Goal: Task Accomplishment & Management: Manage account settings

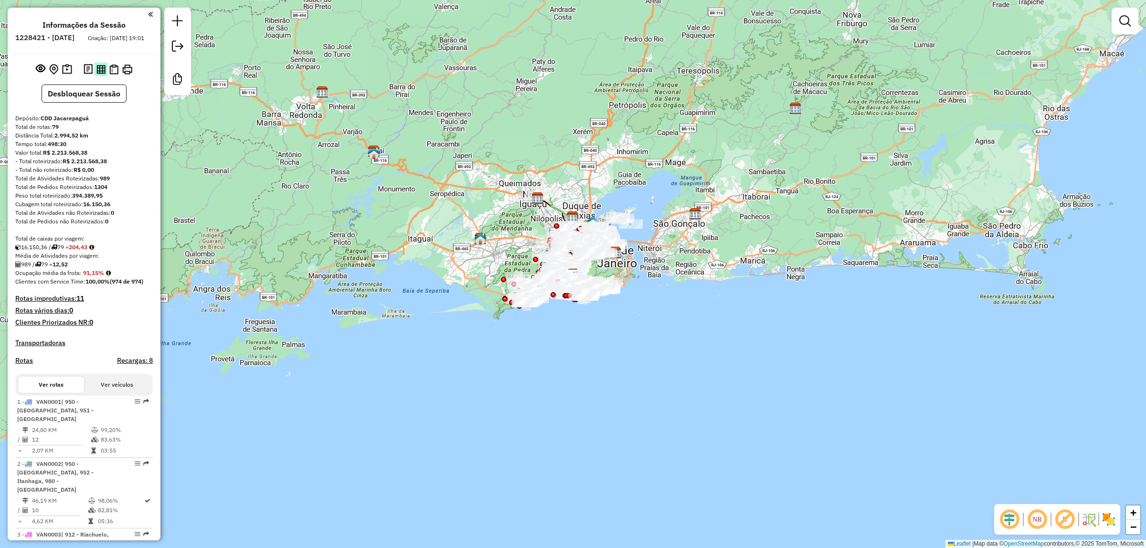
click at [98, 74] on img at bounding box center [100, 69] width 9 height 9
click at [183, 52] on em at bounding box center [177, 46] width 11 height 11
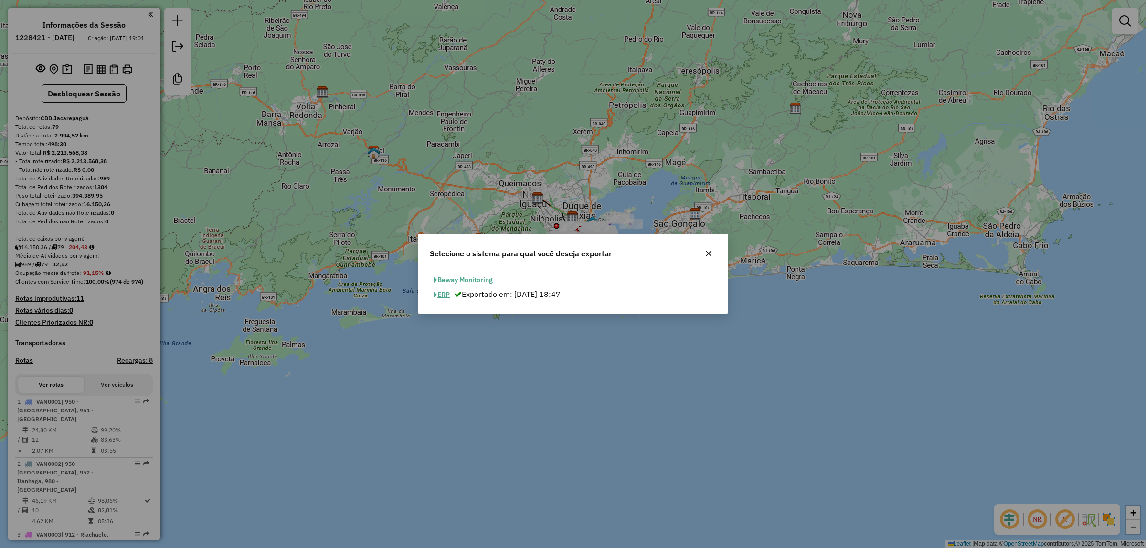
click at [439, 295] on button "ERP" at bounding box center [442, 294] width 24 height 15
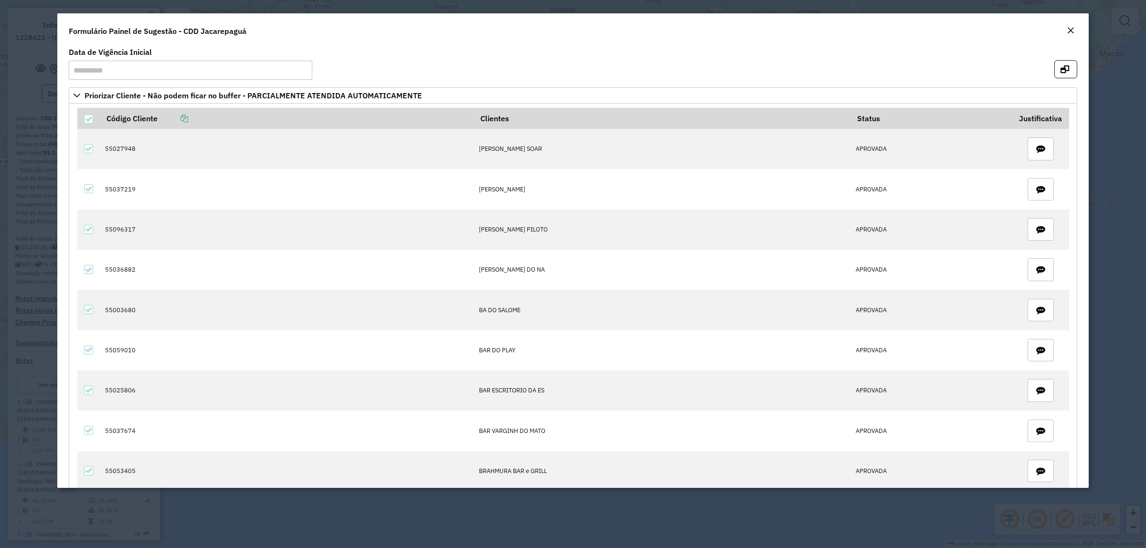
click at [1068, 29] on em "Close" at bounding box center [1070, 31] width 8 height 8
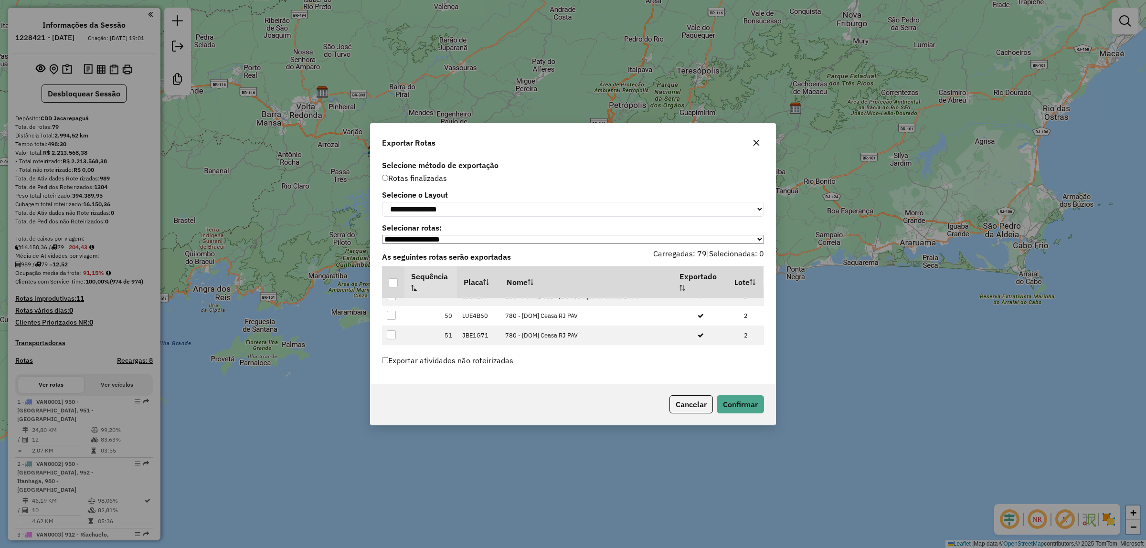
scroll to position [1253, 0]
click at [394, 357] on td at bounding box center [393, 367] width 22 height 20
click at [389, 381] on div at bounding box center [391, 385] width 9 height 9
click at [738, 406] on button "Confirmar" at bounding box center [740, 404] width 47 height 18
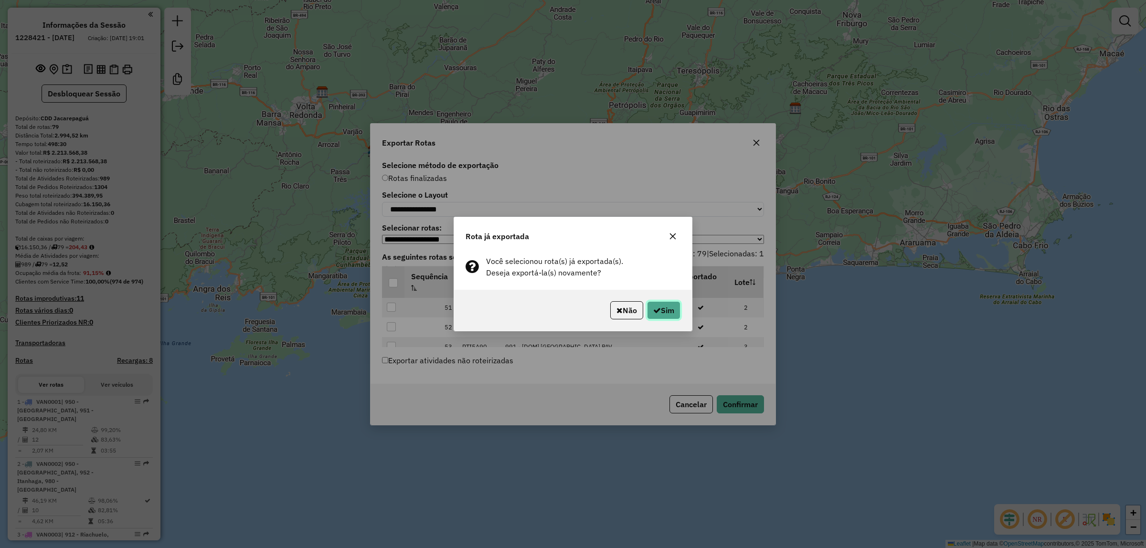
click at [660, 311] on button "Sim" at bounding box center [663, 310] width 33 height 18
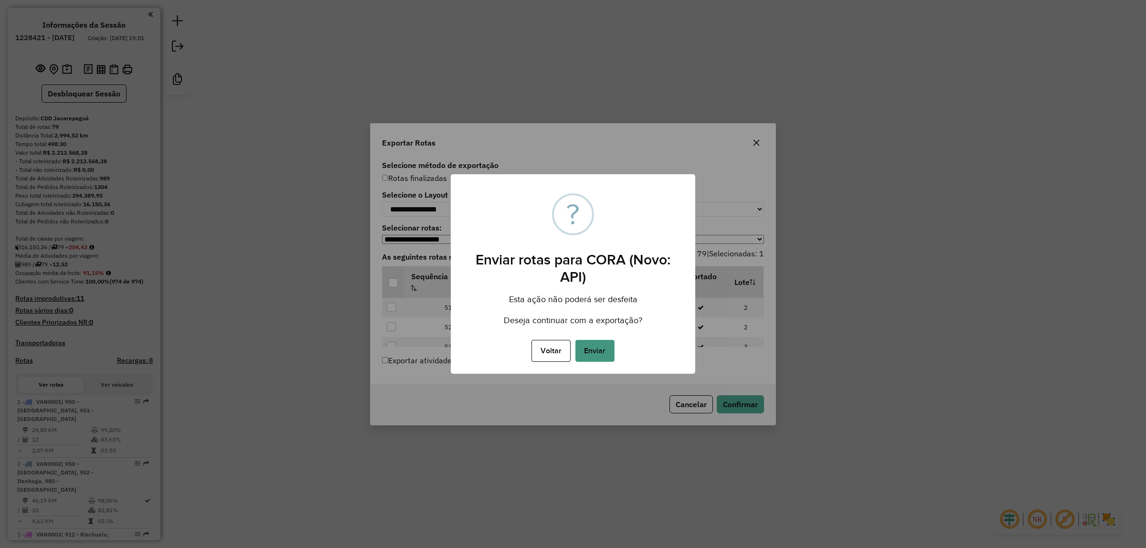
click at [600, 348] on button "Enviar" at bounding box center [594, 351] width 39 height 22
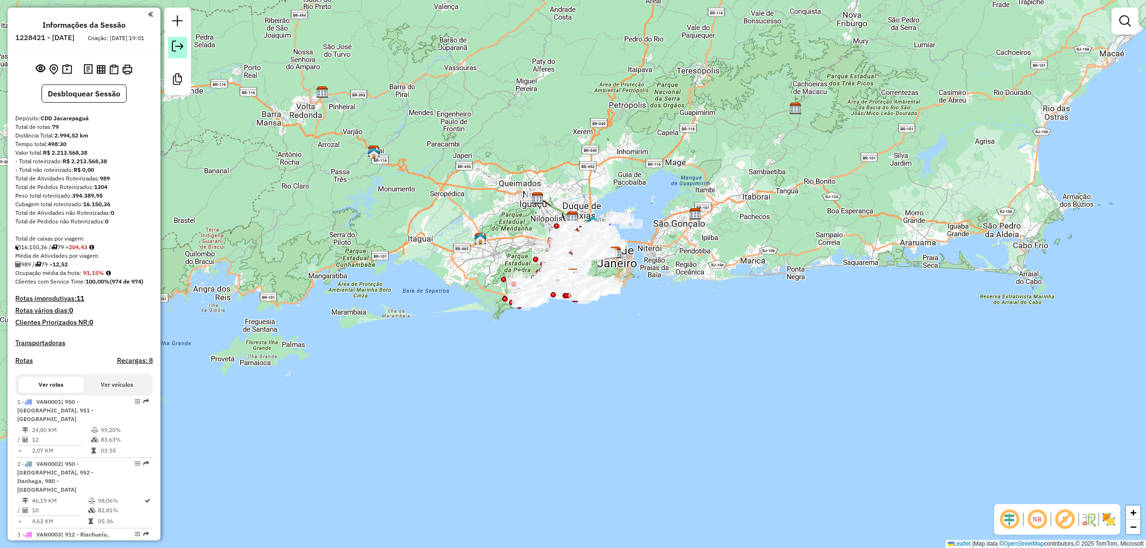
click at [182, 45] on em at bounding box center [177, 46] width 11 height 11
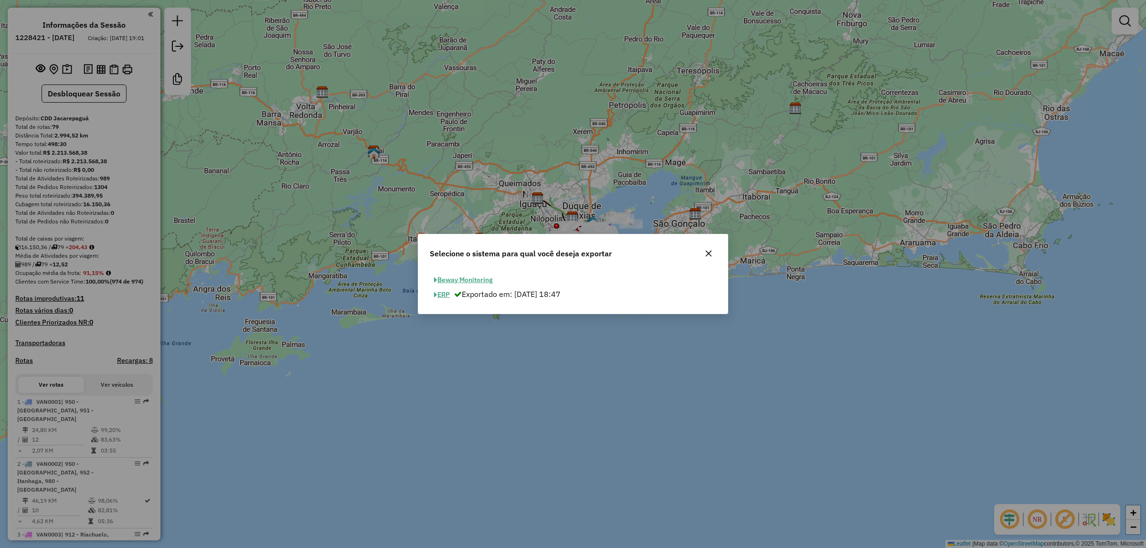
click at [445, 295] on button "ERP" at bounding box center [442, 294] width 24 height 15
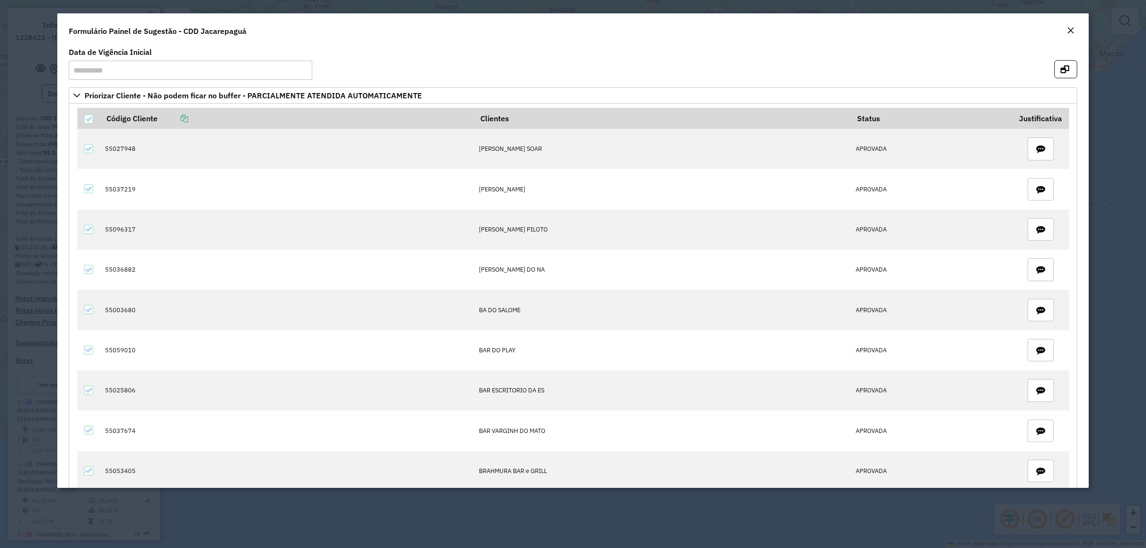
click at [1072, 30] on em "Close" at bounding box center [1070, 31] width 8 height 8
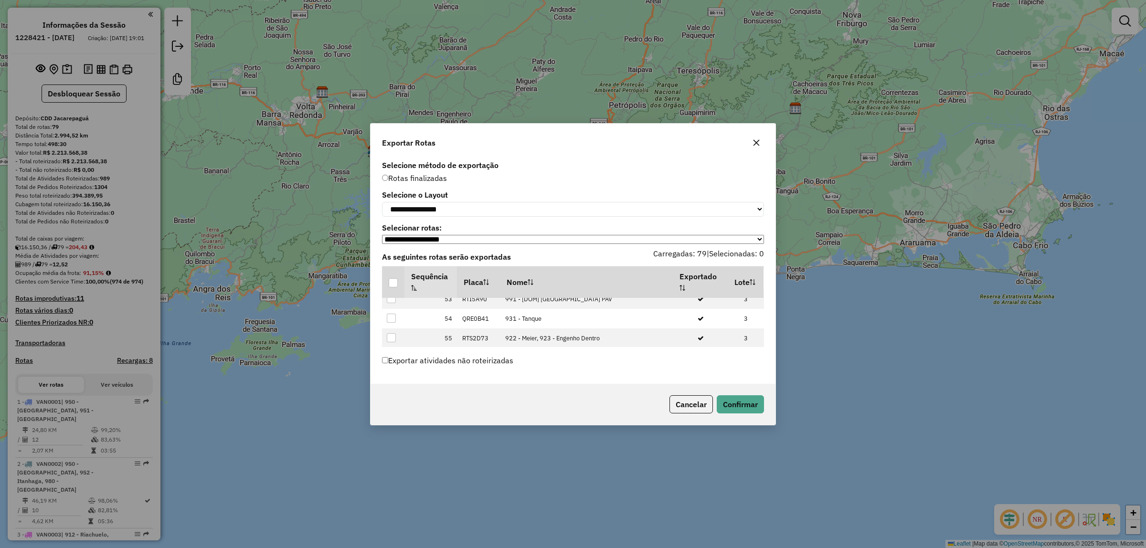
scroll to position [1241, 0]
click at [389, 412] on div at bounding box center [391, 416] width 9 height 9
click at [390, 372] on div at bounding box center [391, 376] width 9 height 9
click at [391, 392] on div at bounding box center [391, 396] width 9 height 9
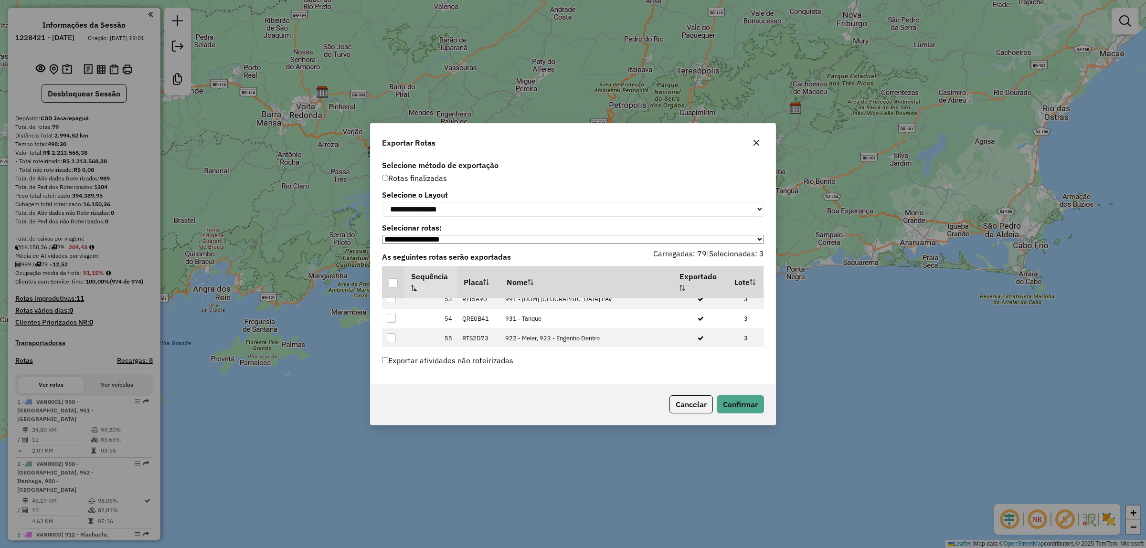
scroll to position [1360, 0]
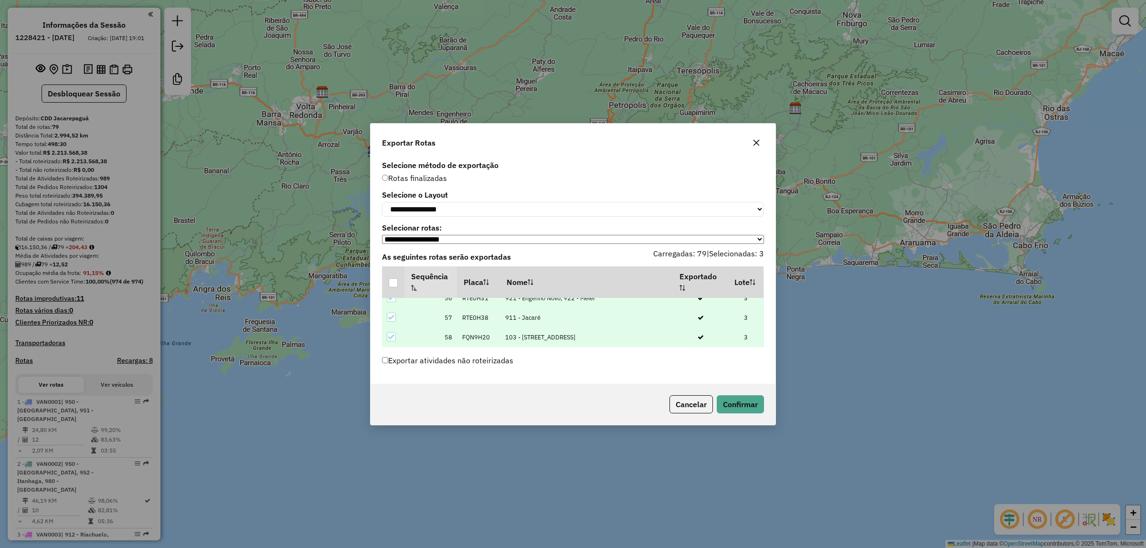
click at [391, 361] on div at bounding box center [391, 365] width 9 height 9
click at [393, 390] on div at bounding box center [391, 394] width 9 height 9
click at [392, 409] on div at bounding box center [391, 413] width 9 height 9
click at [390, 369] on div at bounding box center [391, 373] width 9 height 9
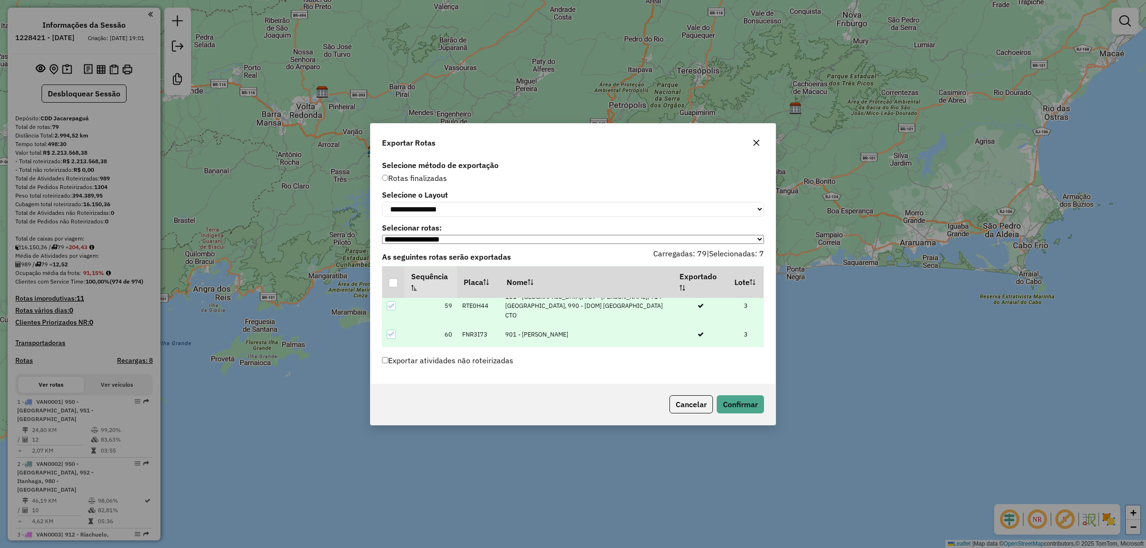
click at [390, 389] on div at bounding box center [391, 393] width 9 height 9
click at [391, 408] on div at bounding box center [391, 412] width 9 height 9
click at [390, 368] on div at bounding box center [391, 372] width 9 height 9
click at [390, 388] on div at bounding box center [391, 392] width 9 height 9
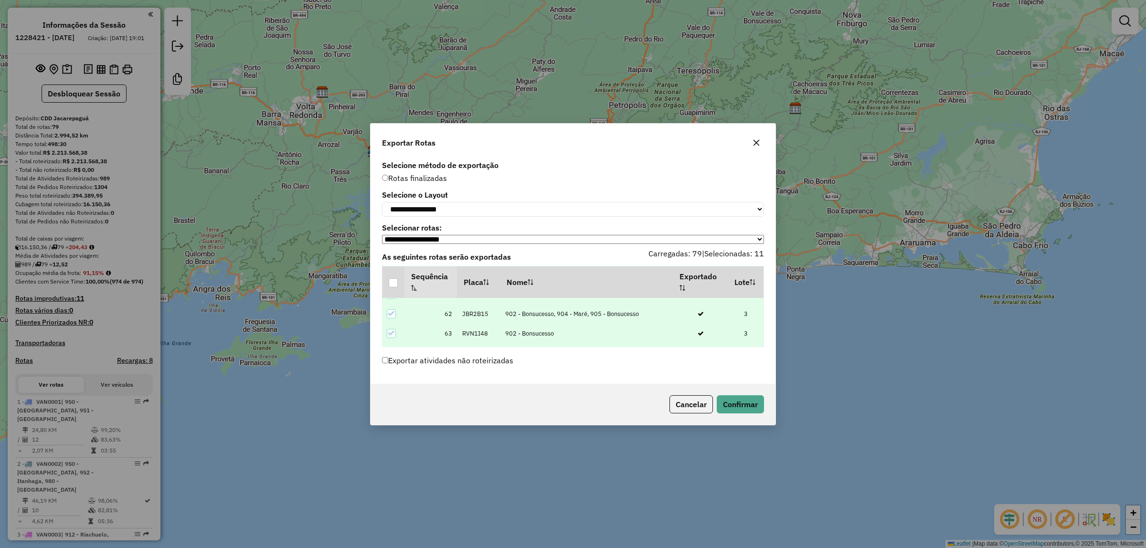
click at [390, 407] on div at bounding box center [391, 411] width 9 height 9
click at [395, 367] on div at bounding box center [391, 371] width 9 height 9
click at [392, 387] on div at bounding box center [391, 391] width 9 height 9
click at [391, 406] on div at bounding box center [391, 410] width 9 height 9
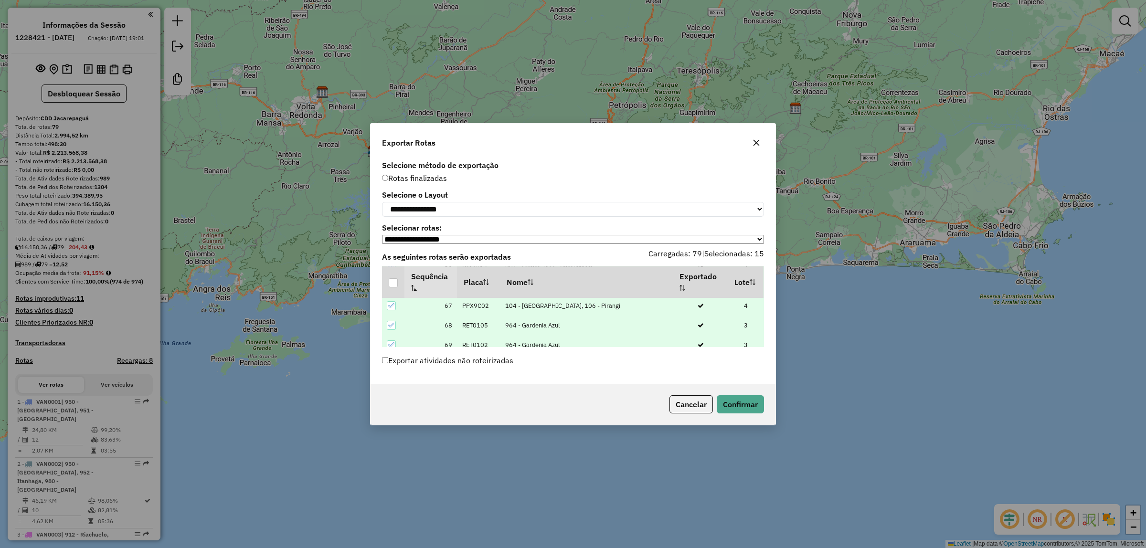
scroll to position [1599, 0]
click at [392, 366] on div at bounding box center [391, 370] width 9 height 9
click at [392, 386] on div at bounding box center [391, 390] width 9 height 9
click at [390, 405] on div at bounding box center [391, 409] width 9 height 9
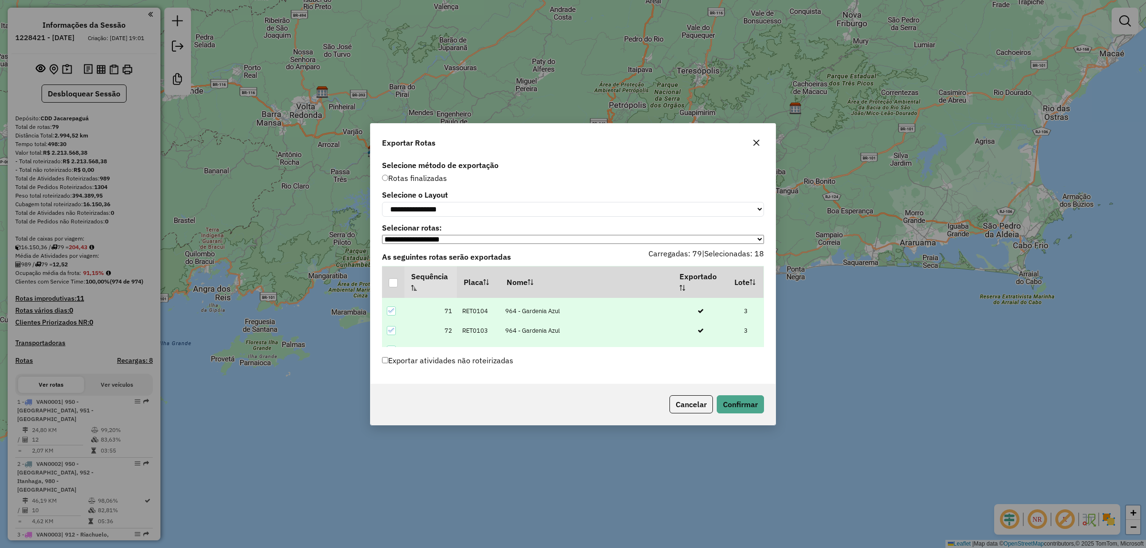
click at [393, 365] on div at bounding box center [391, 369] width 9 height 9
click at [392, 385] on div at bounding box center [391, 389] width 9 height 9
click at [391, 404] on div at bounding box center [391, 408] width 9 height 9
drag, startPoint x: 390, startPoint y: 302, endPoint x: 391, endPoint y: 309, distance: 7.8
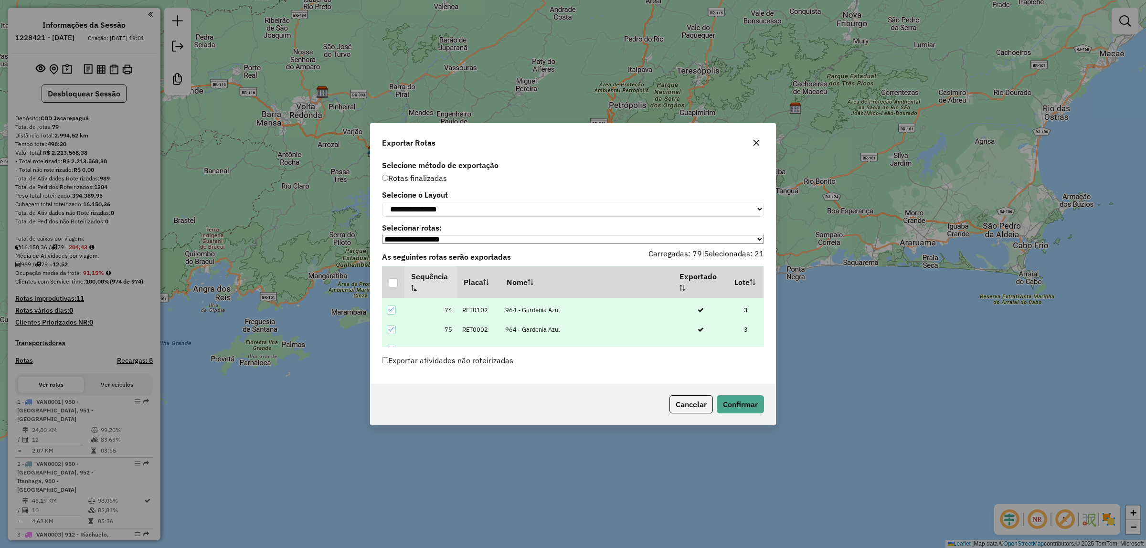
click at [390, 364] on div at bounding box center [391, 368] width 9 height 9
click at [394, 384] on div at bounding box center [391, 388] width 9 height 9
click at [390, 403] on div at bounding box center [391, 407] width 9 height 9
click at [748, 401] on button "Confirmar" at bounding box center [740, 404] width 47 height 18
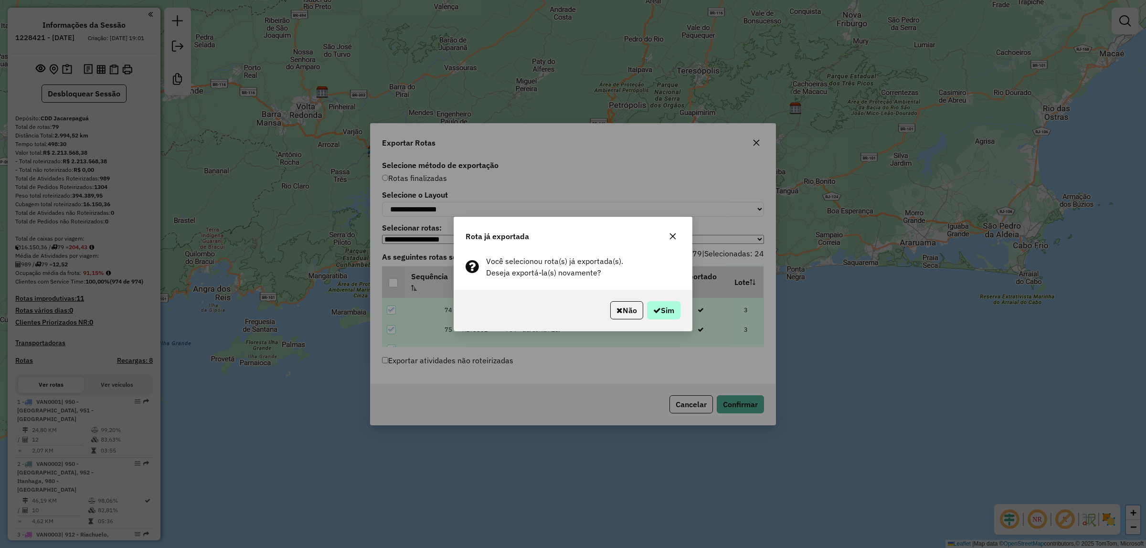
click at [664, 308] on button "Sim" at bounding box center [663, 310] width 33 height 18
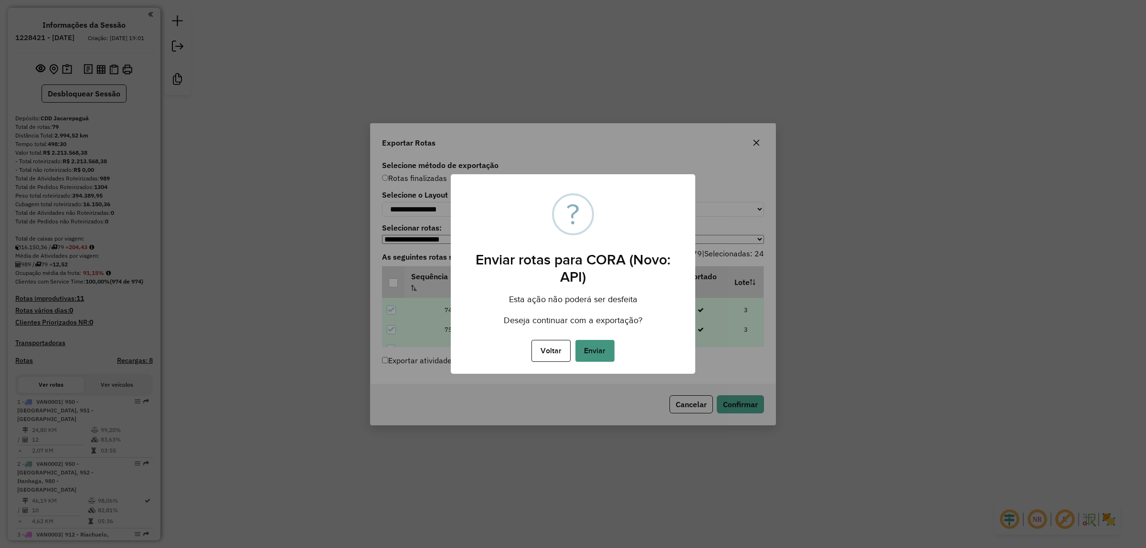
click at [596, 350] on button "Enviar" at bounding box center [594, 351] width 39 height 22
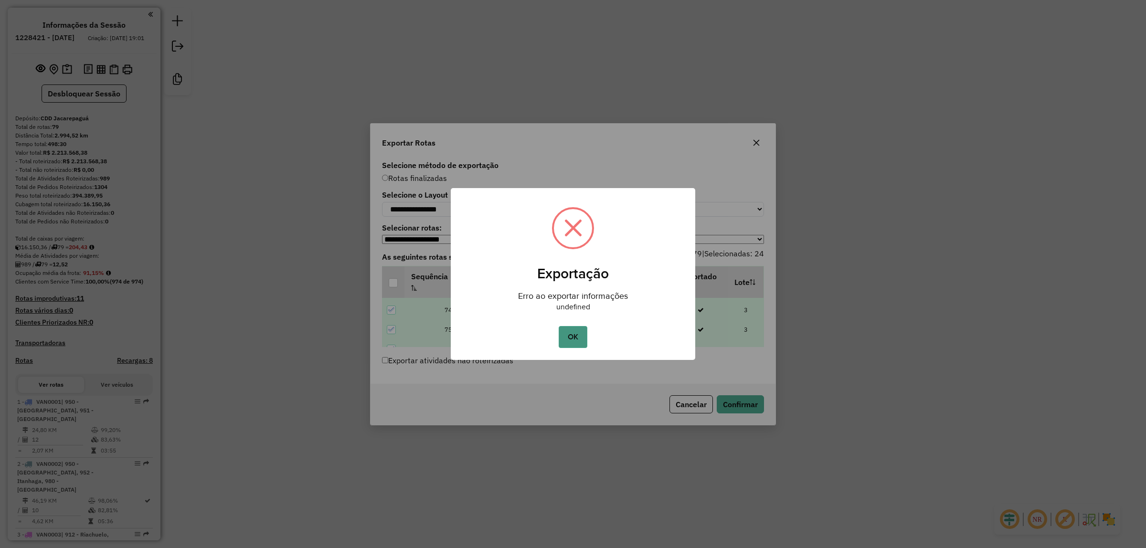
click at [567, 335] on button "OK" at bounding box center [573, 337] width 28 height 22
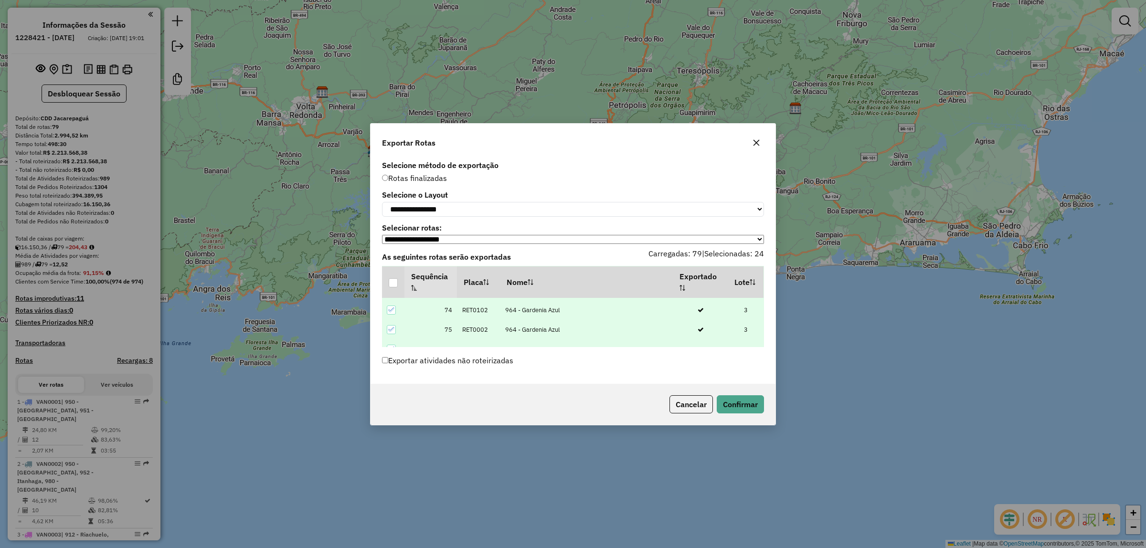
click at [392, 385] on icon at bounding box center [391, 388] width 7 height 7
click at [390, 404] on icon at bounding box center [391, 407] width 7 height 7
click at [391, 386] on icon at bounding box center [391, 389] width 7 height 7
click at [393, 405] on icon at bounding box center [391, 408] width 7 height 7
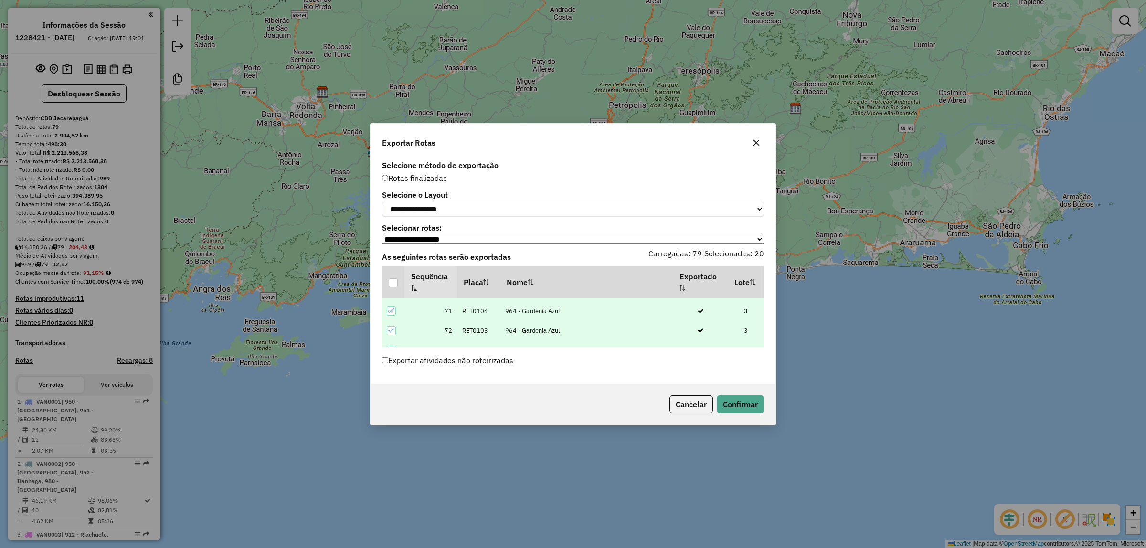
scroll to position [1599, 0]
click at [388, 405] on div at bounding box center [391, 409] width 9 height 9
click at [390, 387] on icon at bounding box center [391, 390] width 7 height 7
click at [392, 367] on icon at bounding box center [391, 370] width 7 height 7
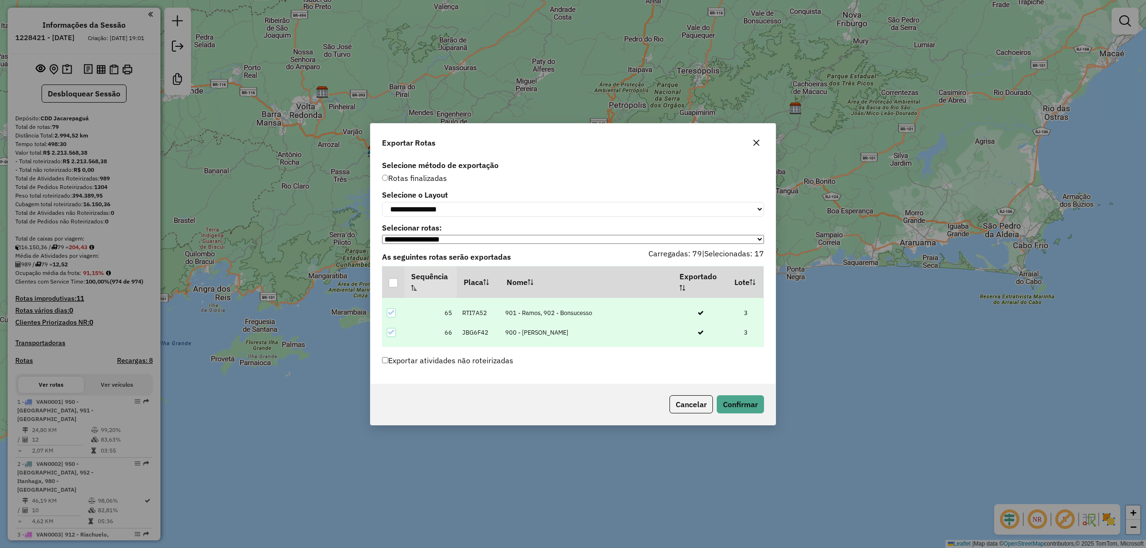
click at [391, 401] on td at bounding box center [393, 411] width 22 height 20
click at [390, 388] on icon at bounding box center [391, 391] width 7 height 7
click at [392, 409] on icon at bounding box center [391, 411] width 6 height 4
click at [390, 408] on icon at bounding box center [391, 411] width 7 height 7
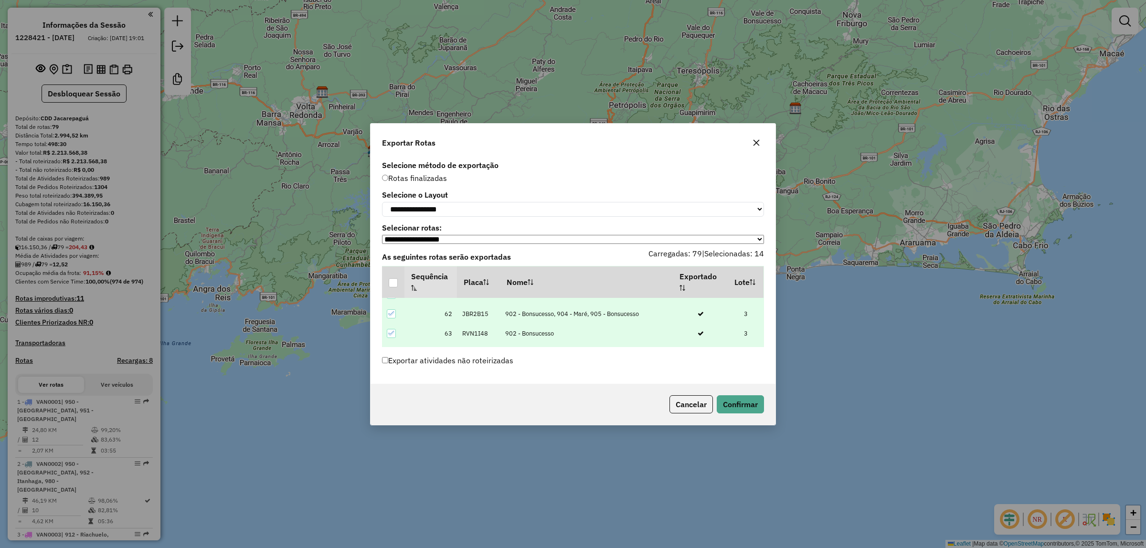
click at [392, 389] on icon at bounding box center [391, 392] width 7 height 7
click at [392, 369] on icon at bounding box center [391, 372] width 7 height 7
click at [392, 403] on td at bounding box center [393, 413] width 22 height 20
click at [391, 409] on icon at bounding box center [391, 412] width 7 height 7
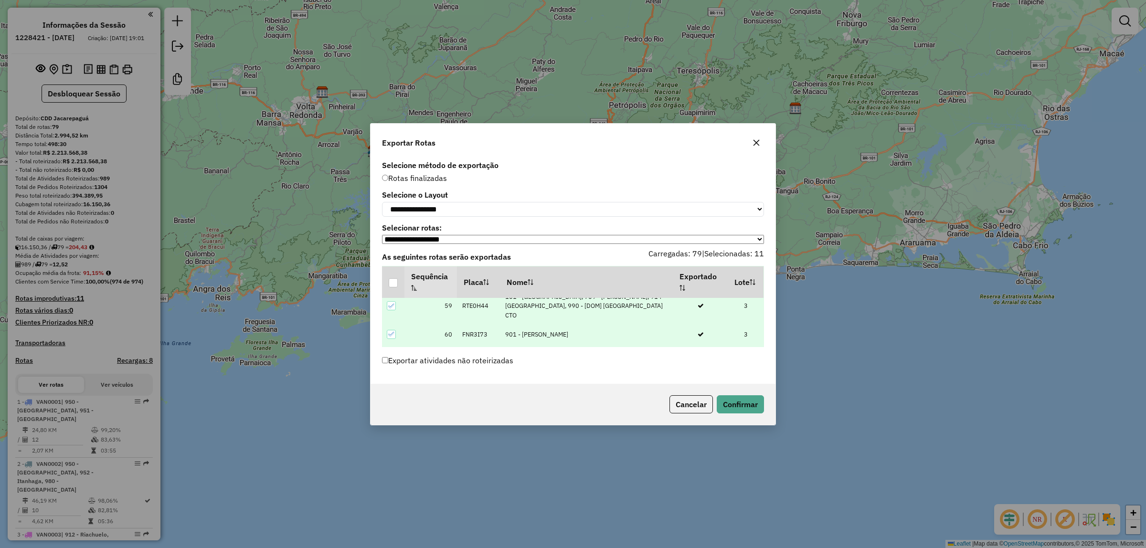
click at [389, 390] on icon at bounding box center [391, 393] width 7 height 7
click at [392, 370] on icon at bounding box center [391, 373] width 7 height 7
click at [391, 410] on icon at bounding box center [391, 413] width 7 height 7
click at [390, 390] on icon at bounding box center [391, 393] width 7 height 7
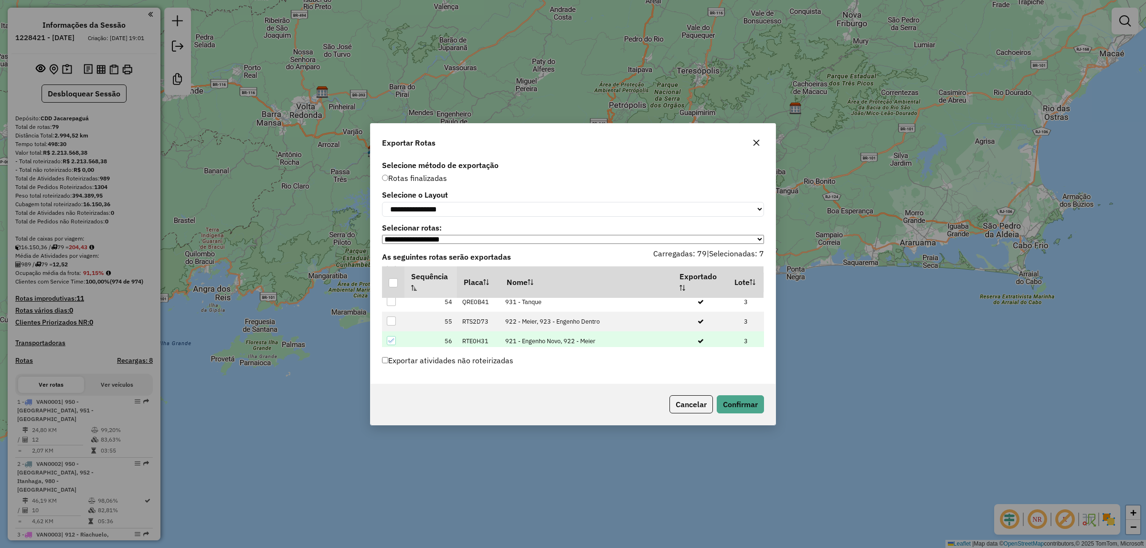
scroll to position [1301, 0]
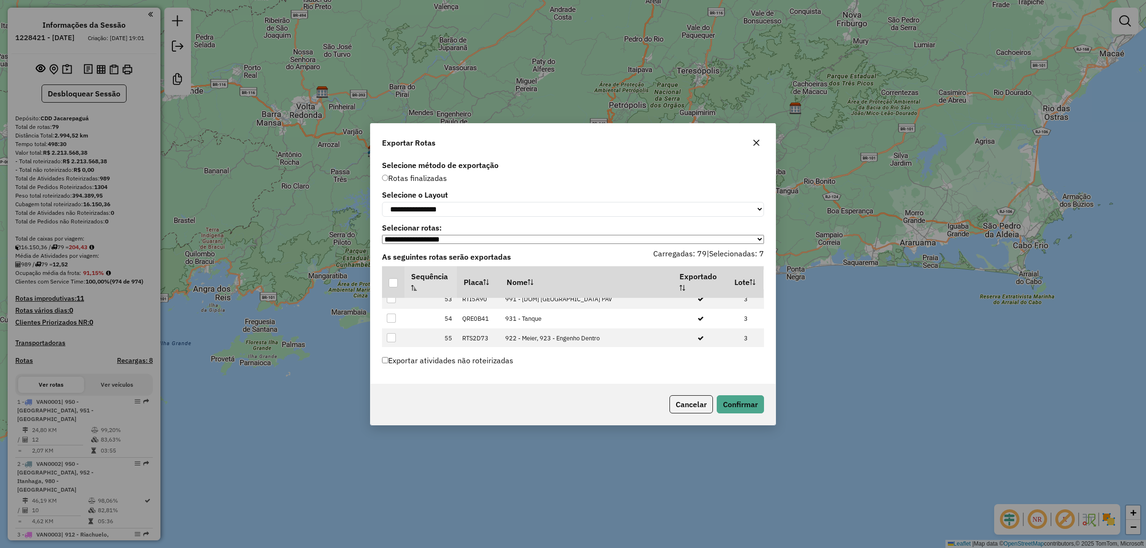
click at [391, 393] on icon at bounding box center [391, 396] width 7 height 7
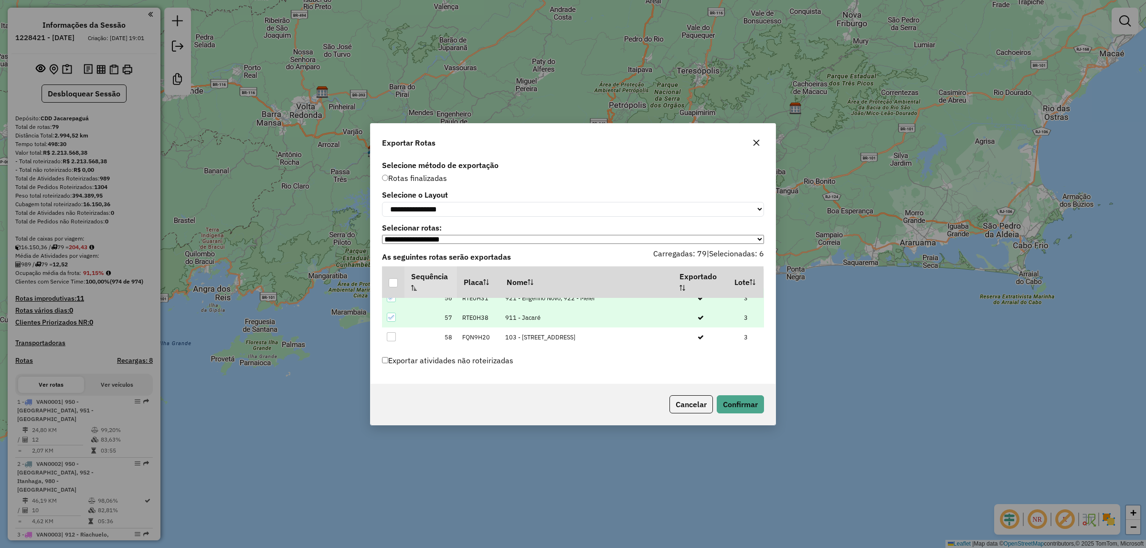
click at [393, 362] on icon at bounding box center [391, 365] width 7 height 7
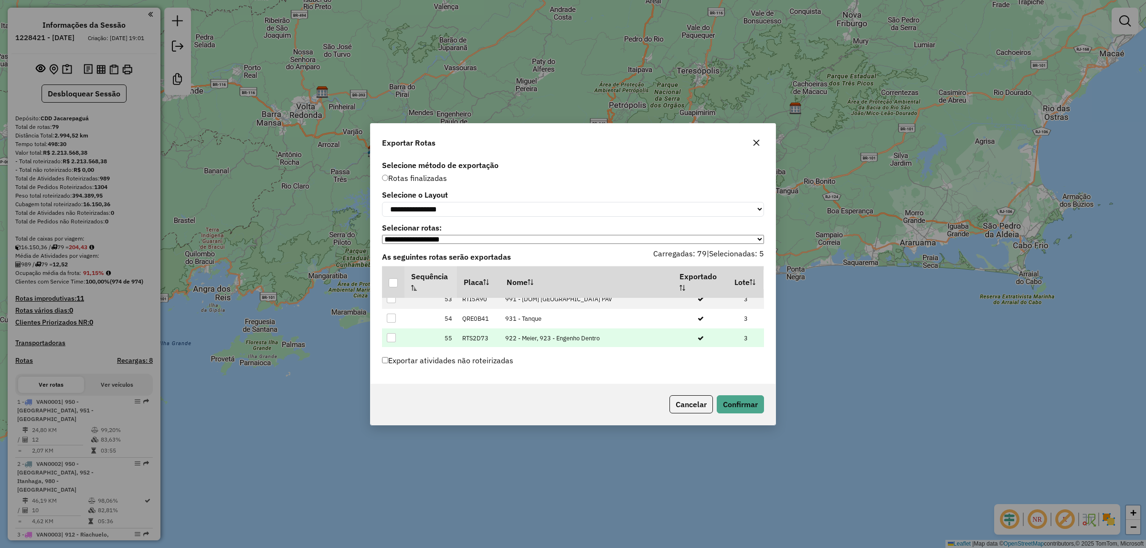
scroll to position [1241, 0]
click at [392, 393] on div at bounding box center [391, 397] width 9 height 9
click at [388, 394] on icon at bounding box center [391, 397] width 7 height 7
click at [390, 414] on icon at bounding box center [391, 417] width 7 height 7
click at [392, 412] on div at bounding box center [392, 417] width 10 height 10
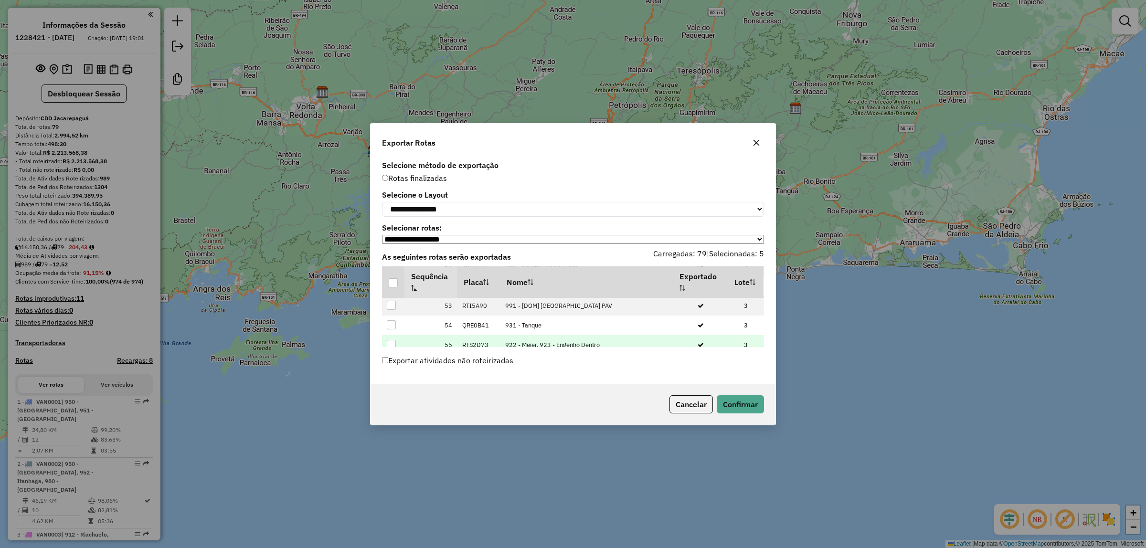
scroll to position [1301, 0]
click at [392, 392] on div at bounding box center [391, 396] width 9 height 9
click at [731, 402] on button "Confirmar" at bounding box center [740, 404] width 47 height 18
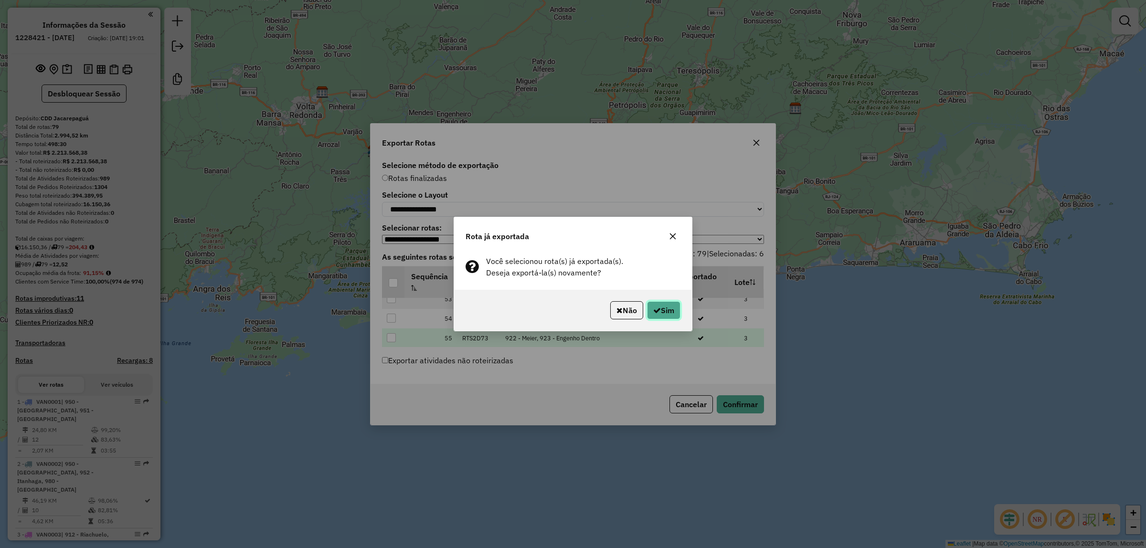
click at [656, 311] on icon "button" at bounding box center [657, 310] width 8 height 8
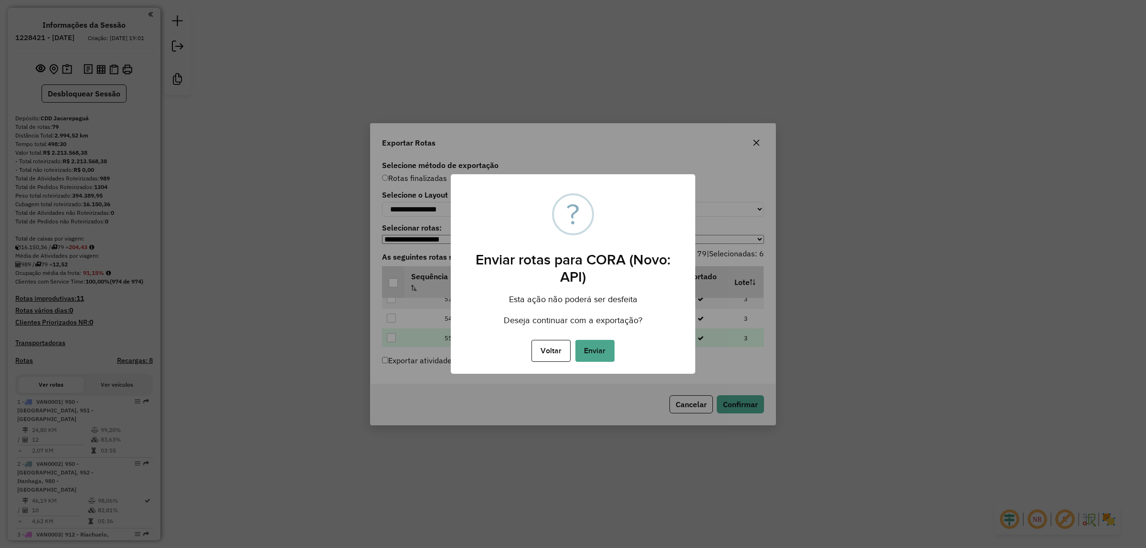
click at [602, 351] on button "Enviar" at bounding box center [594, 351] width 39 height 22
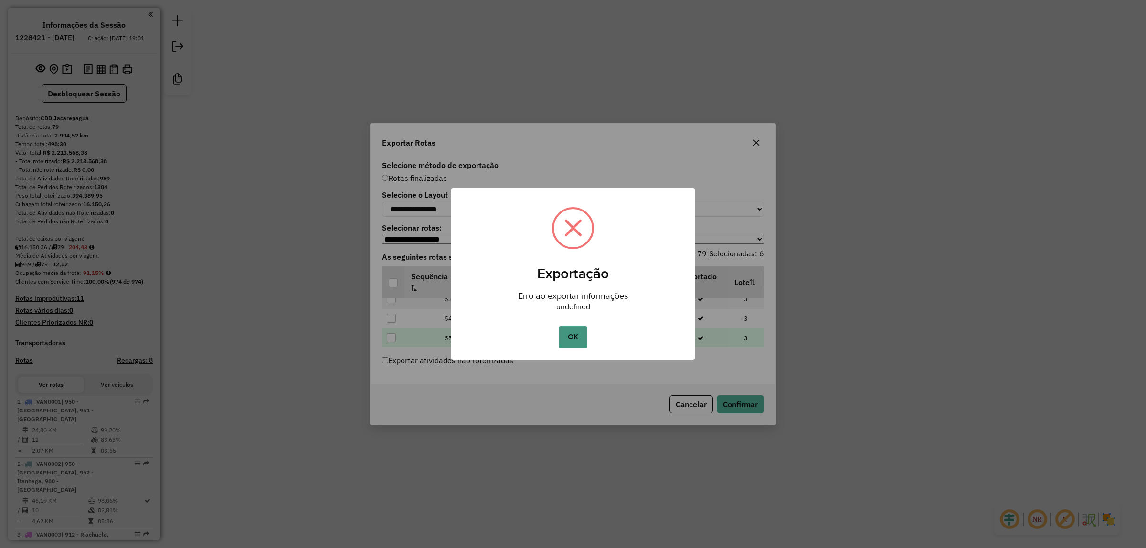
click at [581, 339] on button "OK" at bounding box center [573, 337] width 28 height 22
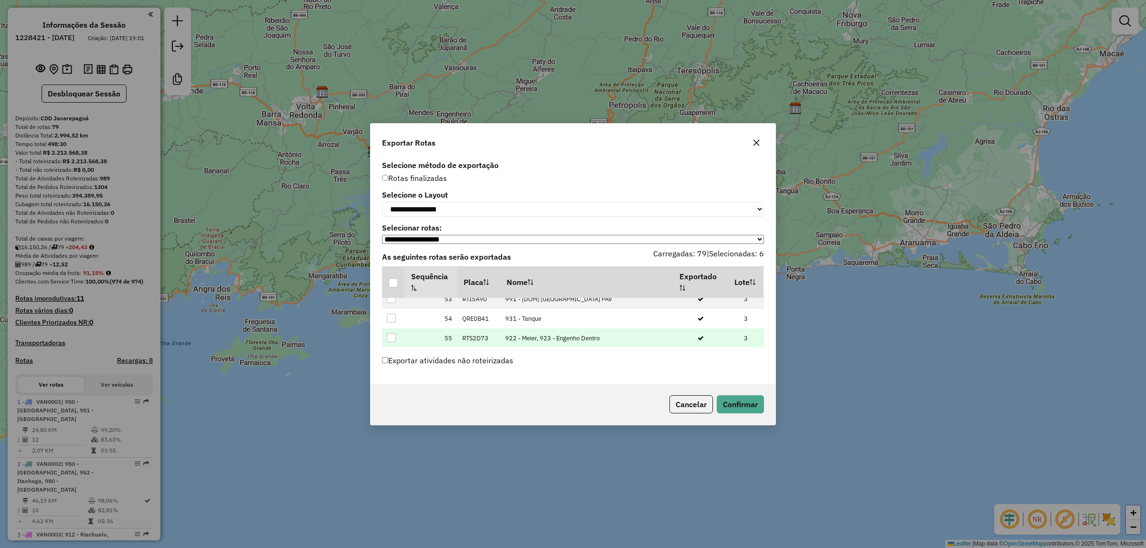
click at [394, 372] on div at bounding box center [391, 376] width 9 height 9
click at [393, 414] on icon at bounding box center [391, 417] width 7 height 7
click at [391, 372] on div at bounding box center [391, 376] width 9 height 9
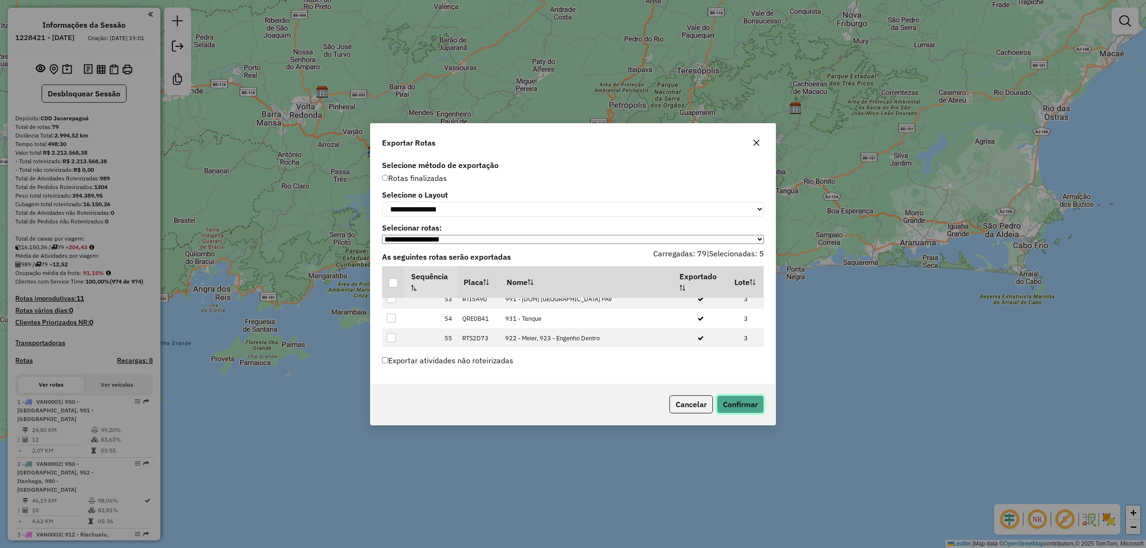
click at [733, 403] on button "Confirmar" at bounding box center [740, 404] width 47 height 18
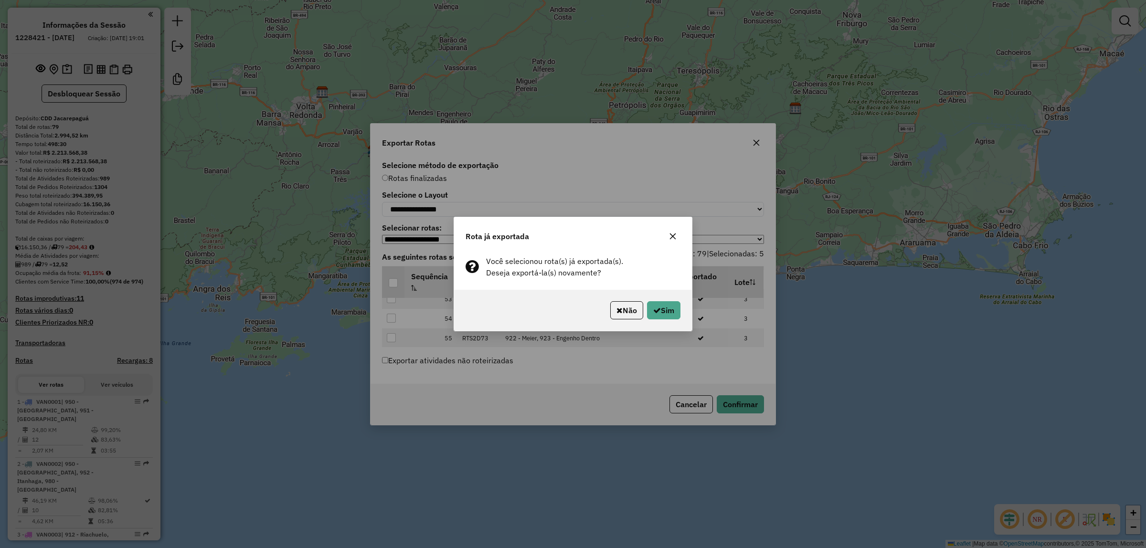
click at [664, 310] on button "Sim" at bounding box center [663, 310] width 33 height 18
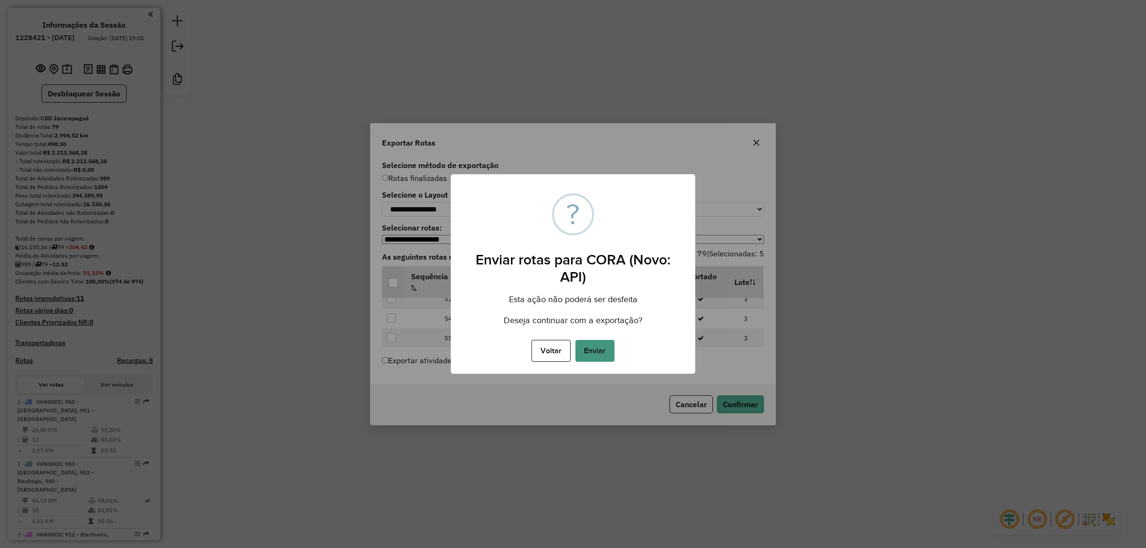
click at [593, 352] on button "Enviar" at bounding box center [594, 351] width 39 height 22
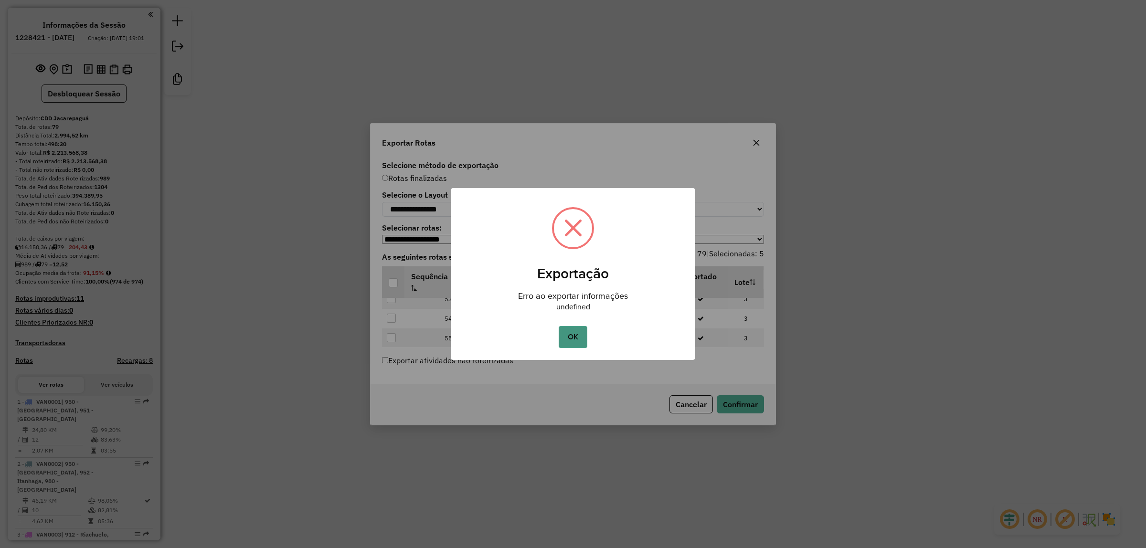
click at [577, 336] on button "OK" at bounding box center [573, 337] width 28 height 22
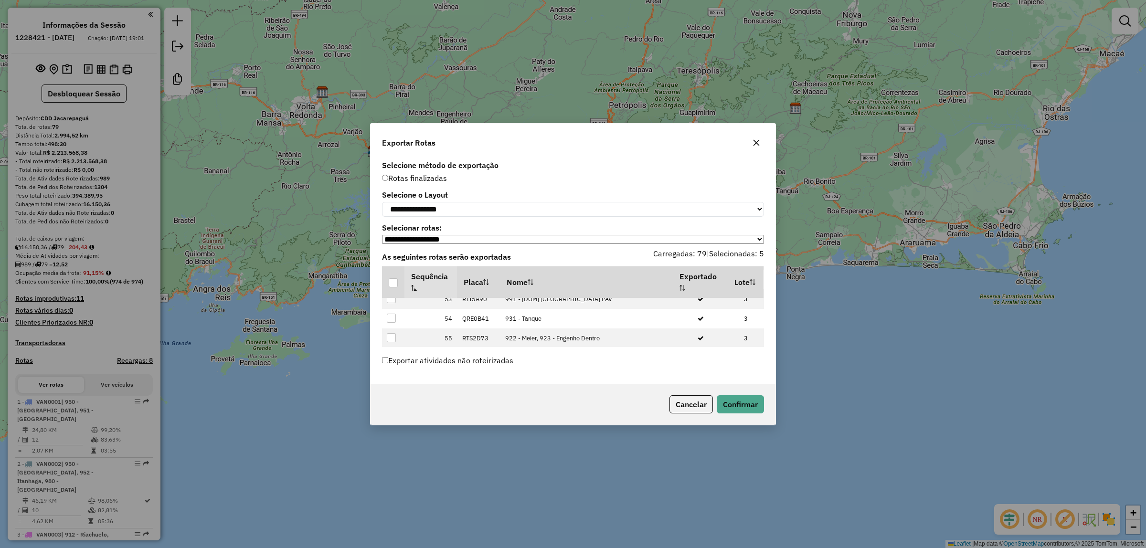
click at [387, 372] on div at bounding box center [391, 376] width 9 height 9
click at [731, 403] on button "Confirmar" at bounding box center [740, 404] width 47 height 18
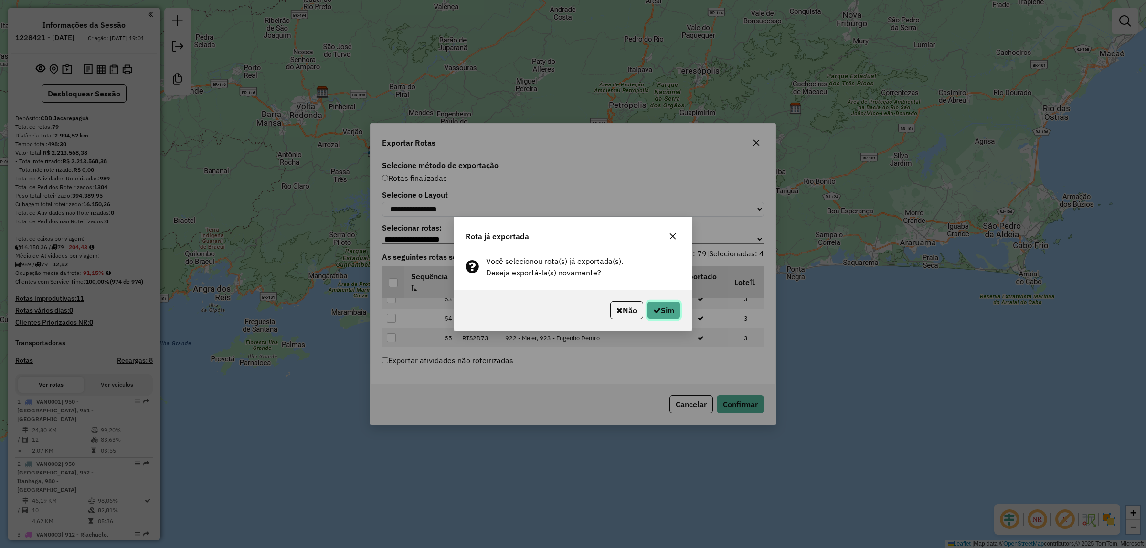
click at [664, 313] on button "Sim" at bounding box center [663, 310] width 33 height 18
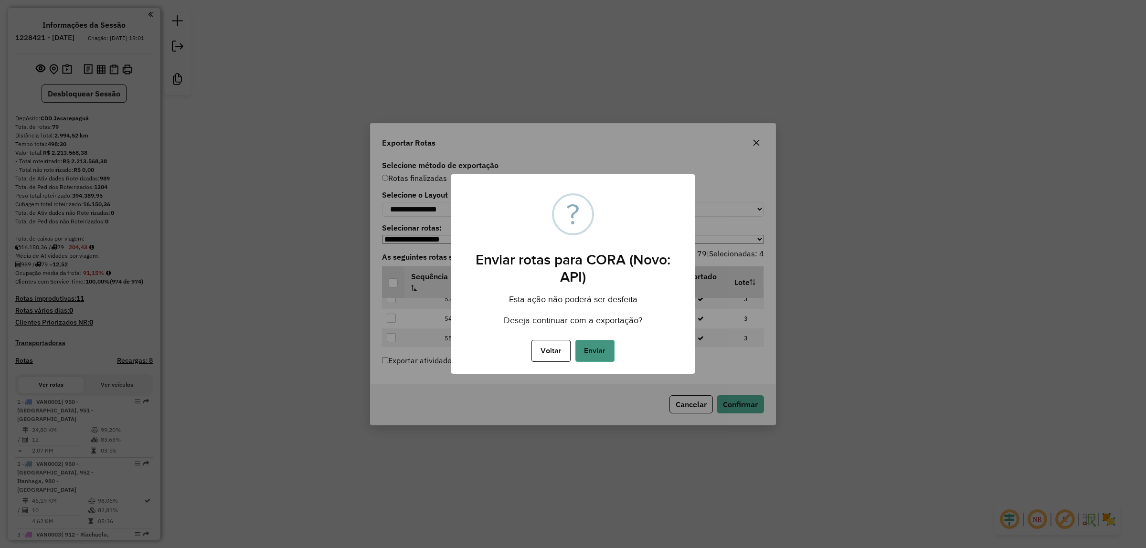
click at [594, 345] on button "Enviar" at bounding box center [594, 351] width 39 height 22
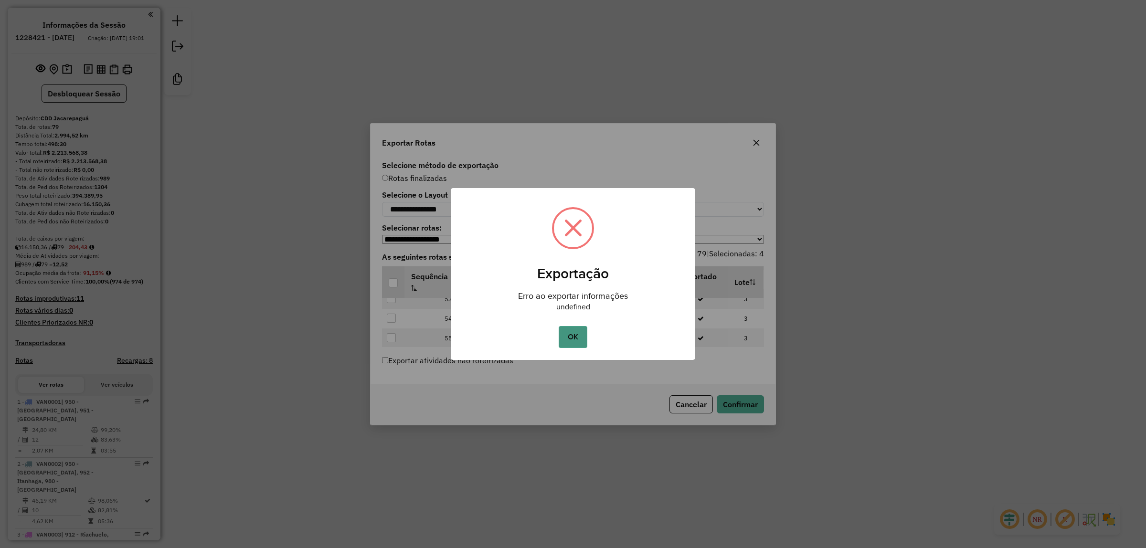
click at [580, 339] on button "OK" at bounding box center [573, 337] width 28 height 22
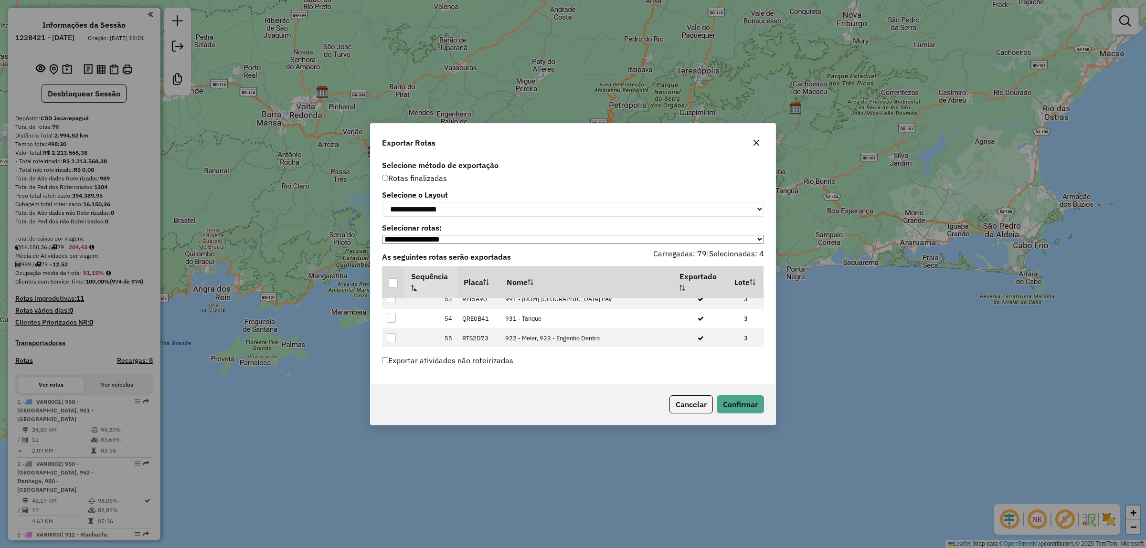
click at [394, 393] on icon at bounding box center [391, 396] width 7 height 7
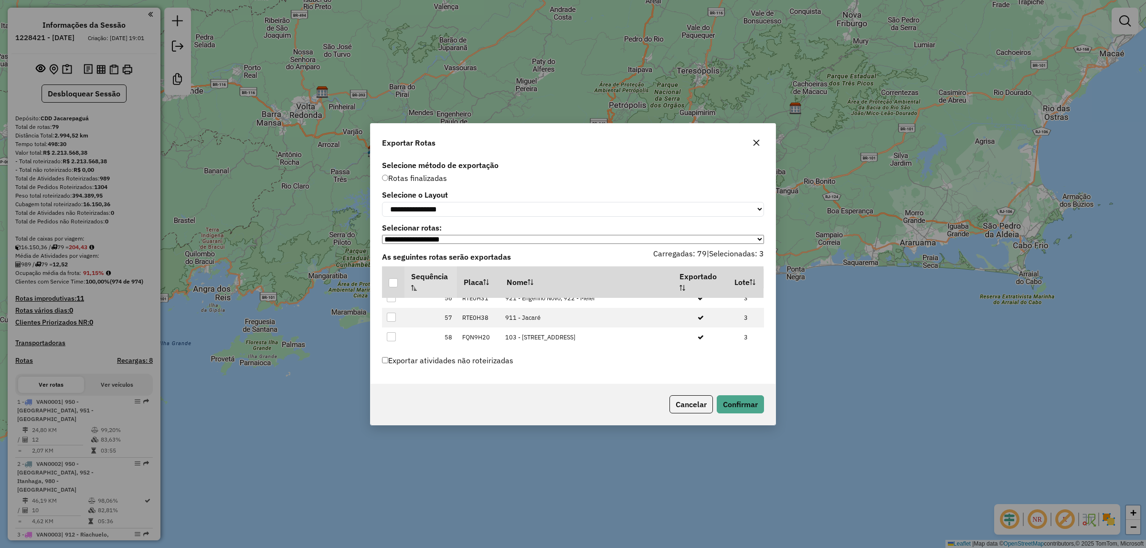
click at [390, 390] on div at bounding box center [391, 394] width 9 height 9
click at [392, 361] on div at bounding box center [391, 365] width 9 height 9
click at [392, 390] on div at bounding box center [391, 394] width 9 height 9
click at [726, 401] on button "Confirmar" at bounding box center [740, 404] width 47 height 18
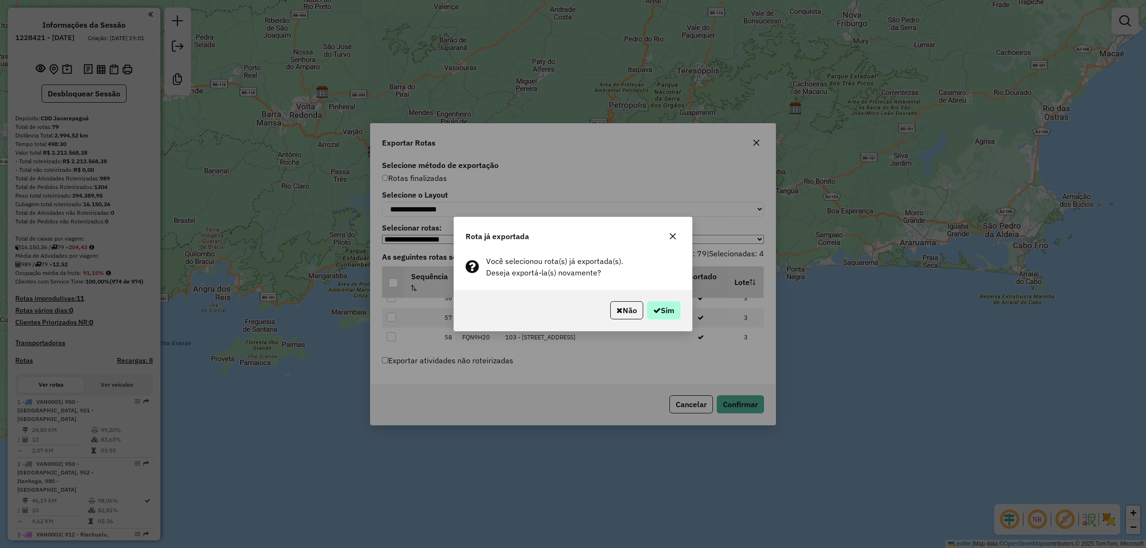
click at [655, 308] on icon "button" at bounding box center [657, 310] width 8 height 8
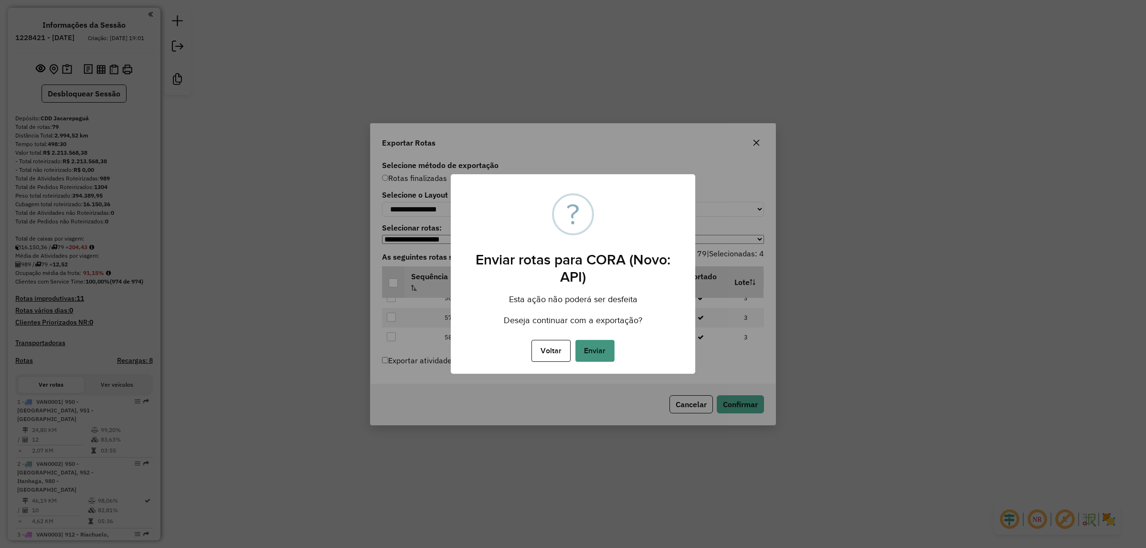
click at [590, 350] on button "Enviar" at bounding box center [594, 351] width 39 height 22
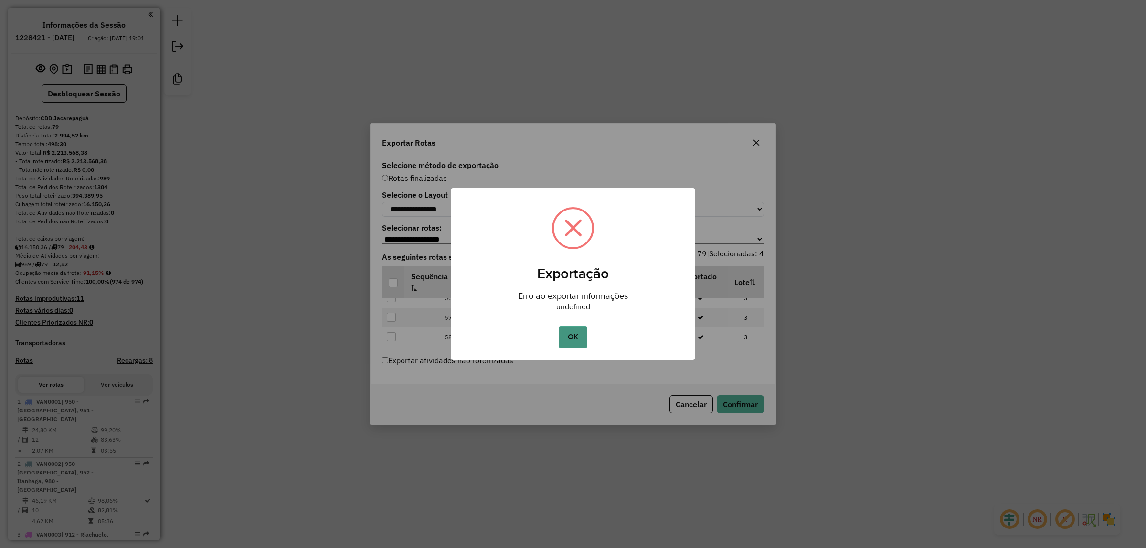
click at [577, 343] on button "OK" at bounding box center [573, 337] width 28 height 22
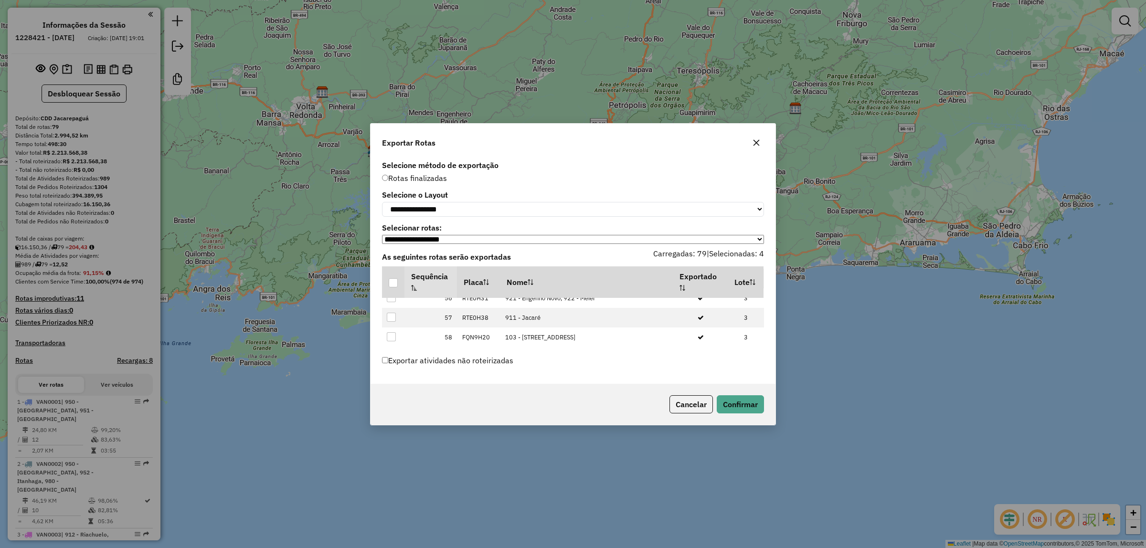
click at [393, 362] on icon at bounding box center [391, 365] width 7 height 7
click at [392, 390] on div at bounding box center [391, 394] width 9 height 9
click at [734, 402] on button "Confirmar" at bounding box center [740, 404] width 47 height 18
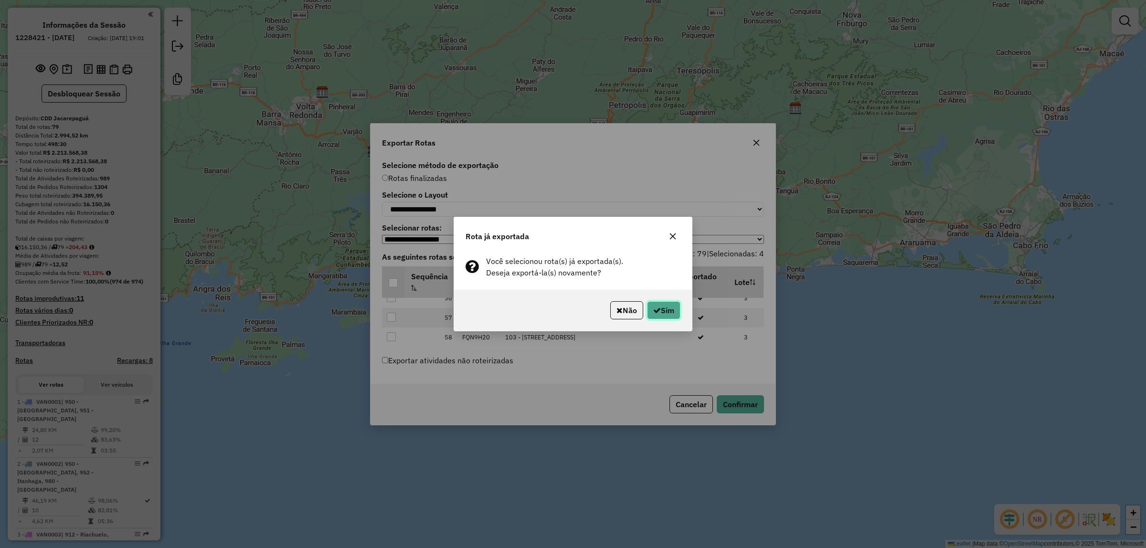
click at [662, 307] on button "Sim" at bounding box center [663, 310] width 33 height 18
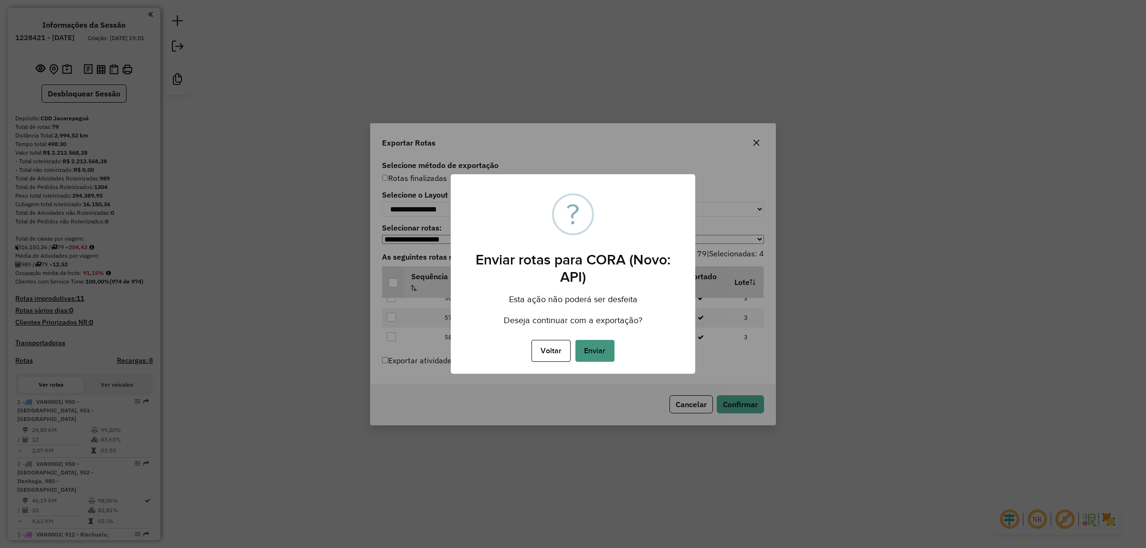
click at [596, 349] on button "Enviar" at bounding box center [594, 351] width 39 height 22
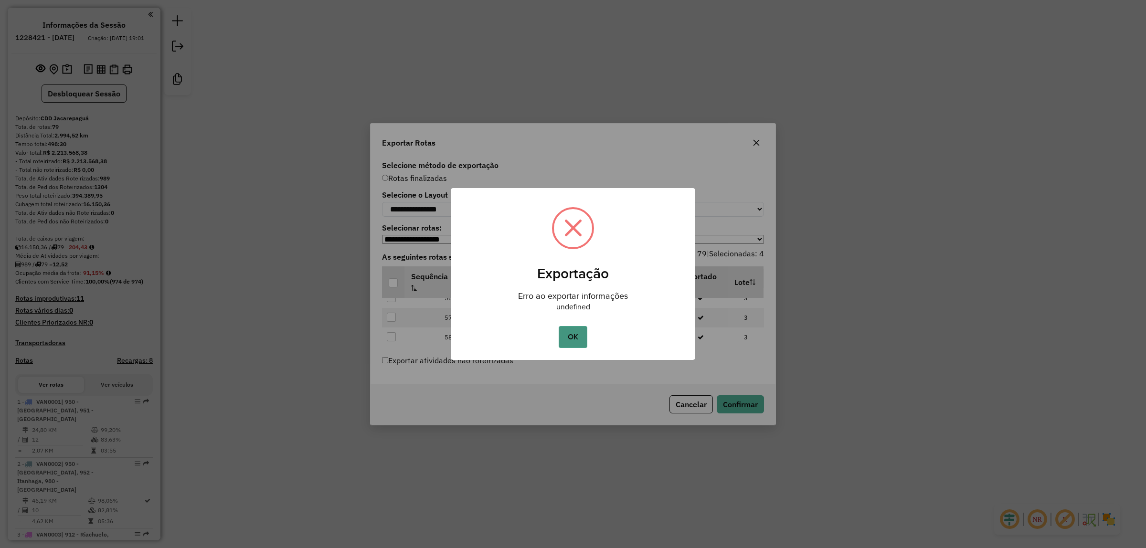
click at [573, 330] on button "OK" at bounding box center [573, 337] width 28 height 22
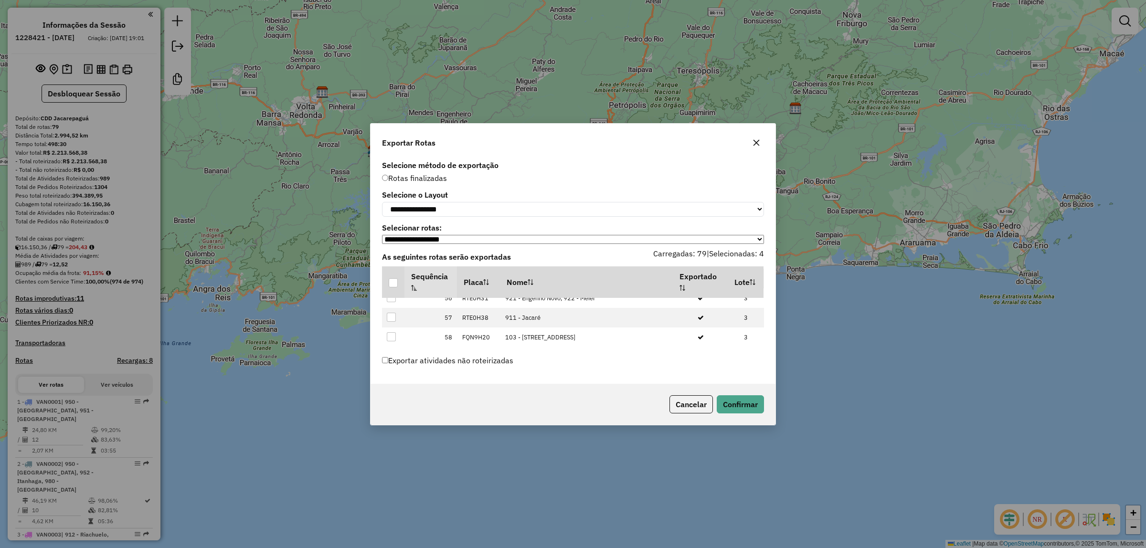
click at [391, 390] on icon at bounding box center [391, 393] width 7 height 7
click at [396, 409] on div at bounding box center [392, 414] width 10 height 10
click at [757, 401] on button "Confirmar" at bounding box center [740, 404] width 47 height 18
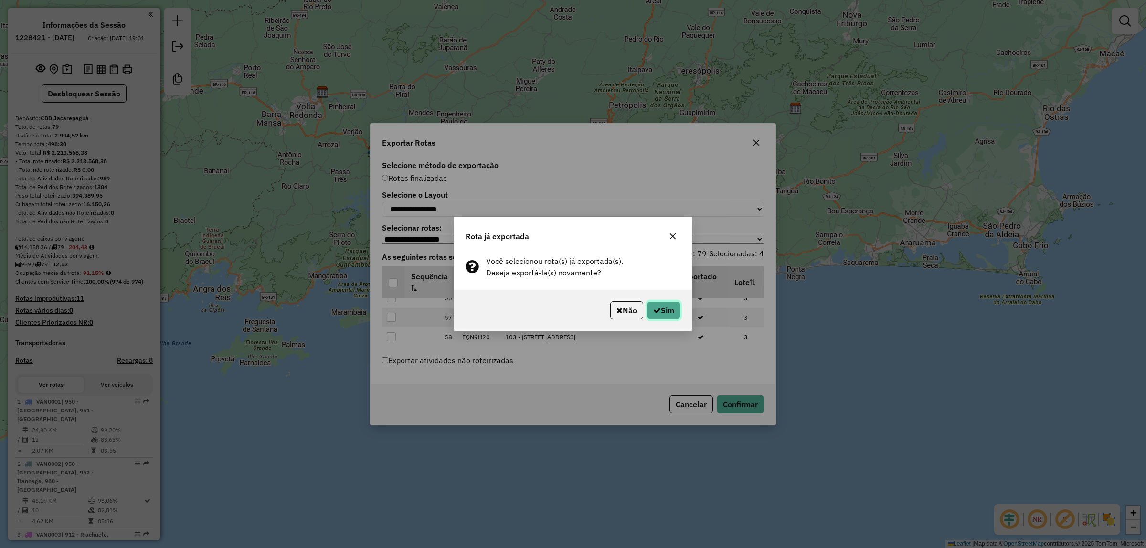
click at [655, 305] on button "Sim" at bounding box center [663, 310] width 33 height 18
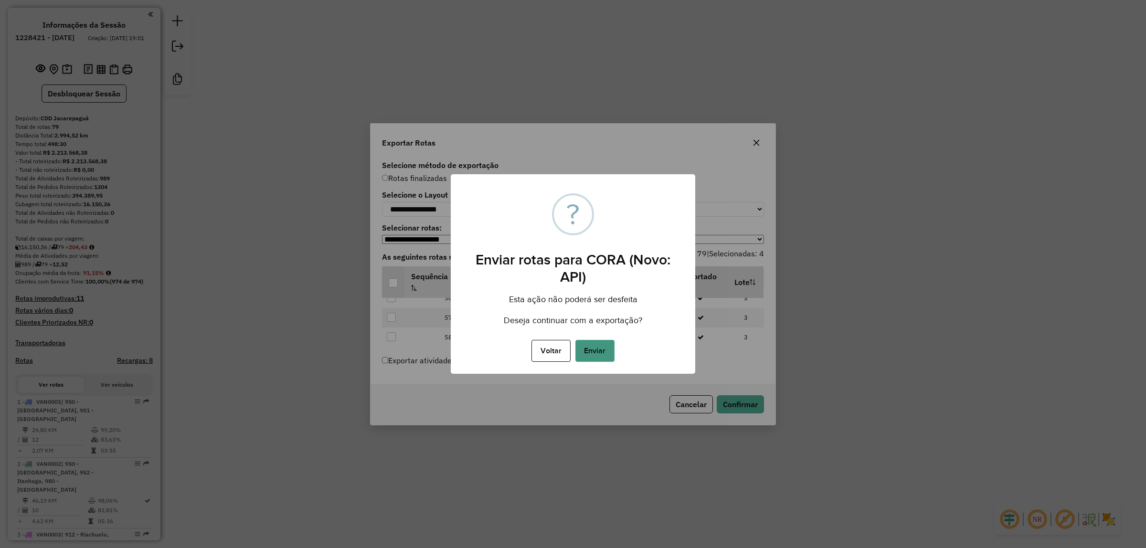
click at [598, 346] on button "Enviar" at bounding box center [594, 351] width 39 height 22
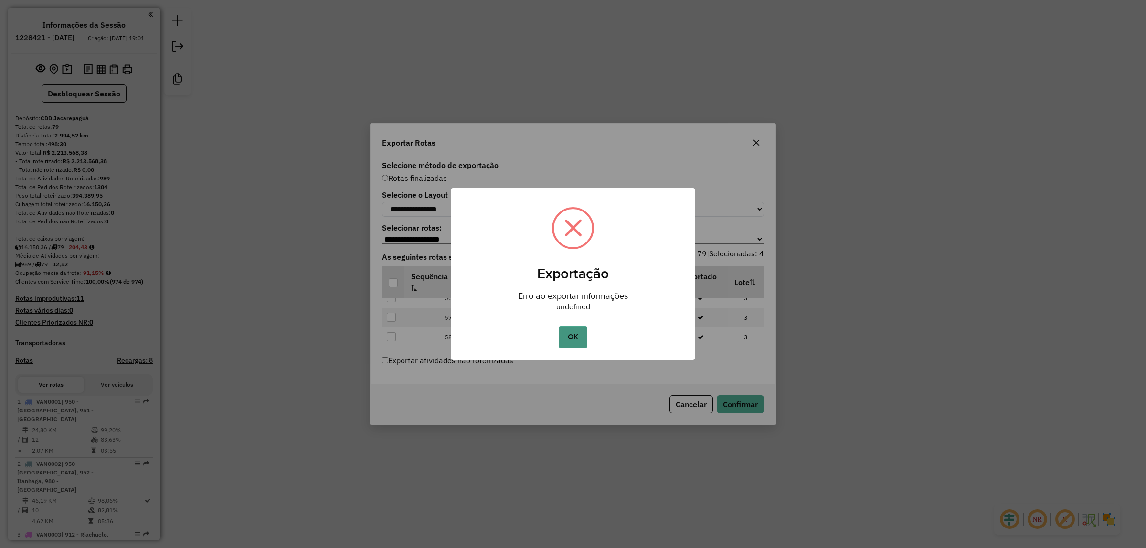
click at [571, 340] on button "OK" at bounding box center [573, 337] width 28 height 22
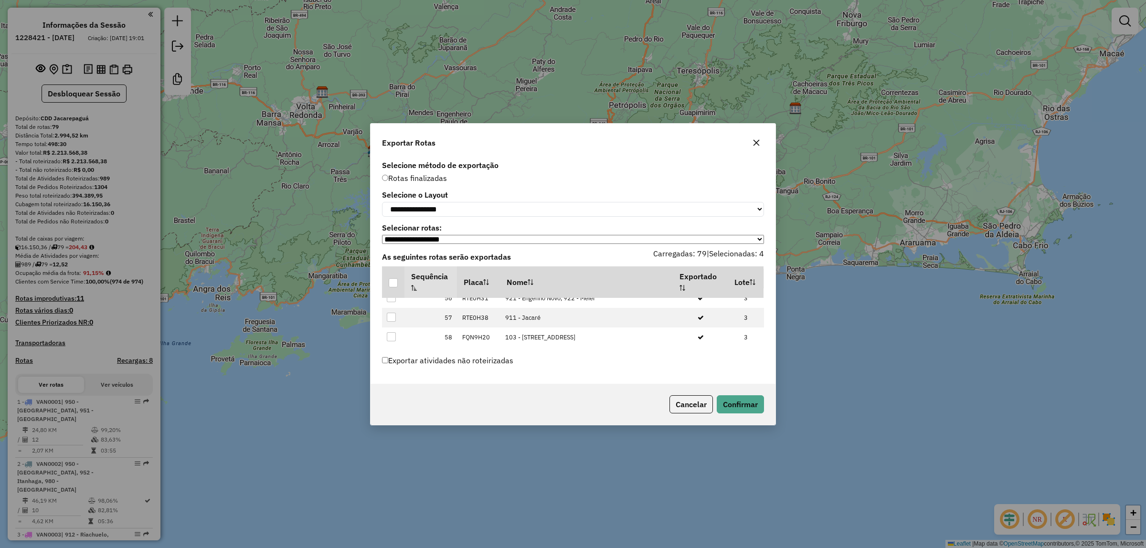
click at [391, 410] on icon at bounding box center [391, 413] width 7 height 7
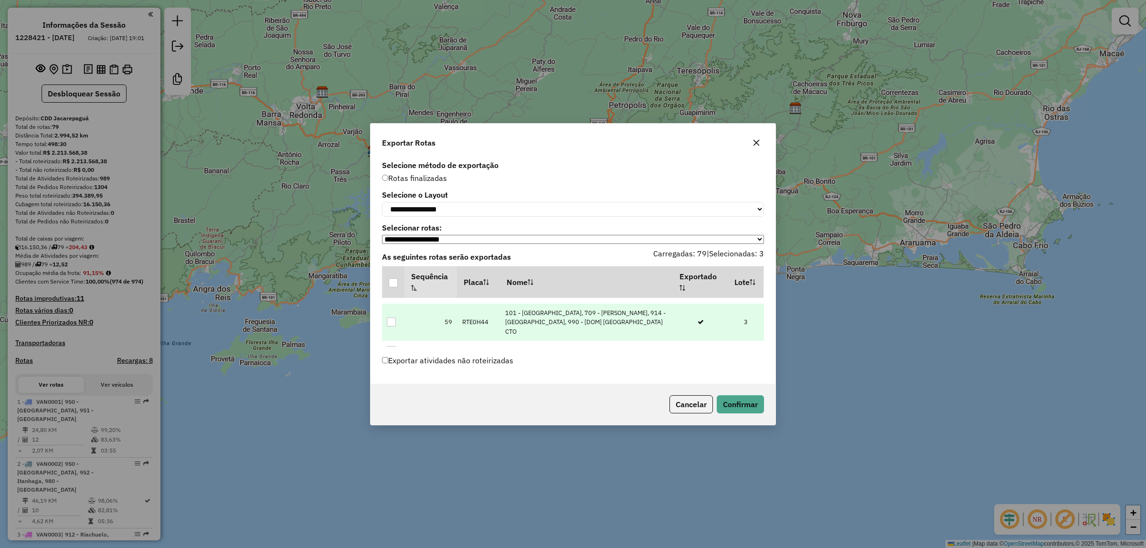
scroll to position [1420, 0]
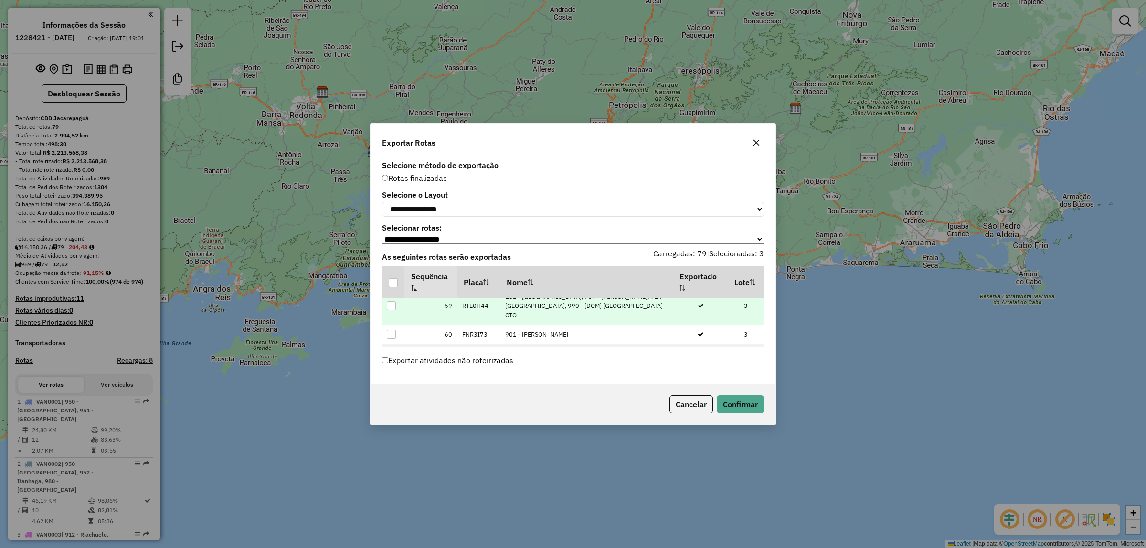
click at [390, 369] on div at bounding box center [391, 373] width 9 height 9
click at [739, 409] on button "Confirmar" at bounding box center [740, 404] width 47 height 18
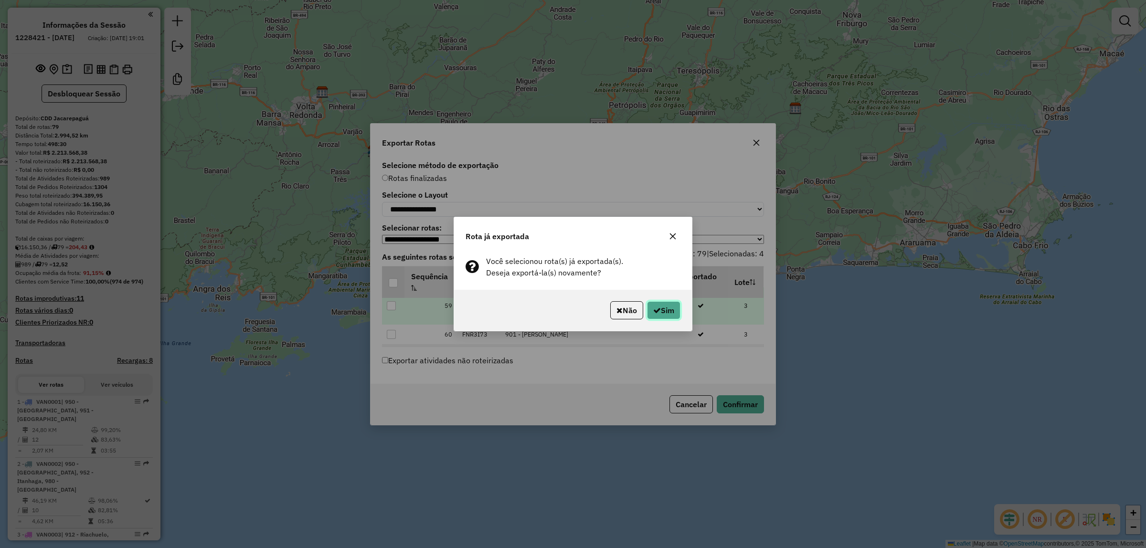
click at [667, 313] on button "Sim" at bounding box center [663, 310] width 33 height 18
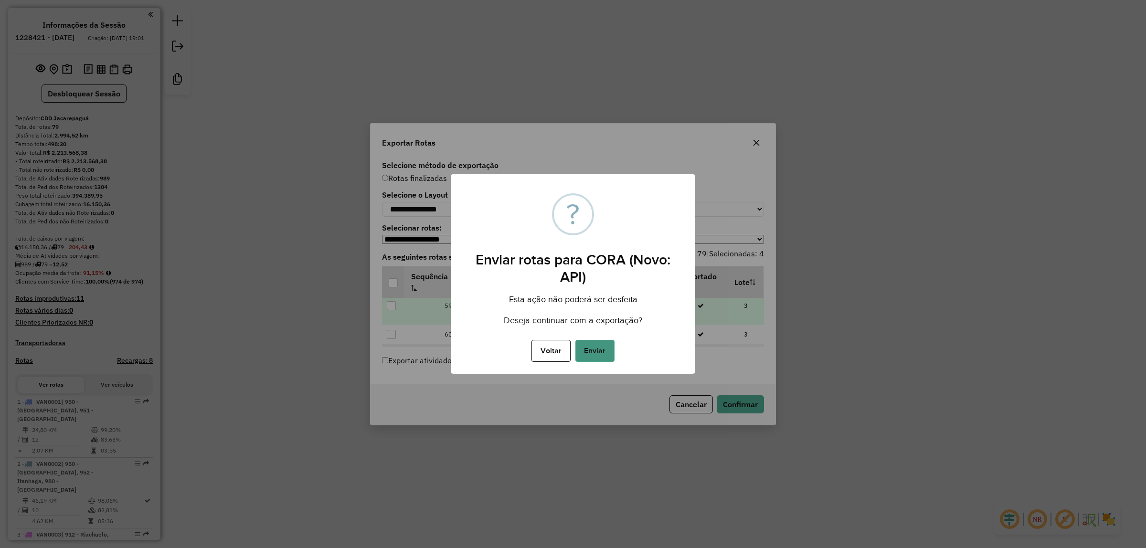
click at [595, 353] on button "Enviar" at bounding box center [594, 351] width 39 height 22
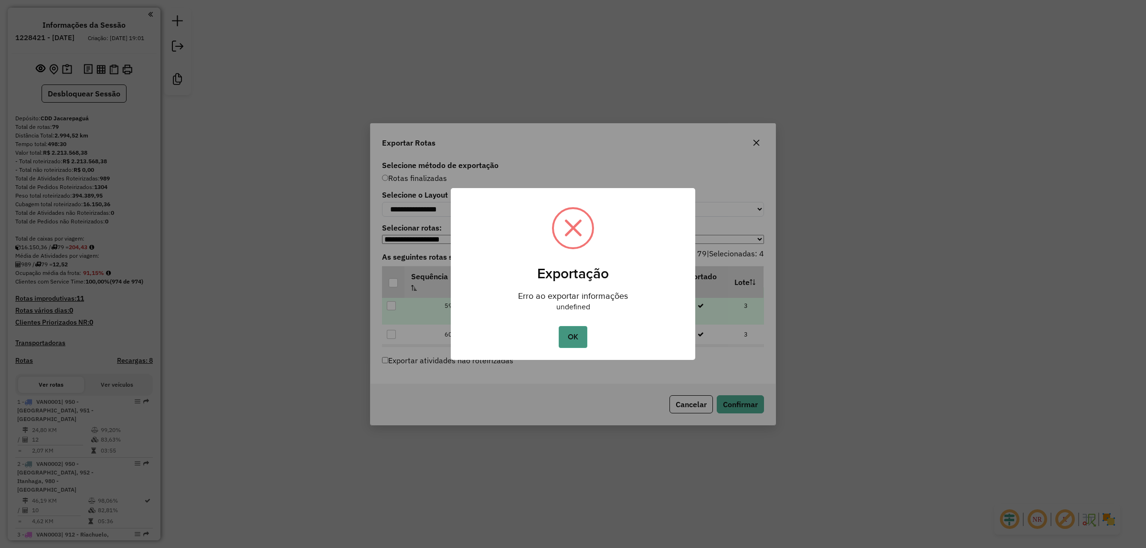
click at [575, 337] on button "OK" at bounding box center [573, 337] width 28 height 22
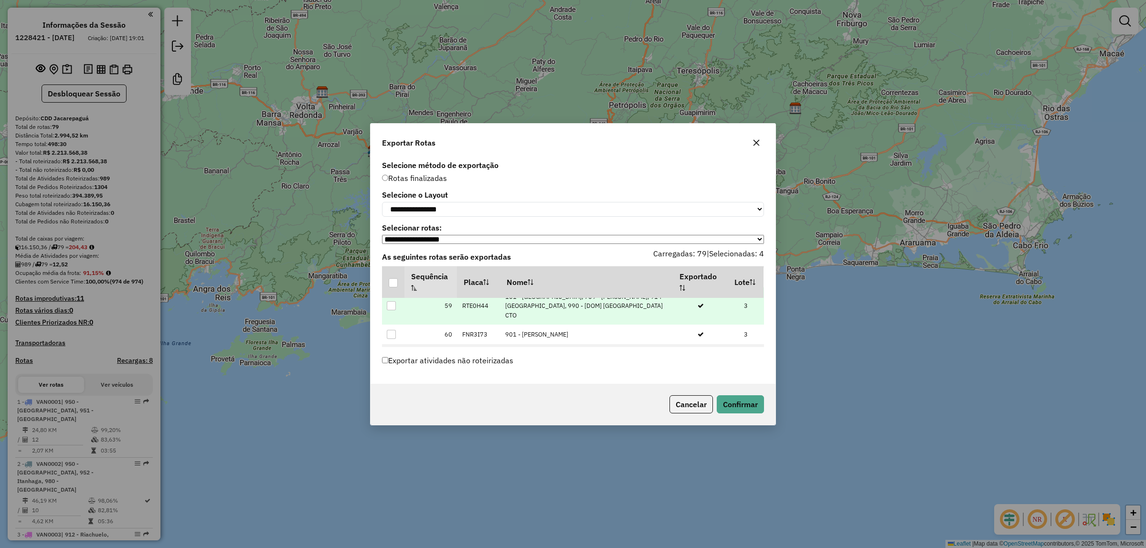
click at [390, 370] on icon at bounding box center [391, 373] width 7 height 7
click at [391, 389] on div at bounding box center [391, 393] width 9 height 9
click at [742, 409] on button "Confirmar" at bounding box center [740, 404] width 47 height 18
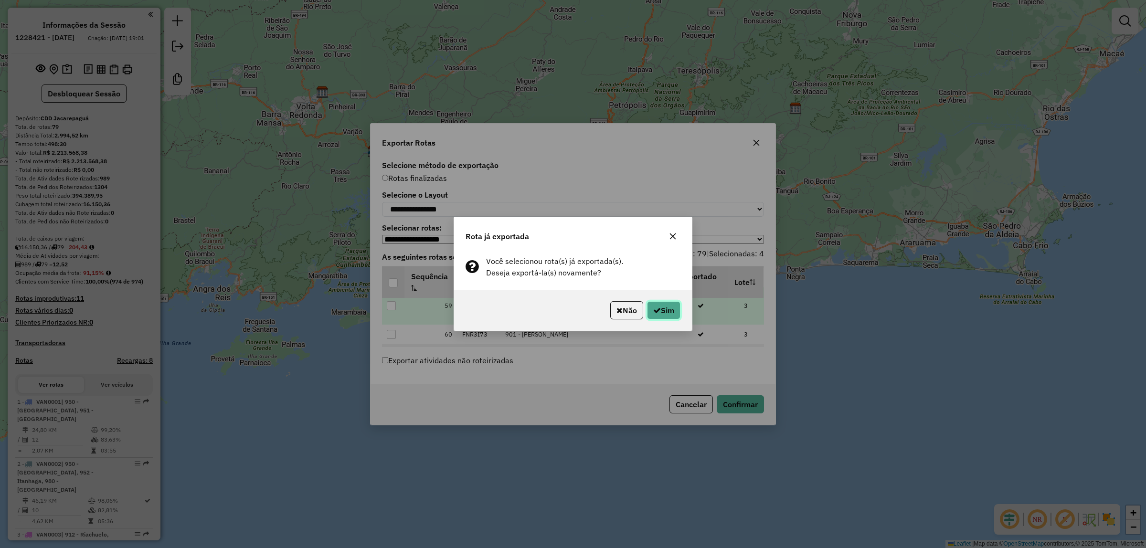
click at [673, 309] on button "Sim" at bounding box center [663, 310] width 33 height 18
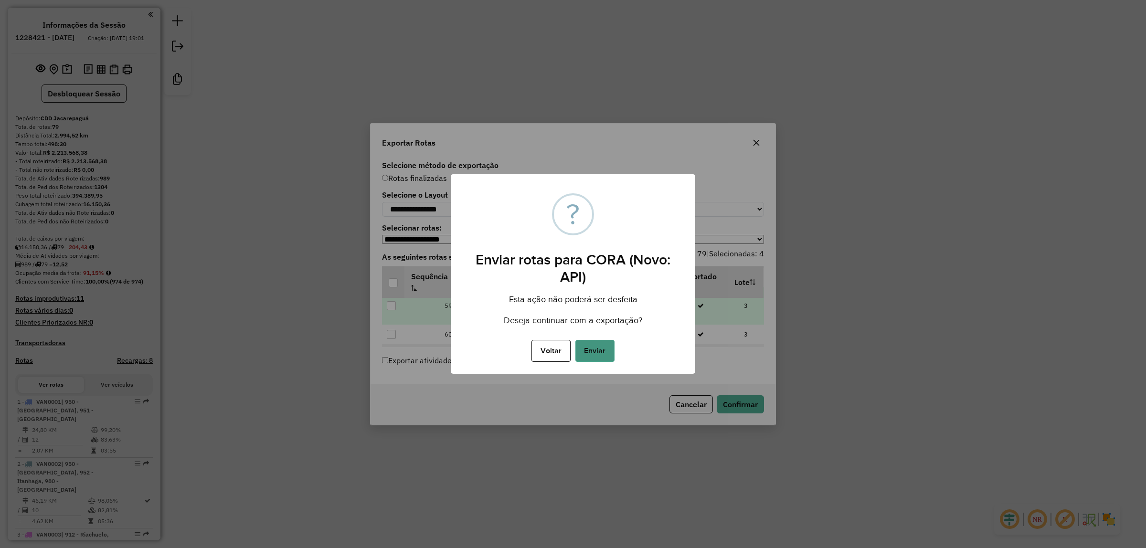
click at [599, 347] on button "Enviar" at bounding box center [594, 351] width 39 height 22
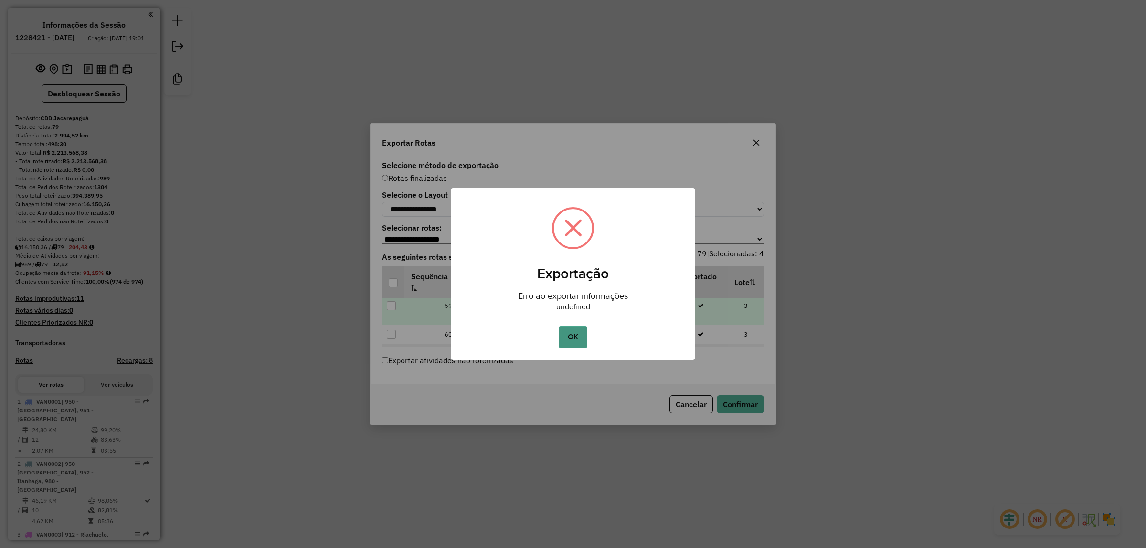
click at [580, 335] on button "OK" at bounding box center [573, 337] width 28 height 22
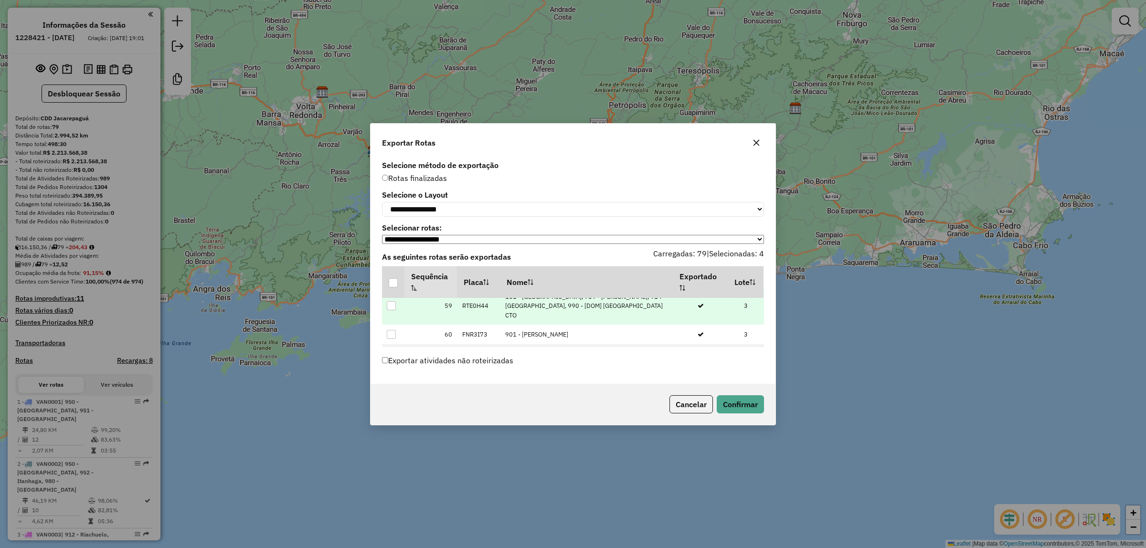
click at [395, 389] on div at bounding box center [391, 393] width 9 height 9
click at [391, 408] on div at bounding box center [391, 412] width 9 height 9
click at [748, 403] on button "Confirmar" at bounding box center [740, 404] width 47 height 18
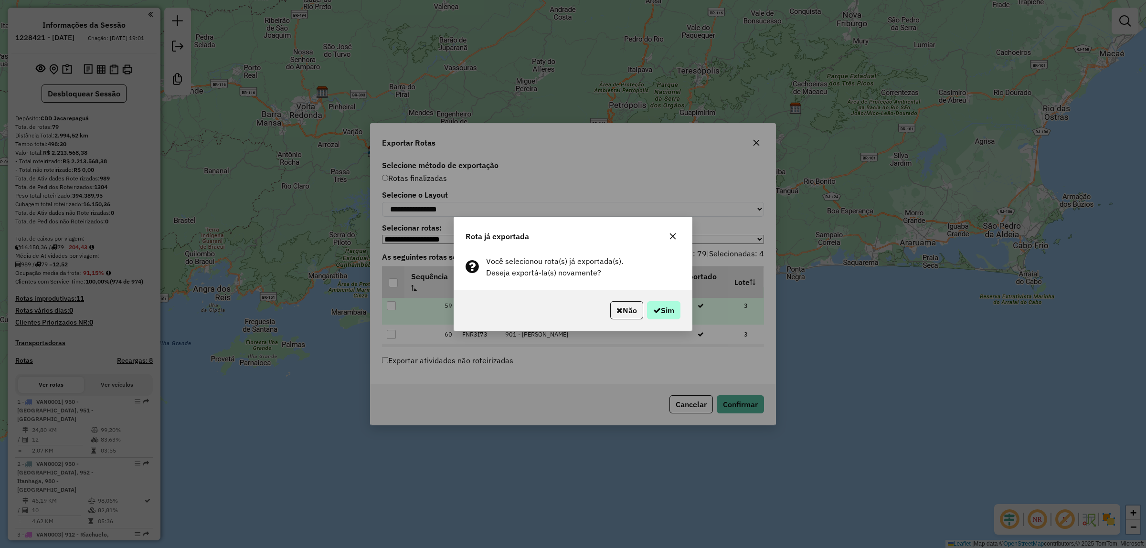
click at [649, 309] on button "Sim" at bounding box center [663, 310] width 33 height 18
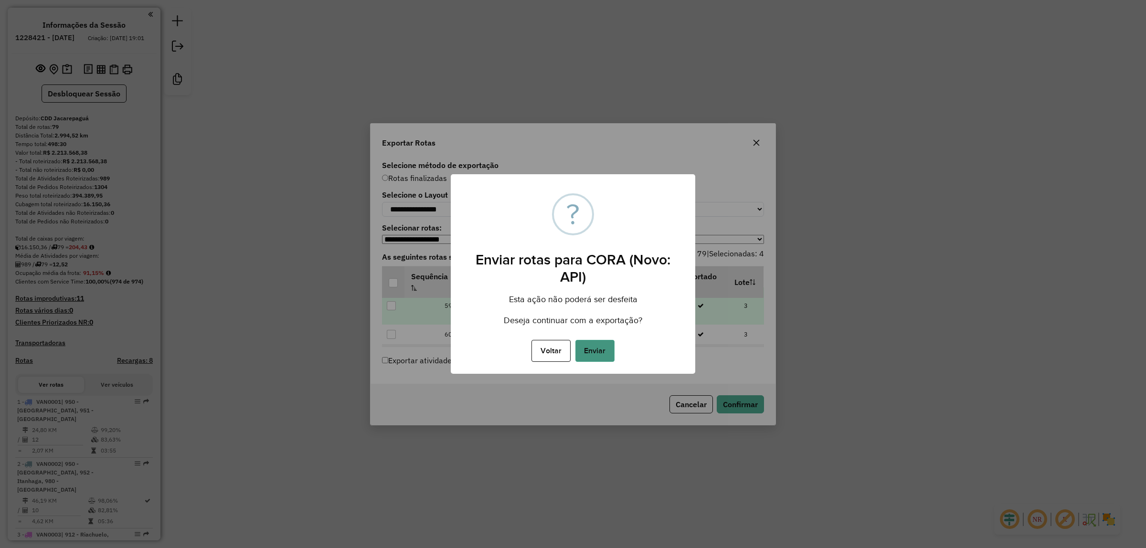
click at [600, 351] on button "Enviar" at bounding box center [594, 351] width 39 height 22
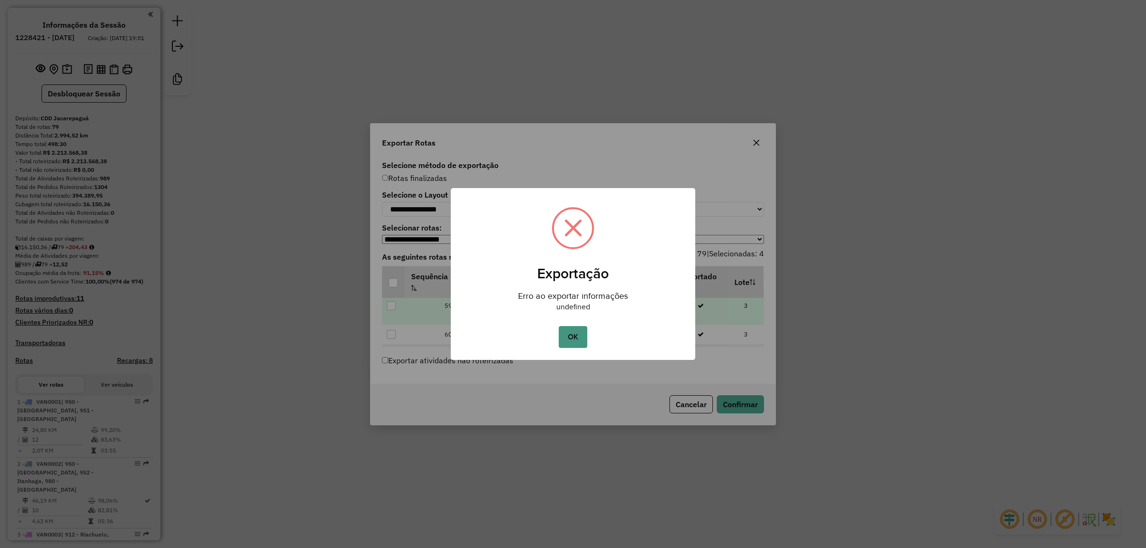
click at [581, 341] on button "OK" at bounding box center [573, 337] width 28 height 22
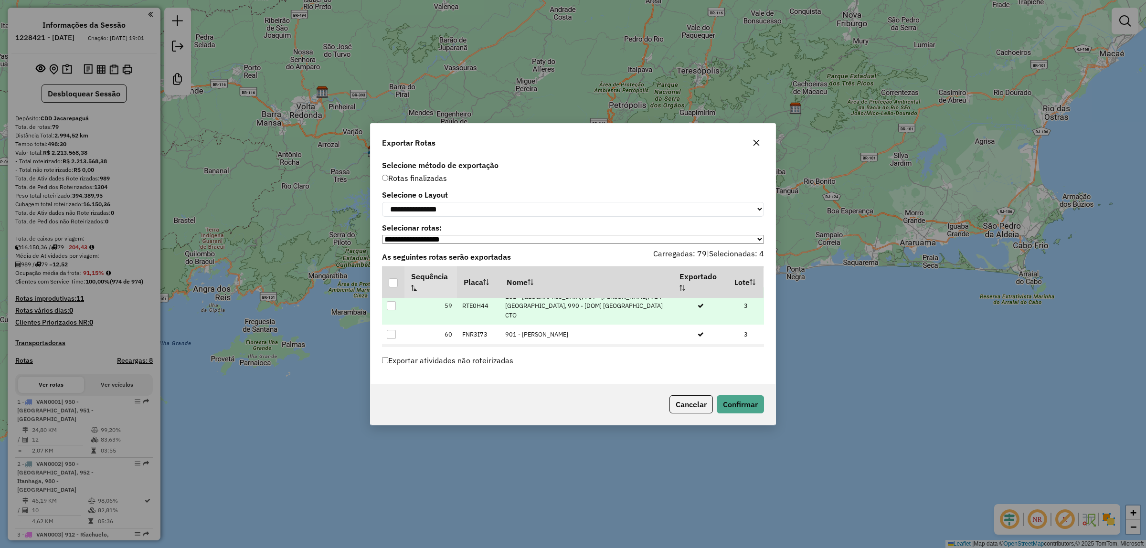
click at [390, 411] on icon at bounding box center [391, 413] width 6 height 4
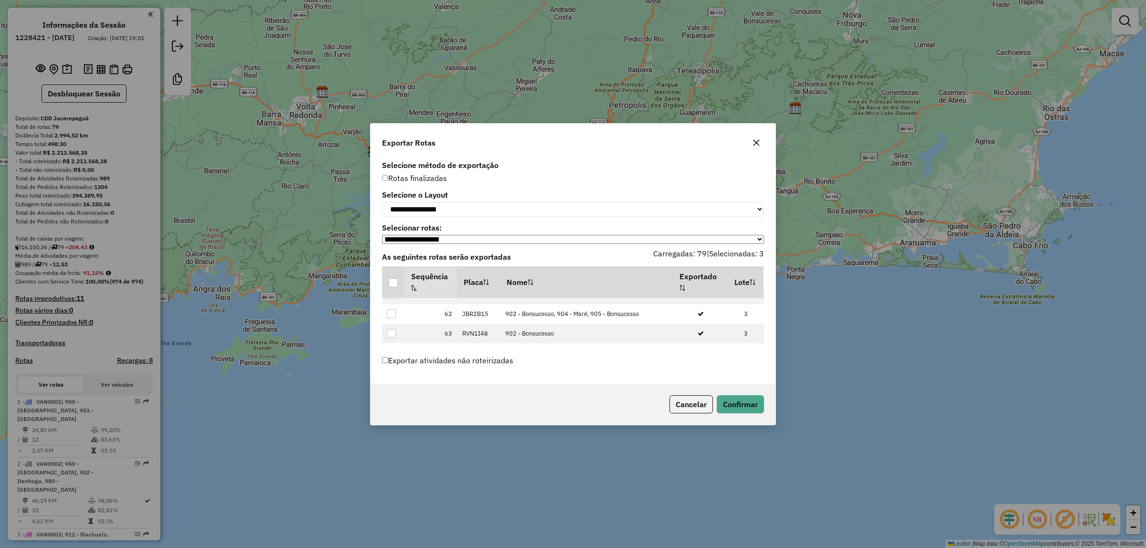
click at [390, 368] on div at bounding box center [391, 372] width 9 height 9
click at [727, 407] on button "Confirmar" at bounding box center [740, 404] width 47 height 18
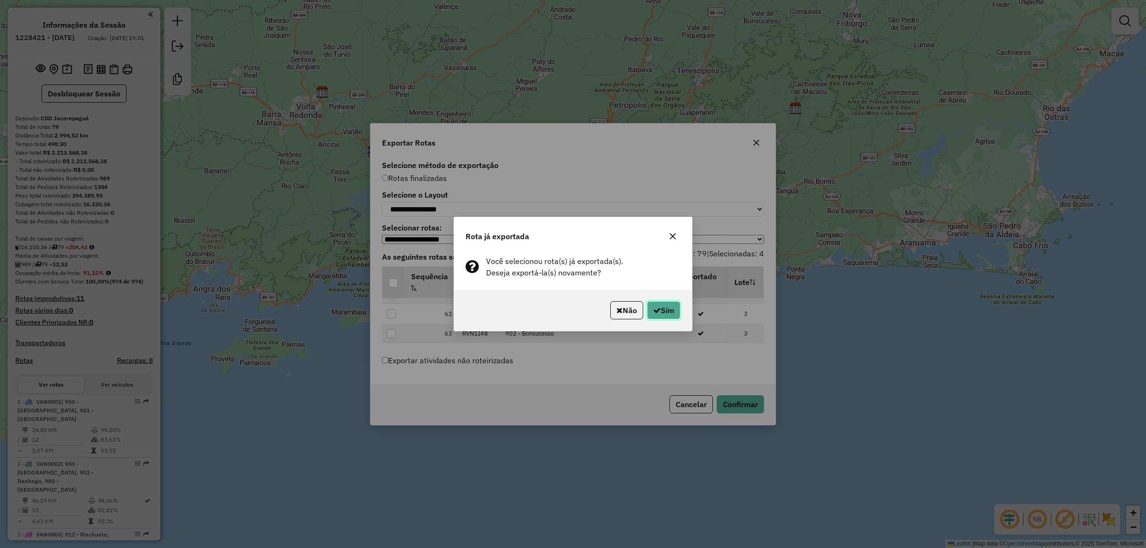
click at [655, 309] on icon "button" at bounding box center [657, 310] width 8 height 8
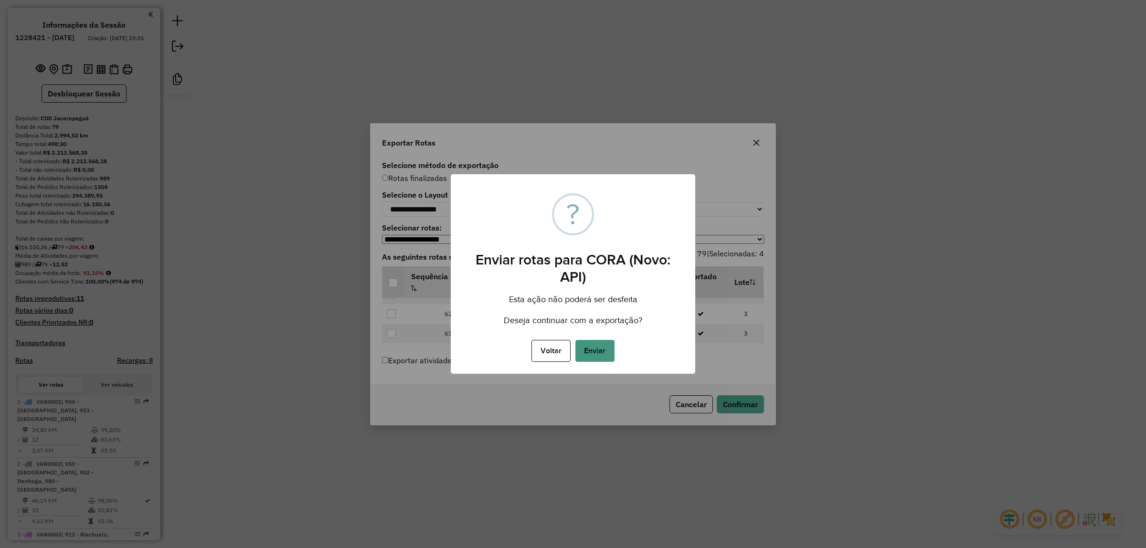
click at [598, 354] on button "Enviar" at bounding box center [594, 351] width 39 height 22
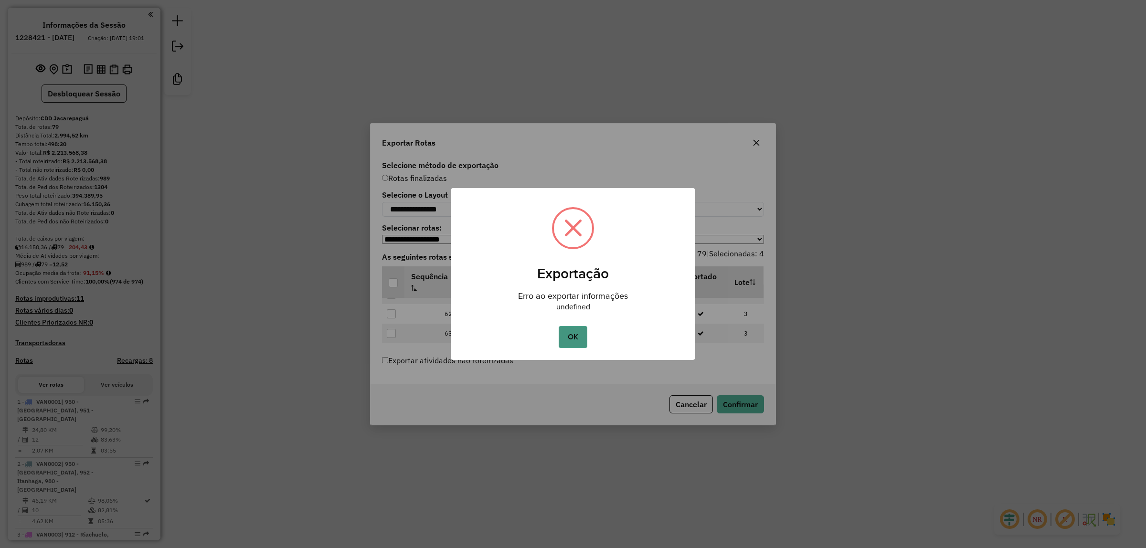
click at [573, 336] on button "OK" at bounding box center [573, 337] width 28 height 22
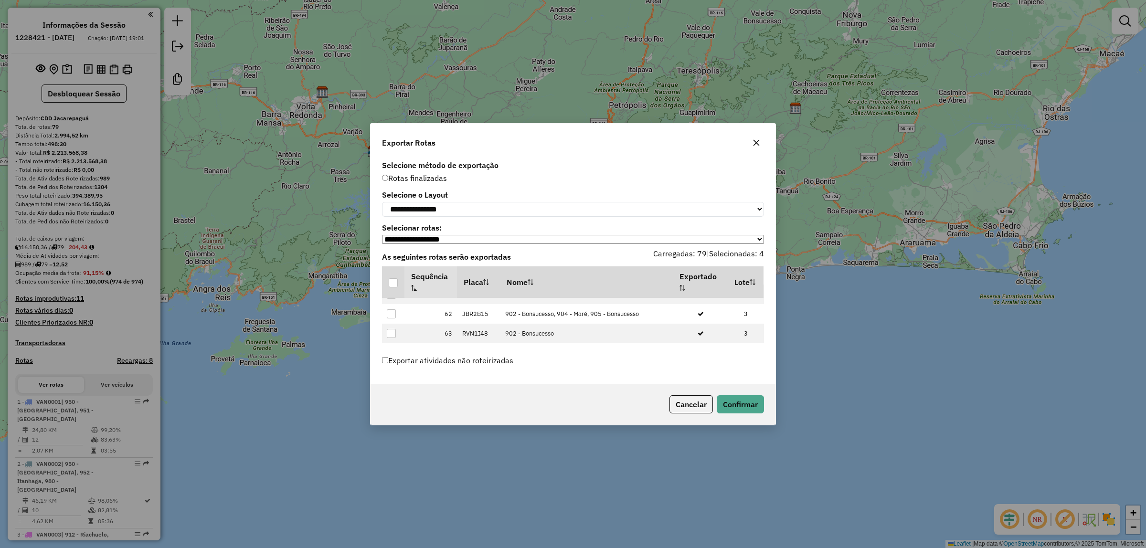
click at [393, 369] on icon at bounding box center [391, 372] width 7 height 7
click at [393, 388] on div at bounding box center [391, 392] width 9 height 9
click at [731, 404] on button "Confirmar" at bounding box center [740, 404] width 47 height 18
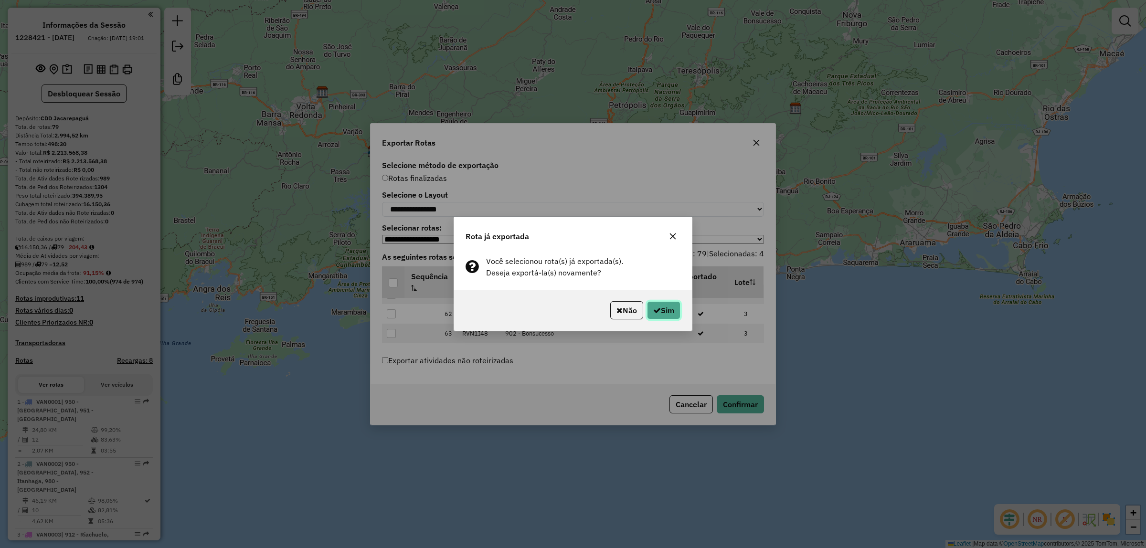
click at [656, 308] on icon "button" at bounding box center [657, 310] width 8 height 8
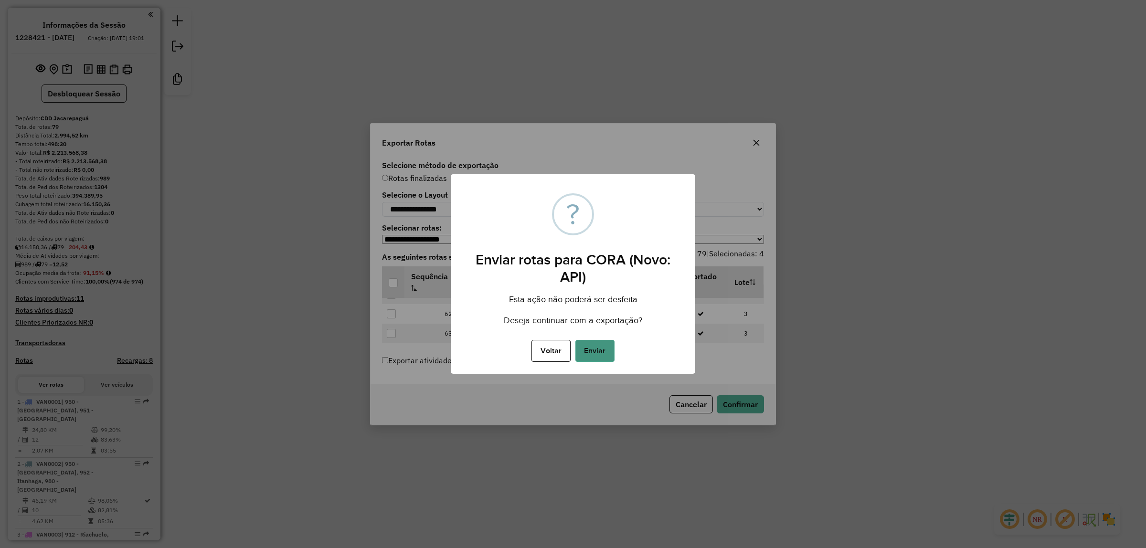
click at [590, 356] on button "Enviar" at bounding box center [594, 351] width 39 height 22
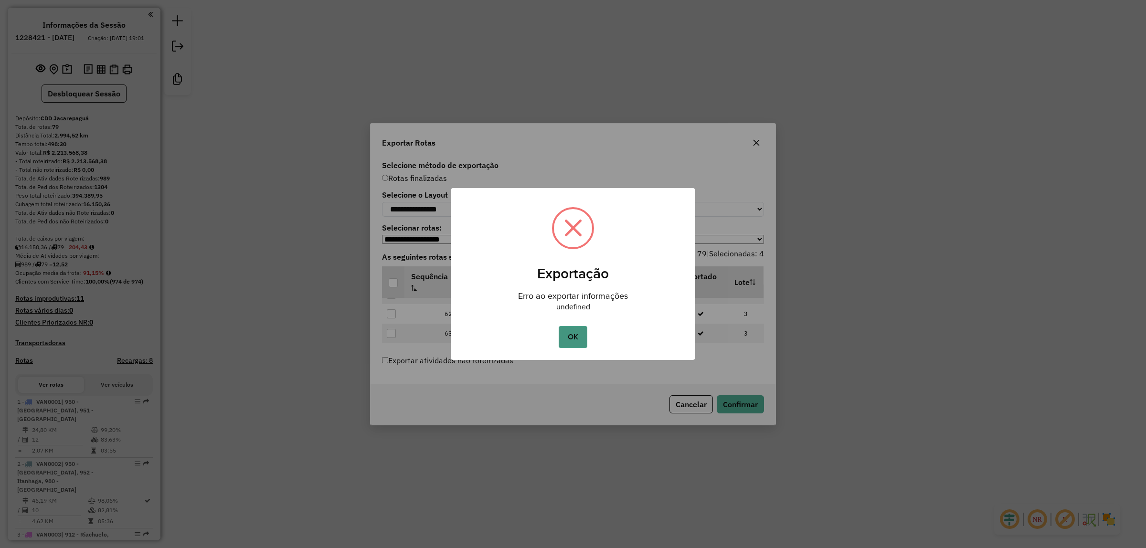
click at [579, 340] on button "OK" at bounding box center [573, 337] width 28 height 22
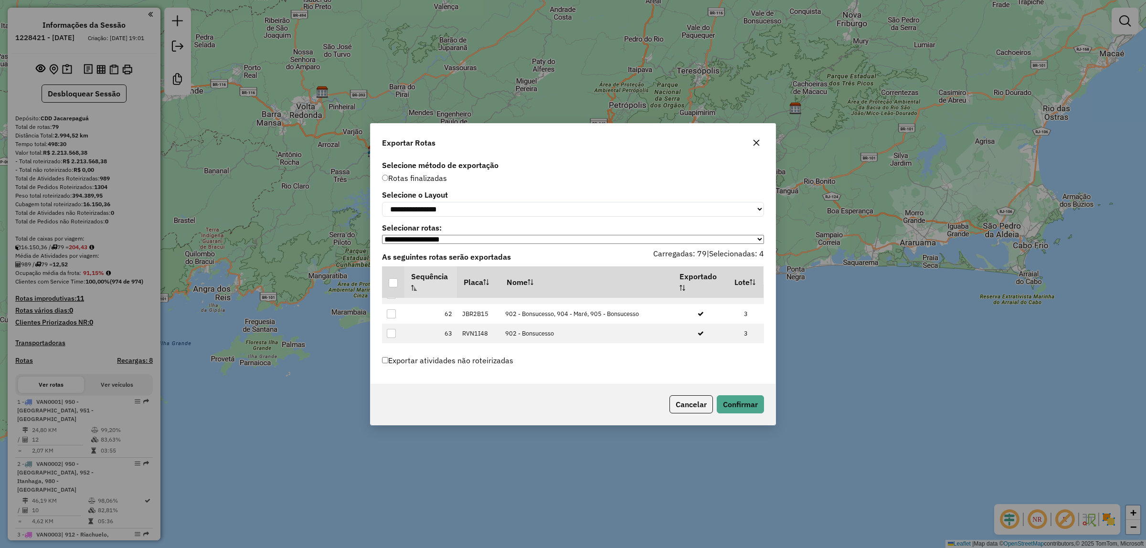
click at [390, 388] on div at bounding box center [391, 392] width 9 height 9
click at [390, 407] on div at bounding box center [391, 411] width 9 height 9
click at [745, 401] on button "Confirmar" at bounding box center [740, 404] width 47 height 18
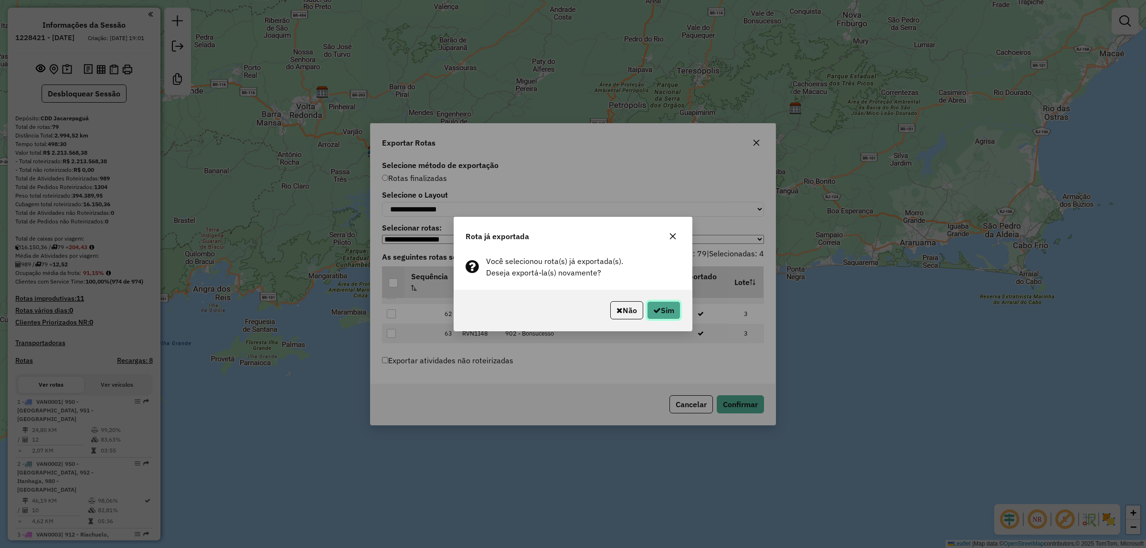
click at [665, 306] on button "Sim" at bounding box center [663, 310] width 33 height 18
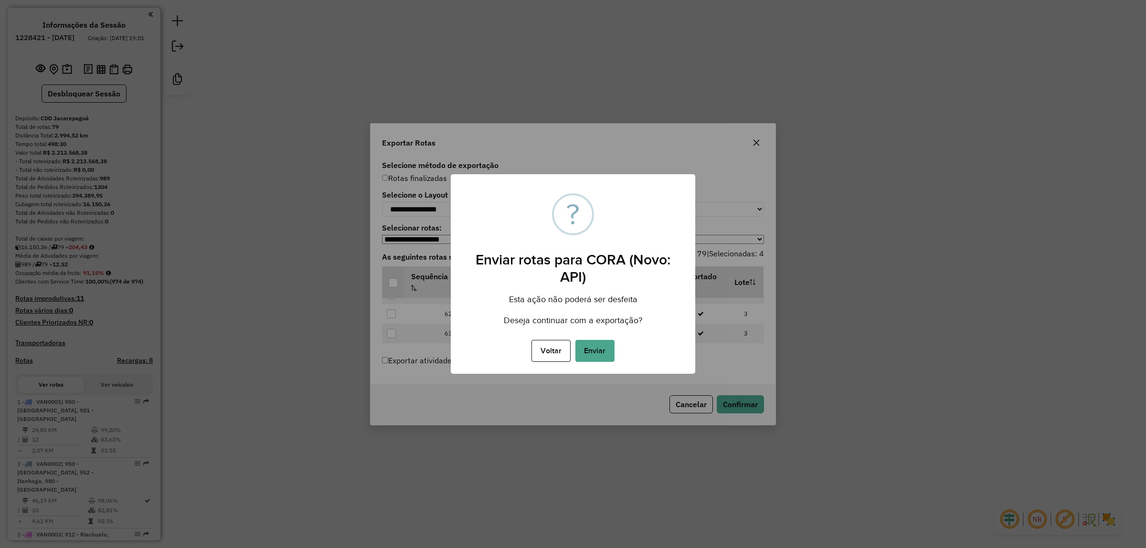
click at [601, 349] on button "Enviar" at bounding box center [594, 351] width 39 height 22
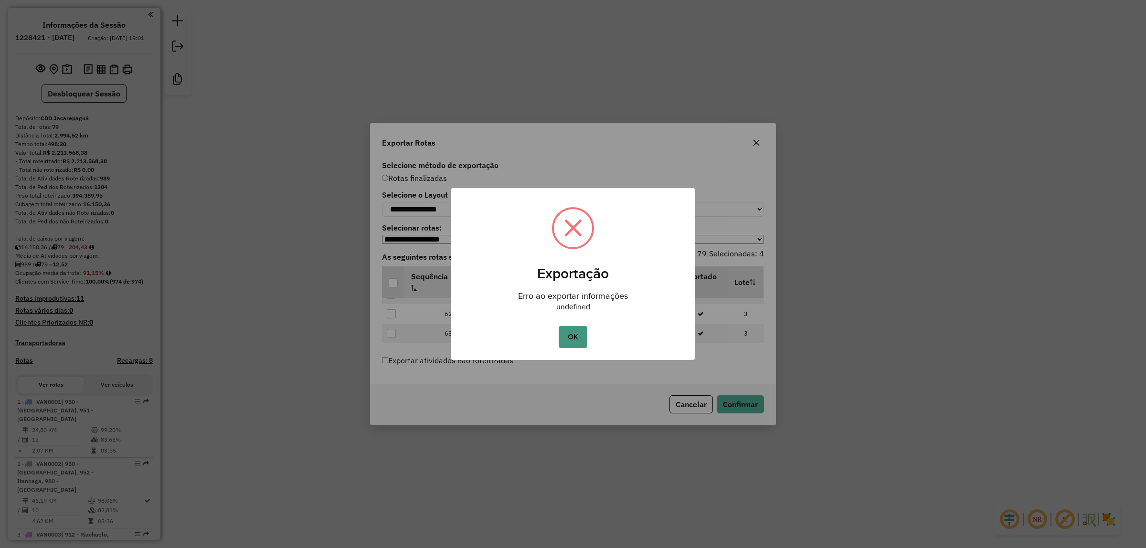
click at [581, 335] on button "OK" at bounding box center [573, 337] width 28 height 22
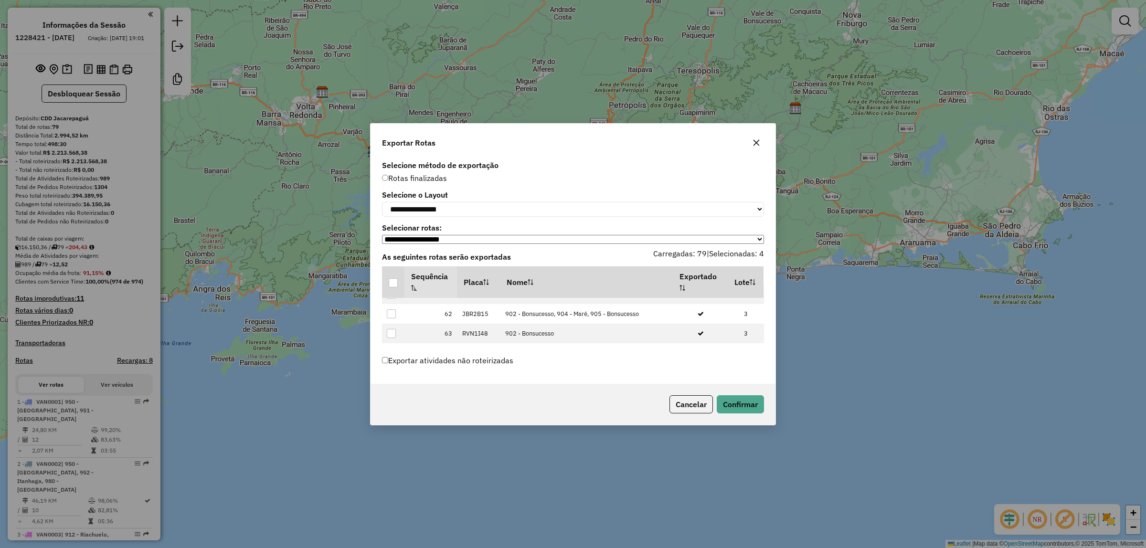
click at [390, 408] on icon at bounding box center [391, 411] width 7 height 7
click at [394, 387] on div at bounding box center [391, 391] width 9 height 9
click at [393, 368] on icon at bounding box center [391, 371] width 7 height 7
click at [726, 404] on button "Confirmar" at bounding box center [740, 404] width 47 height 18
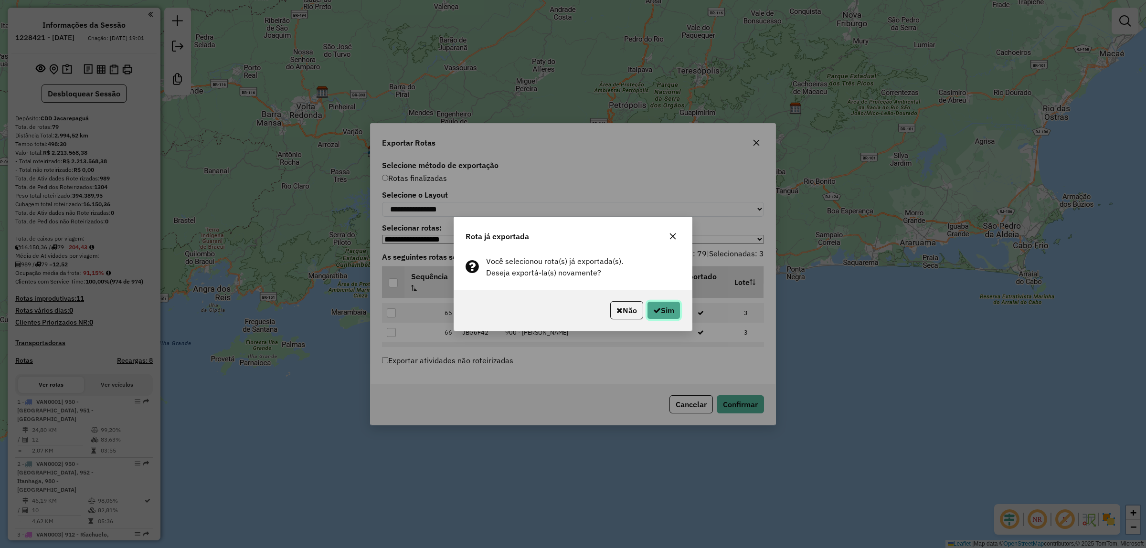
click at [655, 309] on icon "button" at bounding box center [657, 310] width 8 height 8
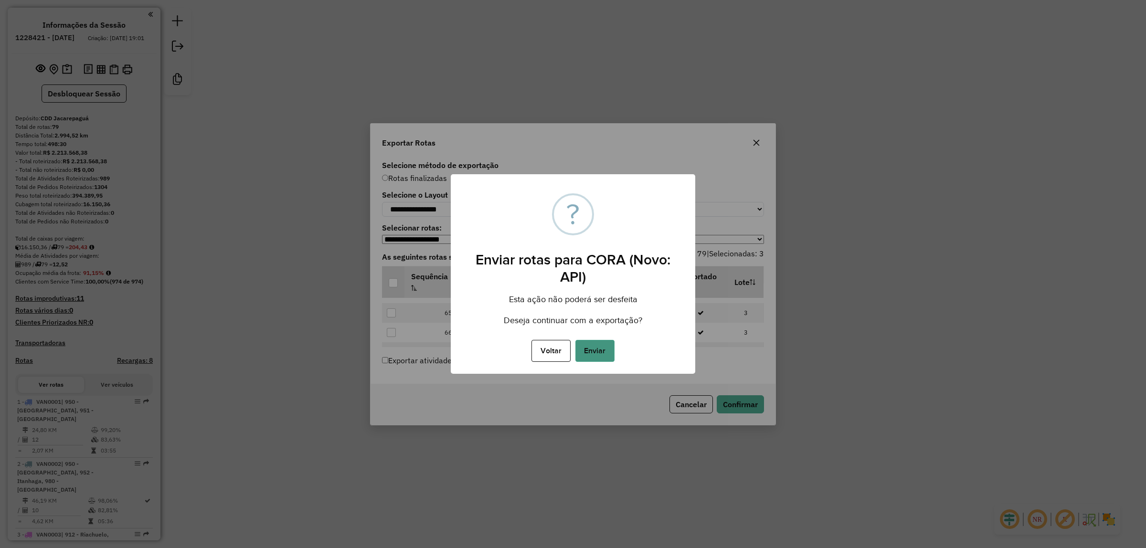
click at [596, 348] on button "Enviar" at bounding box center [594, 351] width 39 height 22
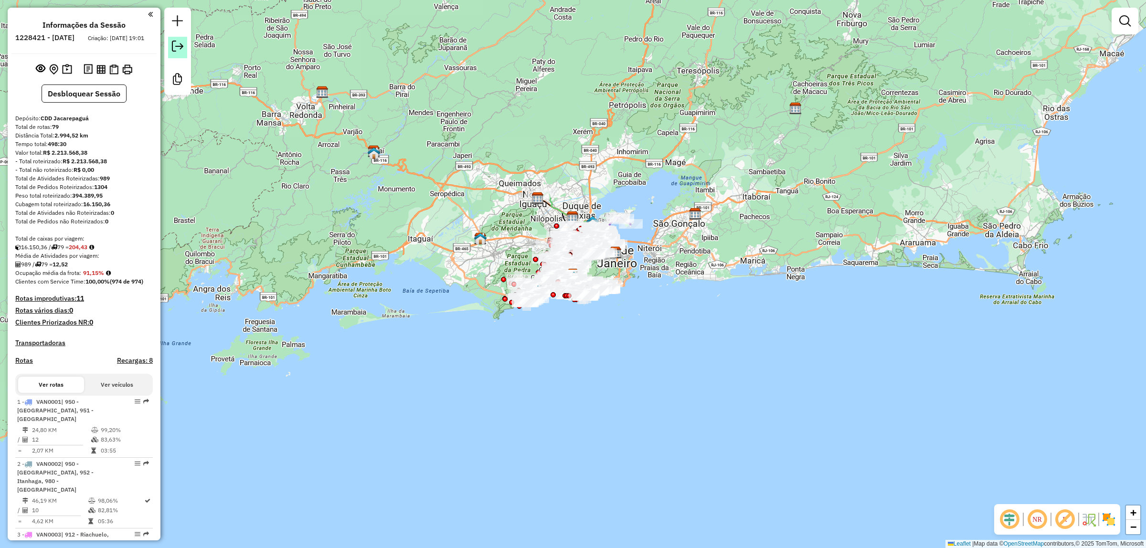
click at [178, 44] on em at bounding box center [177, 46] width 11 height 11
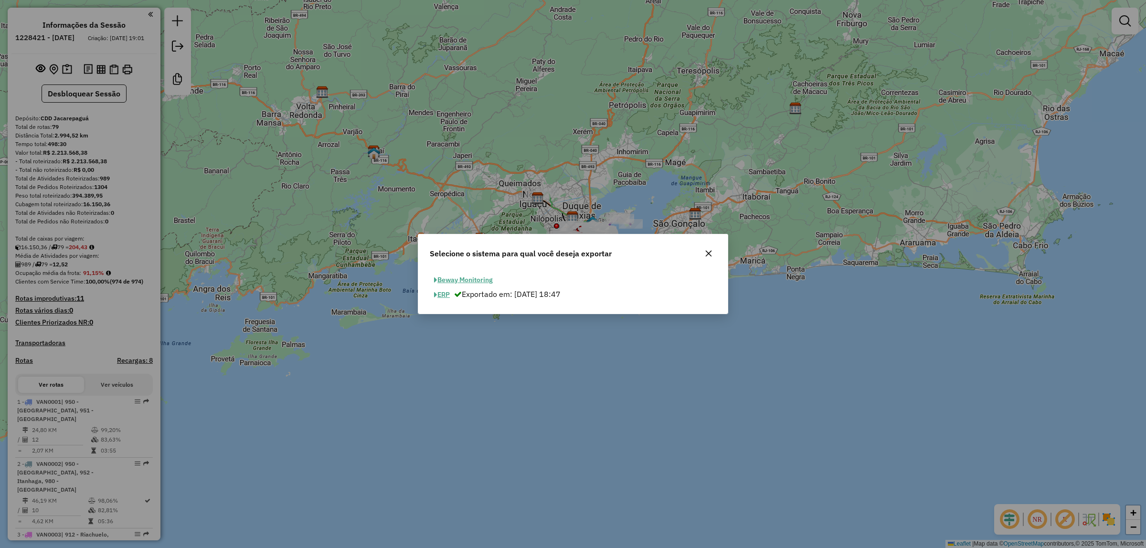
click at [440, 295] on button "ERP" at bounding box center [442, 294] width 24 height 15
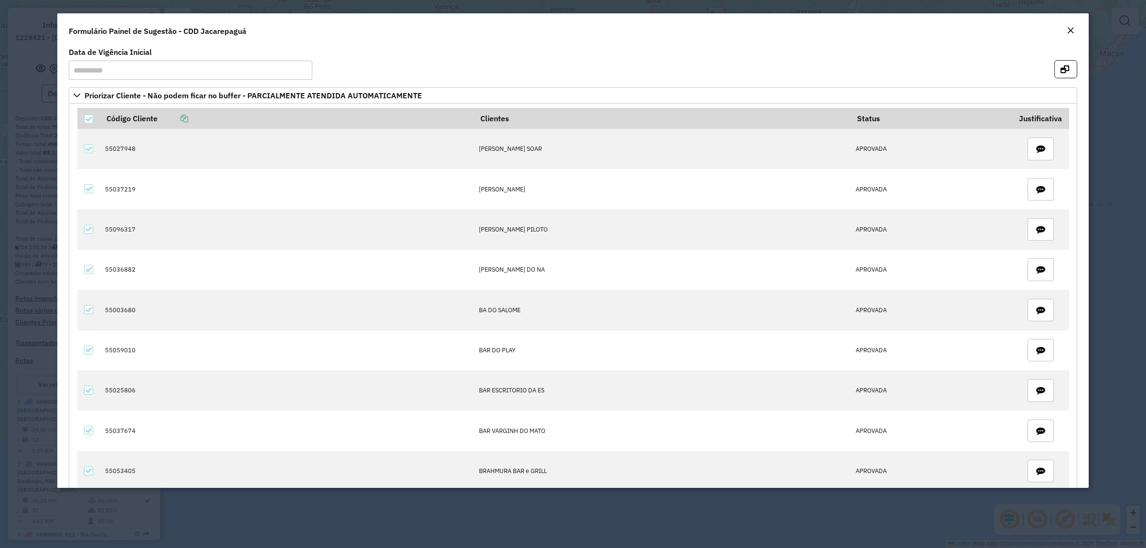
click at [1068, 27] on em "Close" at bounding box center [1070, 31] width 8 height 8
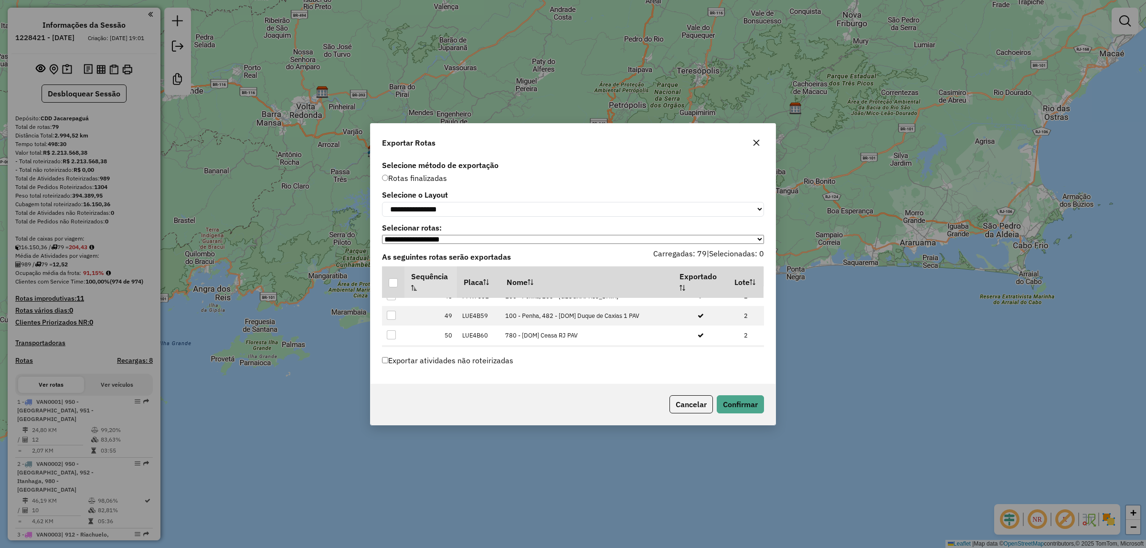
scroll to position [1193, 0]
click at [395, 401] on div at bounding box center [391, 405] width 9 height 9
click at [392, 403] on icon at bounding box center [391, 406] width 7 height 7
click at [391, 408] on div at bounding box center [391, 412] width 9 height 9
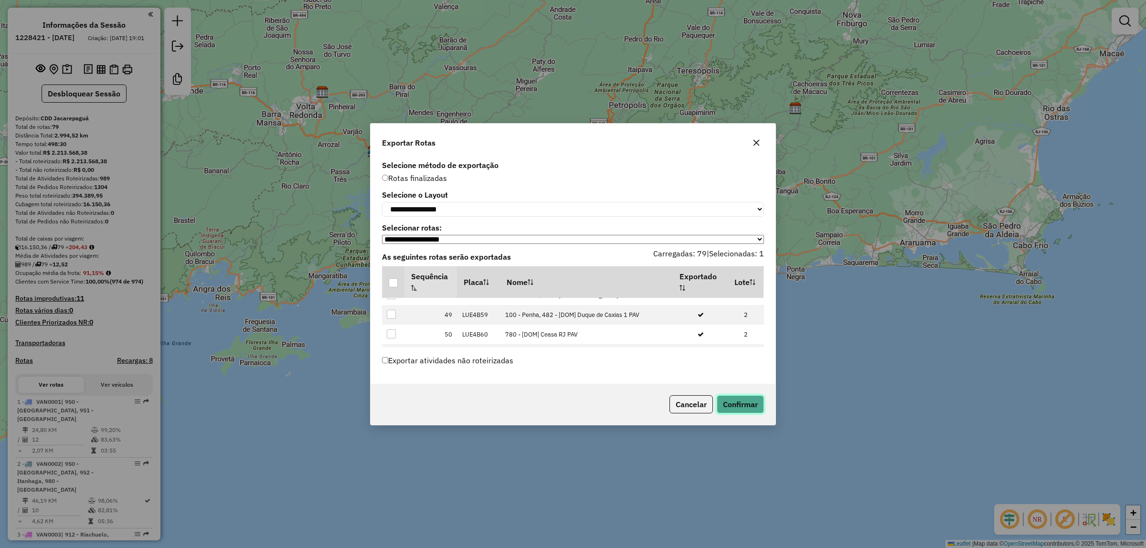
click at [735, 401] on button "Confirmar" at bounding box center [740, 404] width 47 height 18
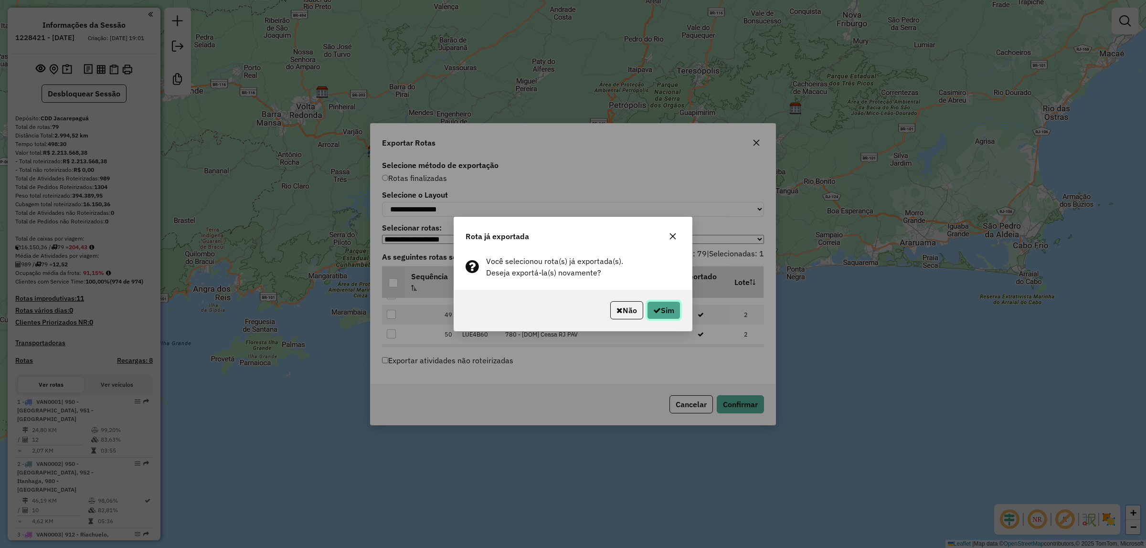
click at [665, 315] on button "Sim" at bounding box center [663, 310] width 33 height 18
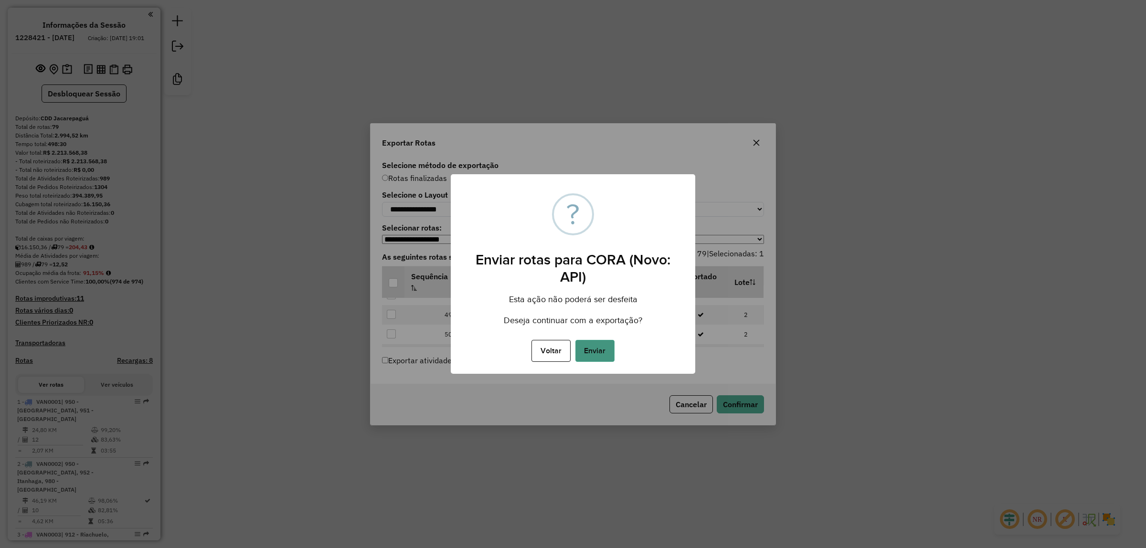
click at [598, 348] on button "Enviar" at bounding box center [594, 351] width 39 height 22
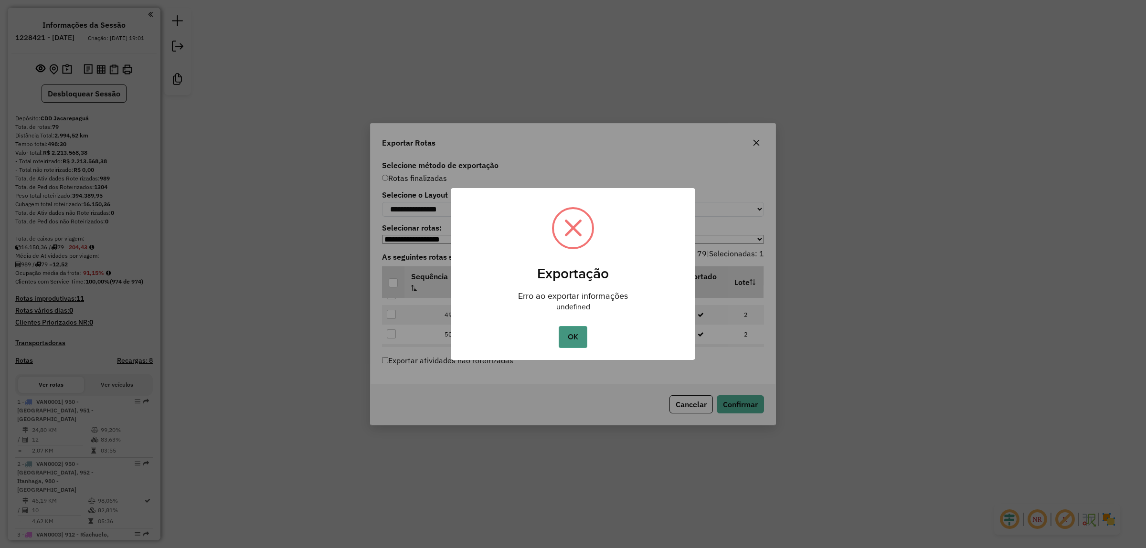
click at [566, 337] on button "OK" at bounding box center [573, 337] width 28 height 22
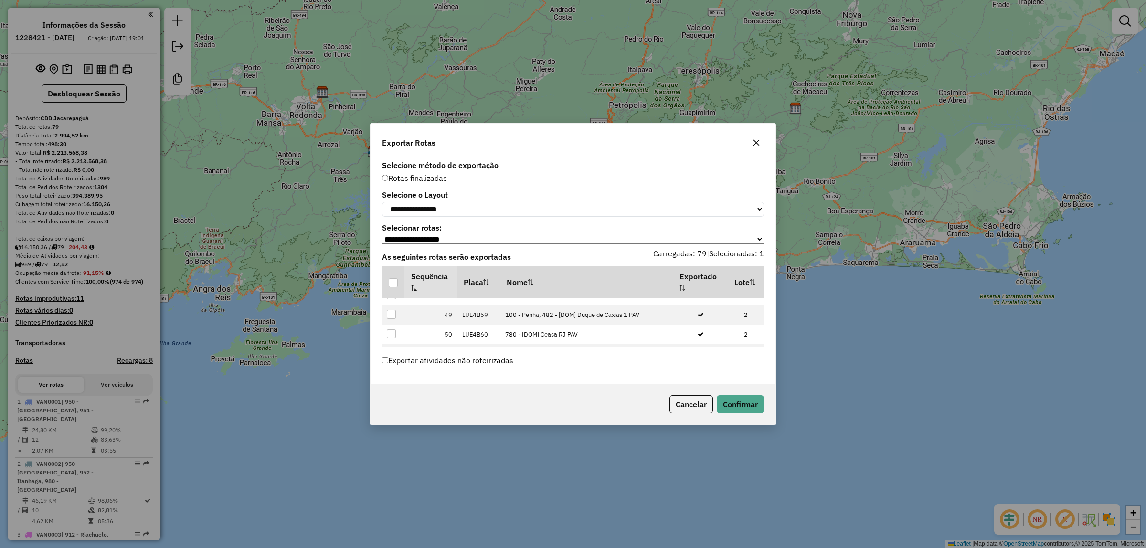
click at [757, 139] on icon "button" at bounding box center [756, 142] width 6 height 6
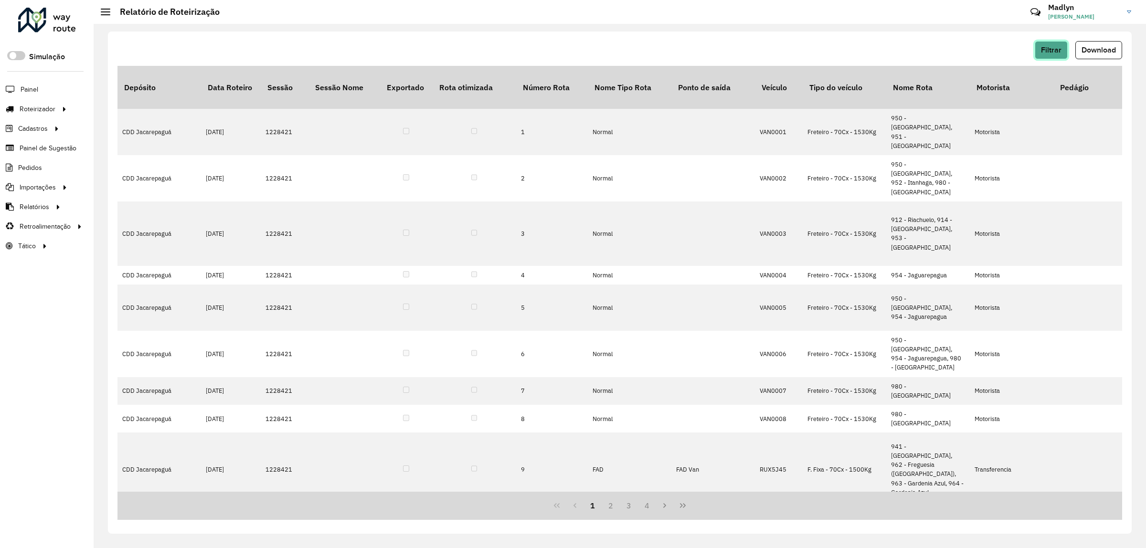
click at [1040, 49] on button "Filtrar" at bounding box center [1050, 50] width 33 height 18
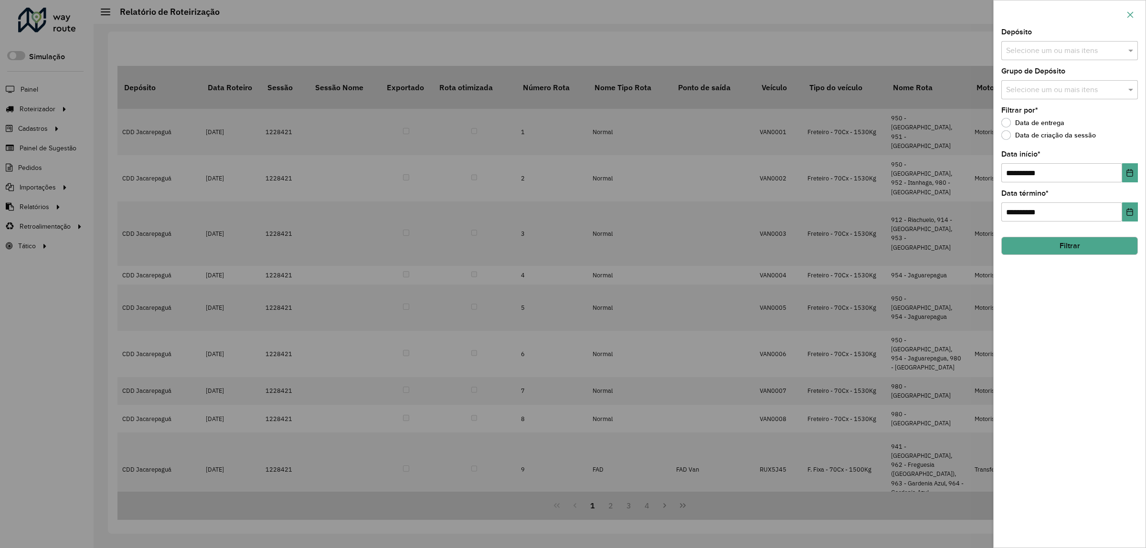
click at [1137, 10] on button "button" at bounding box center [1129, 14] width 15 height 15
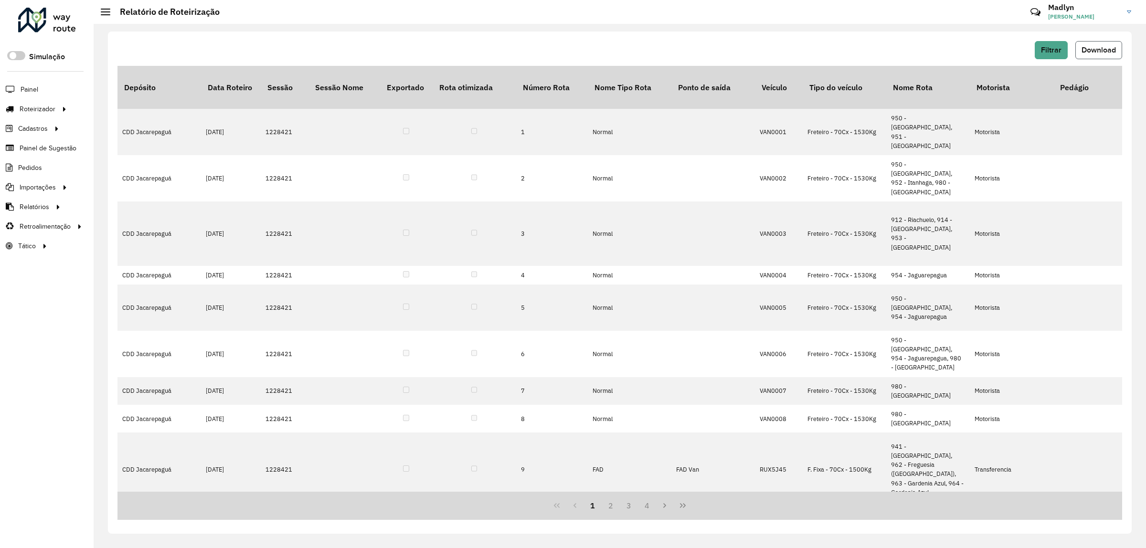
click at [1105, 50] on span "Download" at bounding box center [1098, 50] width 34 height 8
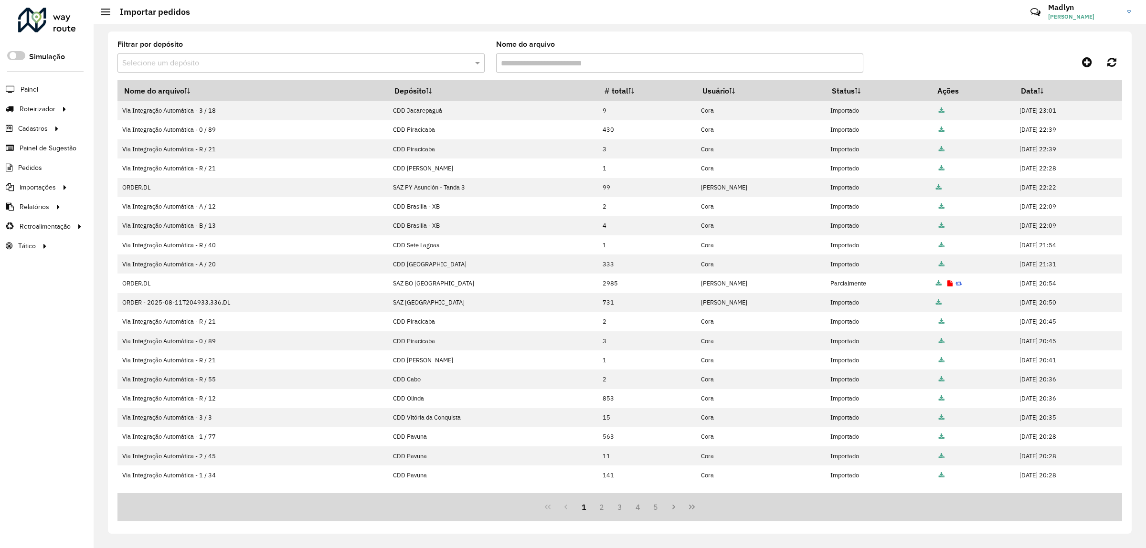
click at [196, 64] on input "text" at bounding box center [291, 63] width 338 height 11
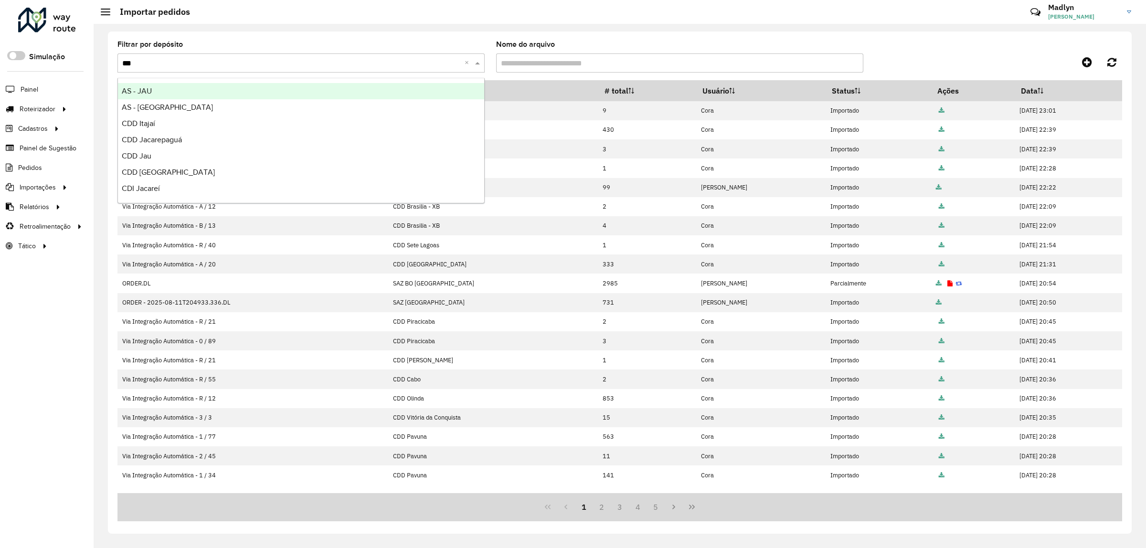
type input "****"
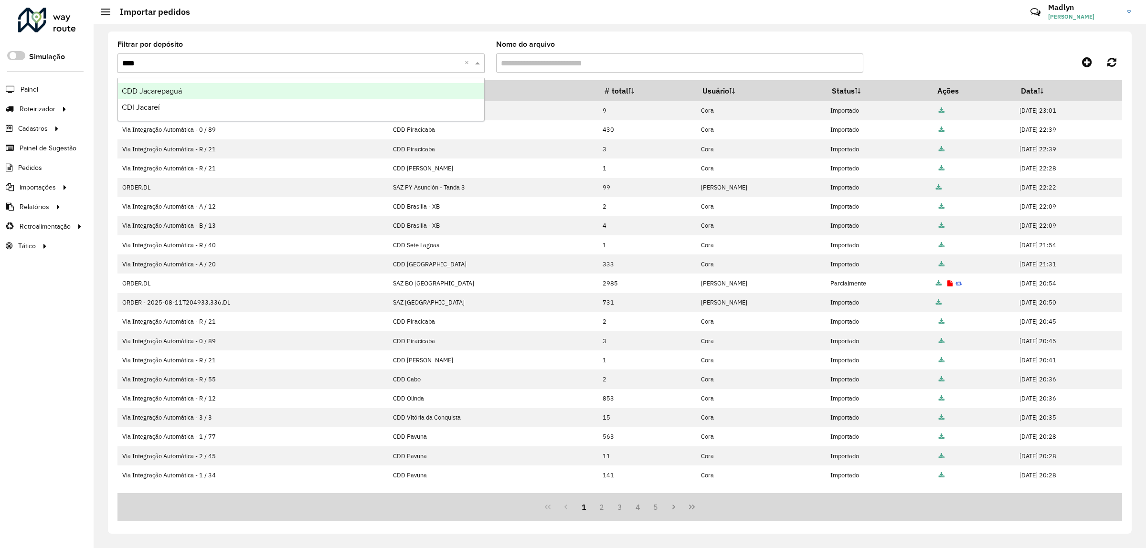
click at [182, 94] on span "CDD Jacarepaguá" at bounding box center [152, 91] width 60 height 8
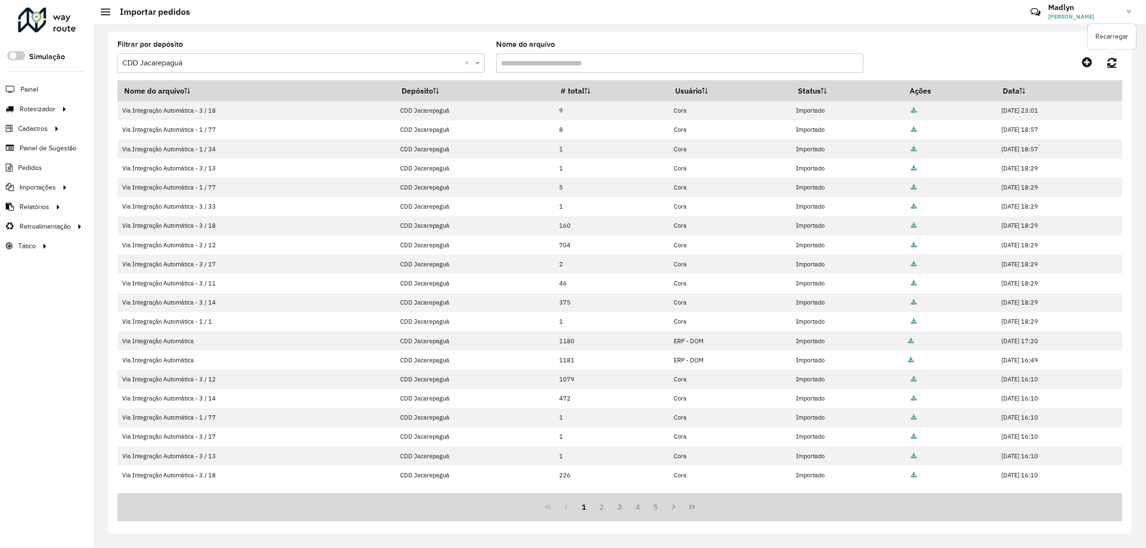
click at [1108, 61] on icon at bounding box center [1111, 62] width 9 height 11
click at [1116, 60] on link at bounding box center [1111, 61] width 21 height 17
click at [1109, 64] on icon at bounding box center [1111, 62] width 9 height 11
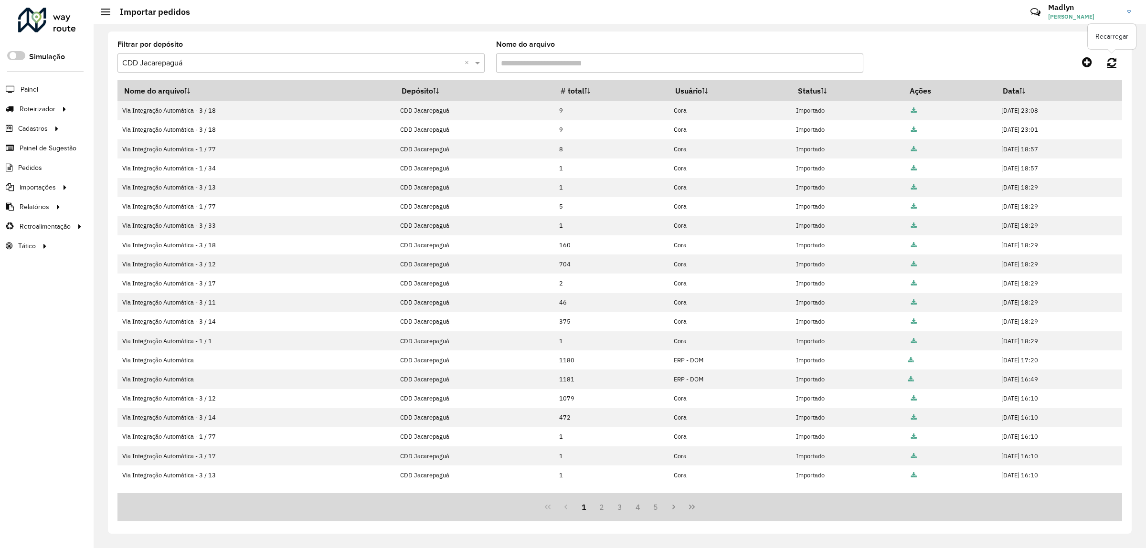
click at [1111, 59] on icon at bounding box center [1111, 62] width 9 height 11
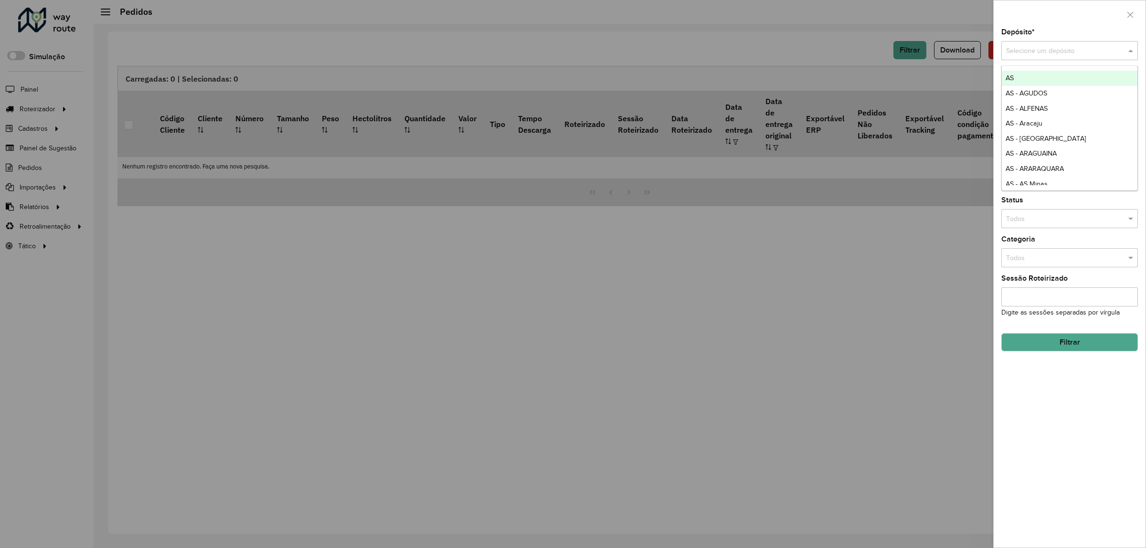
click at [1033, 53] on input "text" at bounding box center [1060, 51] width 108 height 11
type input "****"
click at [1027, 74] on span "CDD Jacarepaguá" at bounding box center [1033, 78] width 56 height 8
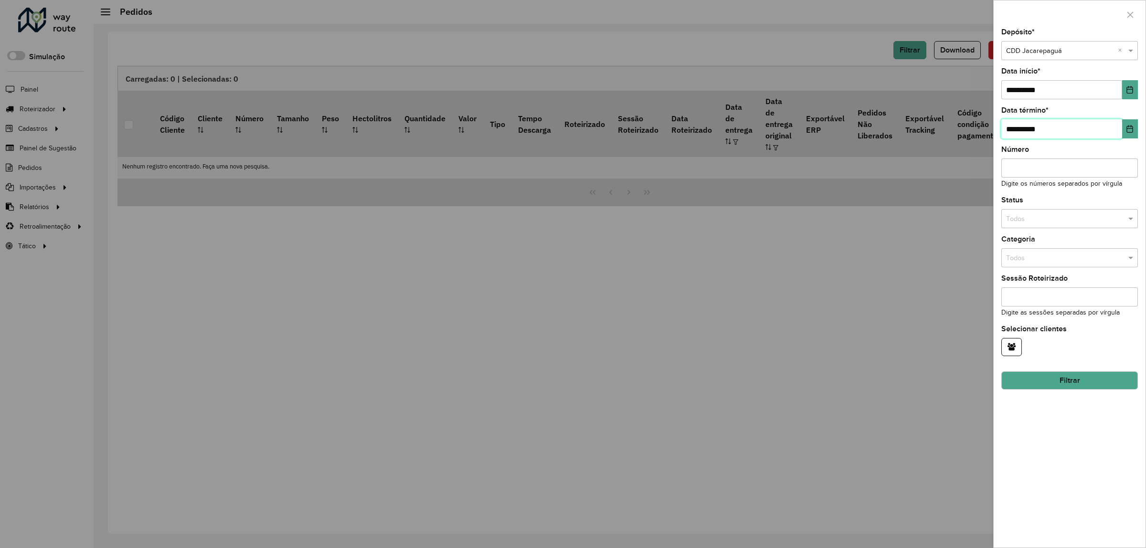
drag, startPoint x: 1012, startPoint y: 130, endPoint x: 1001, endPoint y: 127, distance: 11.3
click at [1001, 127] on input "**********" at bounding box center [1061, 128] width 121 height 19
drag, startPoint x: 1017, startPoint y: 129, endPoint x: 999, endPoint y: 129, distance: 18.6
click at [999, 129] on div "**********" at bounding box center [1069, 288] width 152 height 519
click at [1012, 130] on input "**********" at bounding box center [1061, 128] width 121 height 19
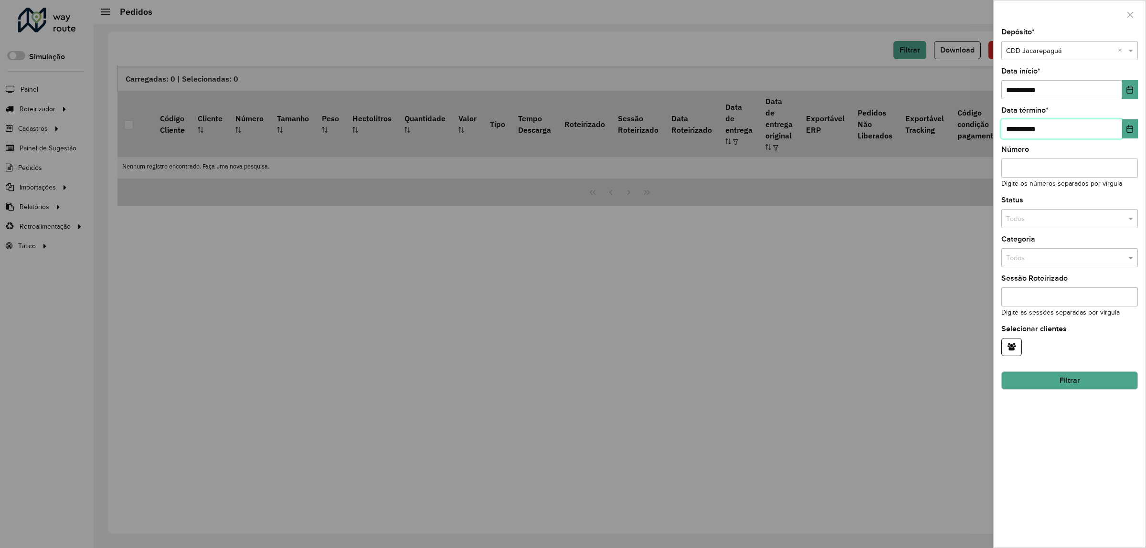
drag, startPoint x: 1018, startPoint y: 130, endPoint x: 993, endPoint y: 127, distance: 25.1
click at [993, 127] on div "**********" at bounding box center [1069, 274] width 153 height 548
type input "*********"
click at [1033, 383] on hb-field-button "Filtrar" at bounding box center [1069, 377] width 137 height 26
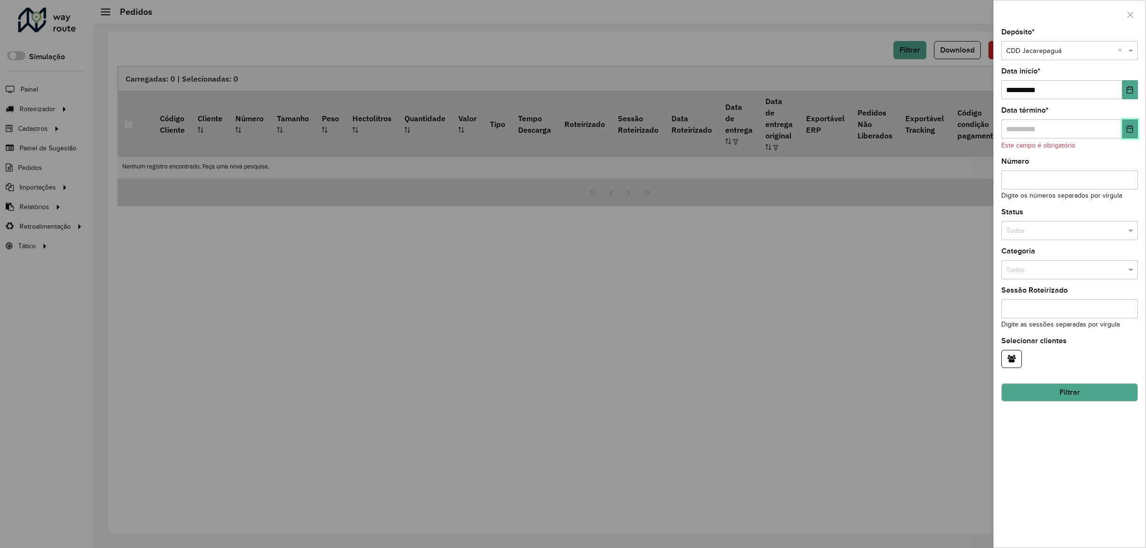
click at [1132, 135] on button "Choose Date" at bounding box center [1130, 128] width 16 height 19
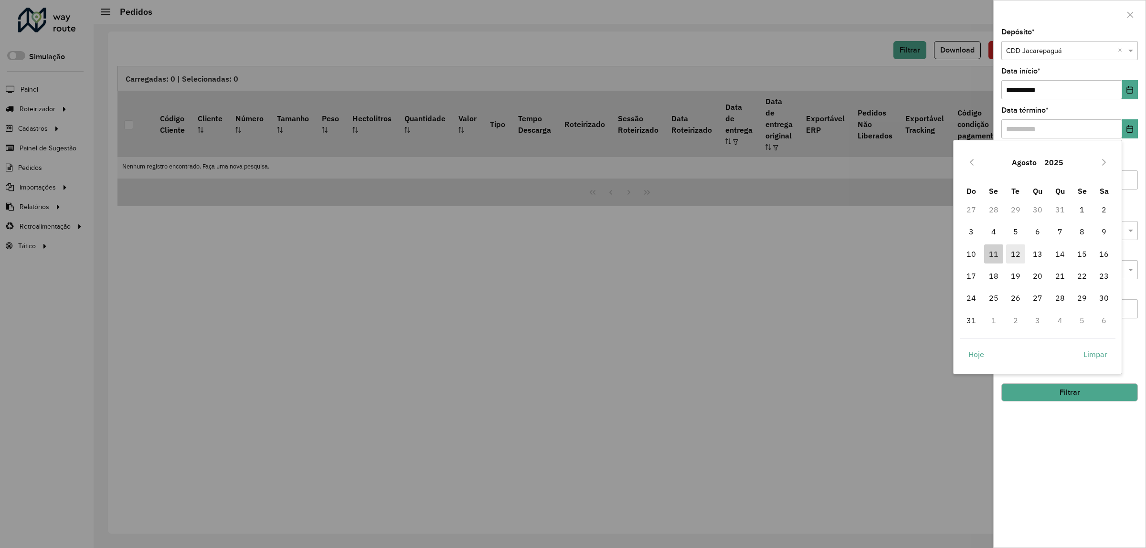
click at [1015, 251] on span "12" at bounding box center [1015, 253] width 19 height 19
type input "**********"
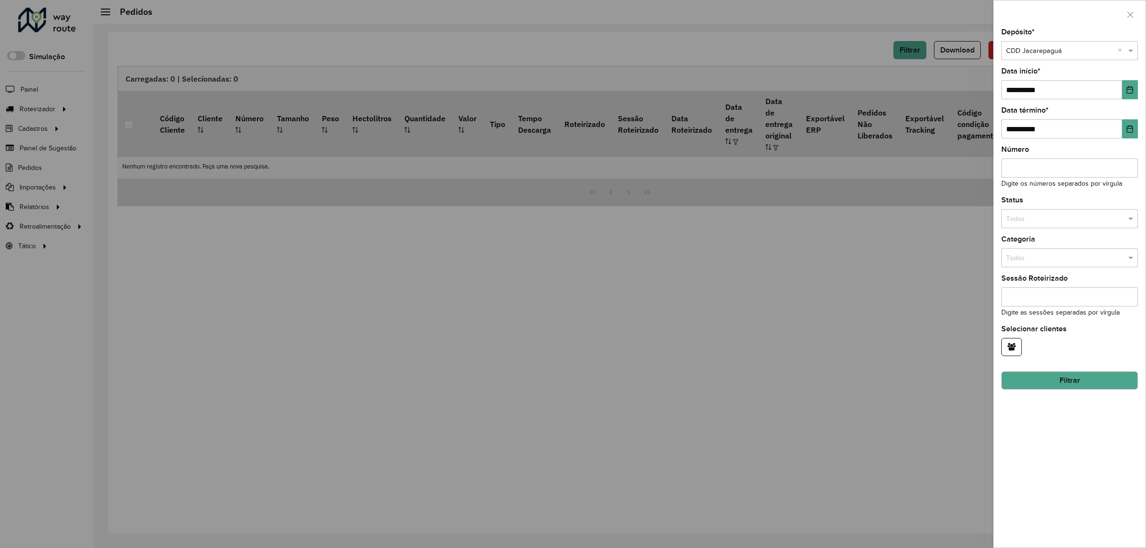
click at [1058, 382] on button "Filtrar" at bounding box center [1069, 380] width 137 height 18
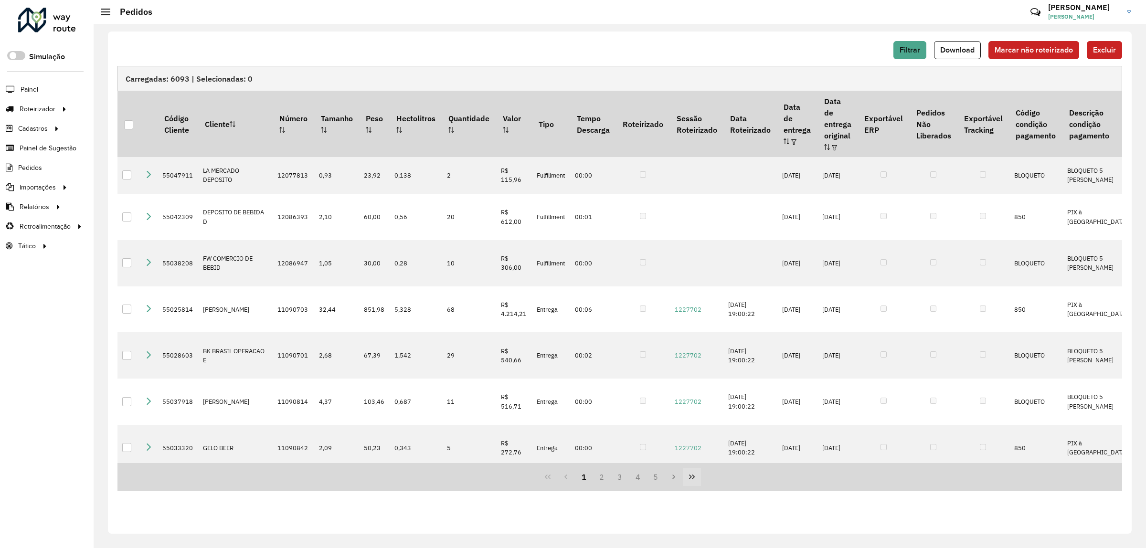
click at [692, 479] on icon "Last Page" at bounding box center [692, 476] width 6 height 5
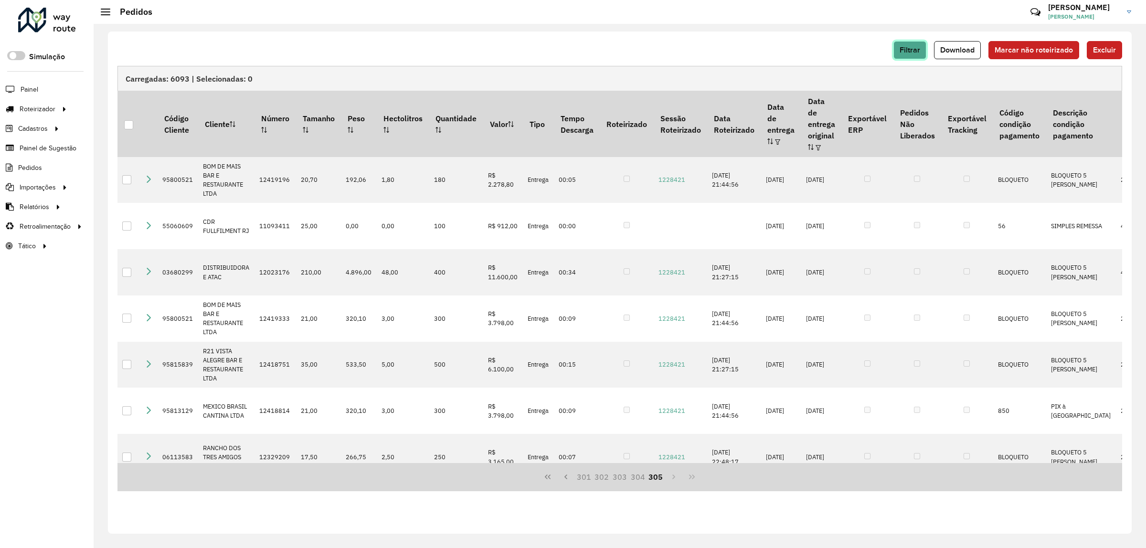
click at [914, 46] on span "Filtrar" at bounding box center [909, 50] width 21 height 8
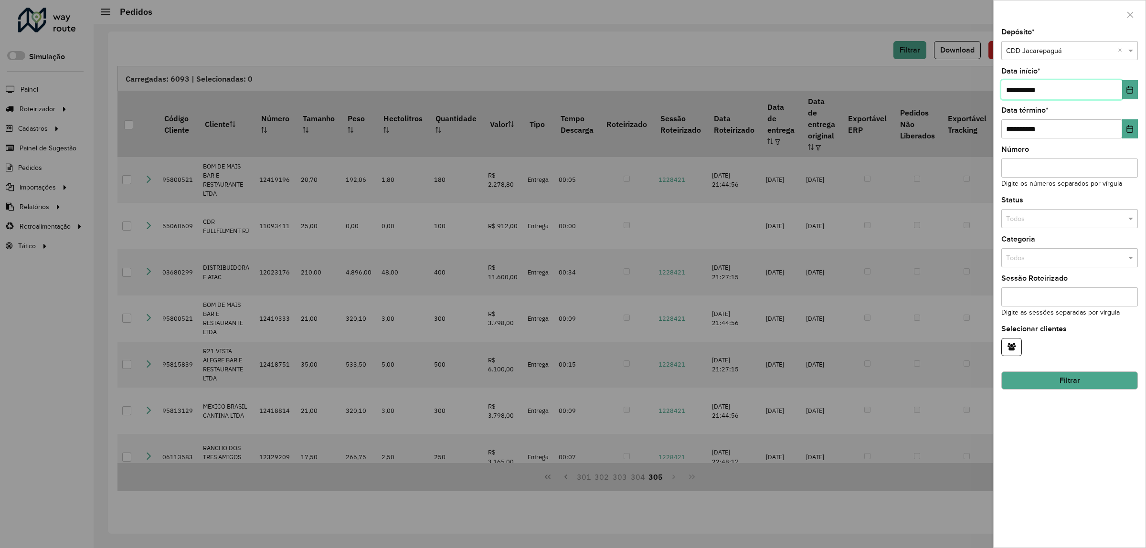
click at [1010, 90] on input "**********" at bounding box center [1061, 89] width 121 height 19
drag, startPoint x: 1014, startPoint y: 90, endPoint x: 984, endPoint y: 87, distance: 30.2
click at [984, 87] on body "Aguarde... Pop-up bloqueado! Seu navegador bloqueou automáticamente a abertura …" at bounding box center [573, 274] width 1146 height 548
type input "**********"
click at [1058, 385] on button "Filtrar" at bounding box center [1069, 380] width 137 height 18
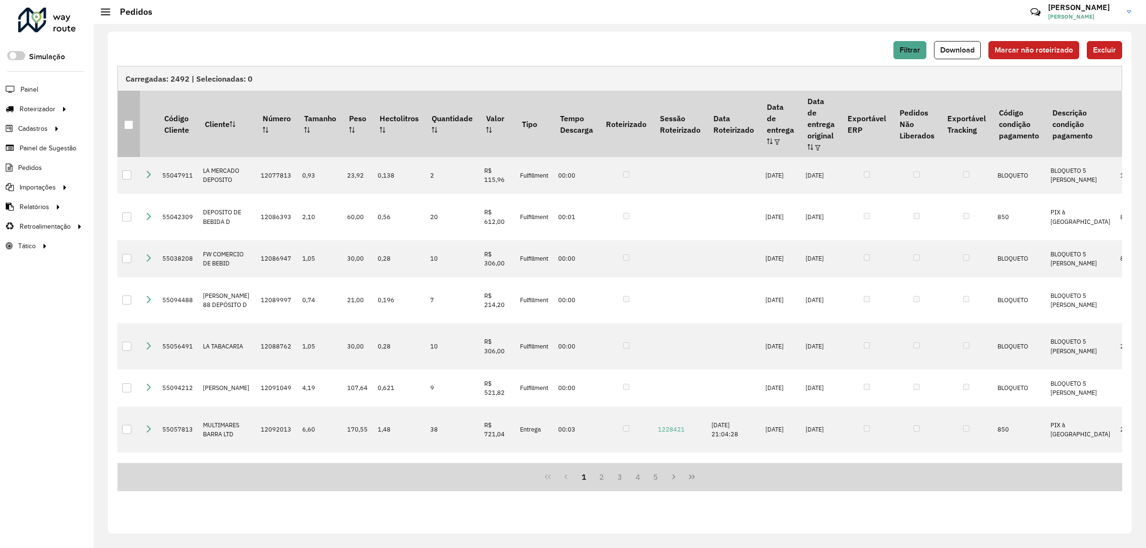
click at [127, 120] on div at bounding box center [128, 124] width 9 height 9
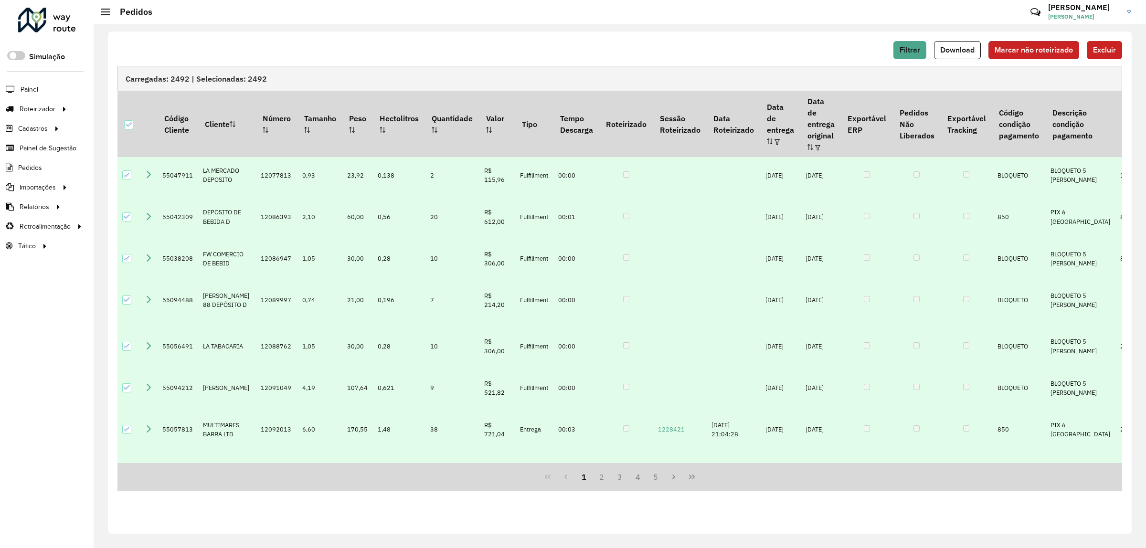
click at [1019, 51] on span "Marcar não roteirizado" at bounding box center [1033, 50] width 78 height 8
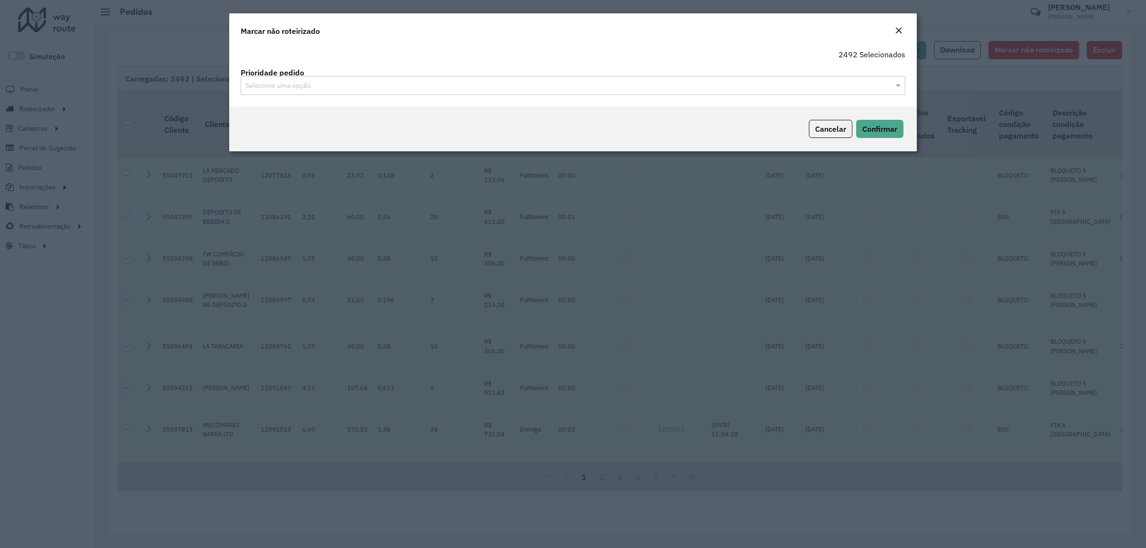
click at [449, 91] on div "Selecione uma opção" at bounding box center [573, 85] width 664 height 19
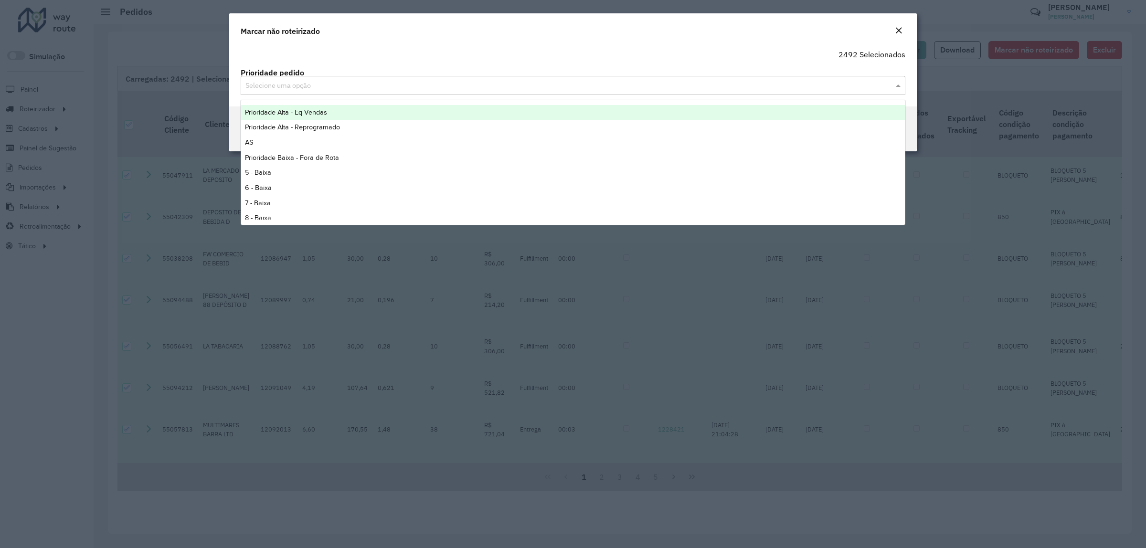
click at [344, 51] on div "2492 Selecionados" at bounding box center [573, 54] width 676 height 11
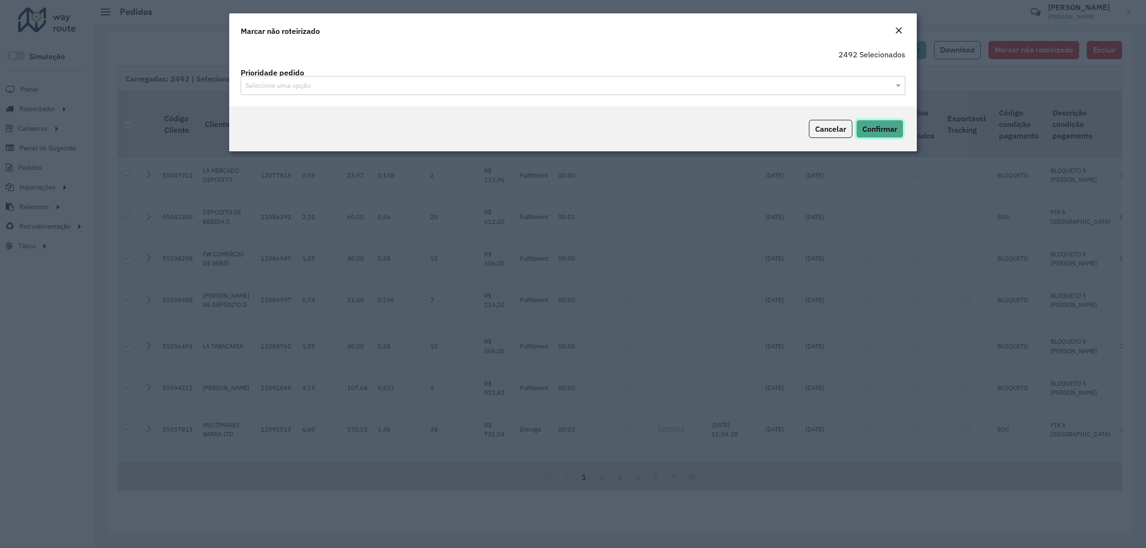
click at [875, 129] on span "Confirmar" at bounding box center [879, 129] width 35 height 10
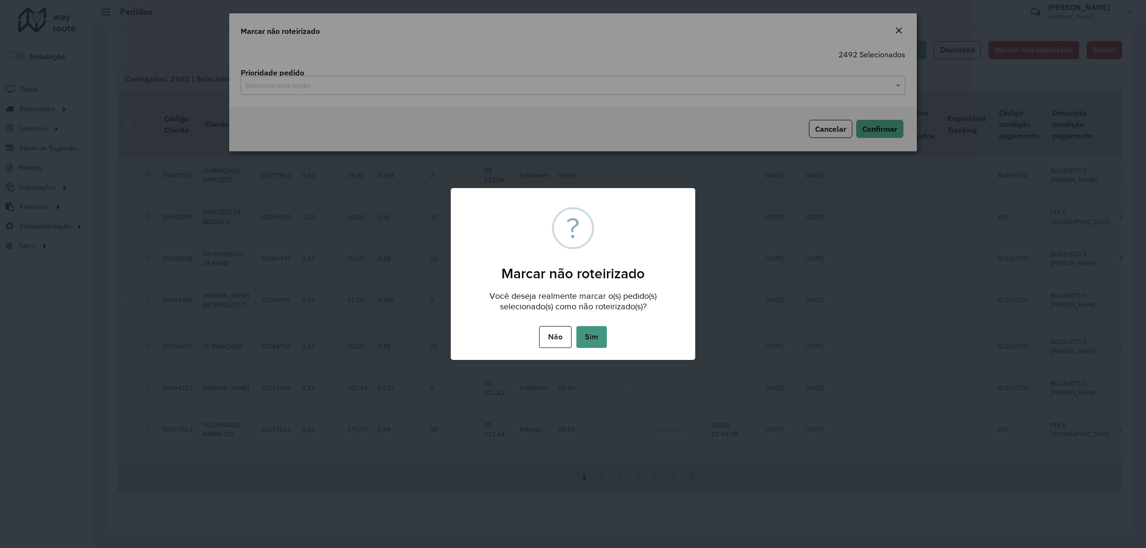
click at [590, 336] on button "Sim" at bounding box center [591, 337] width 31 height 22
